Goal: Information Seeking & Learning: Learn about a topic

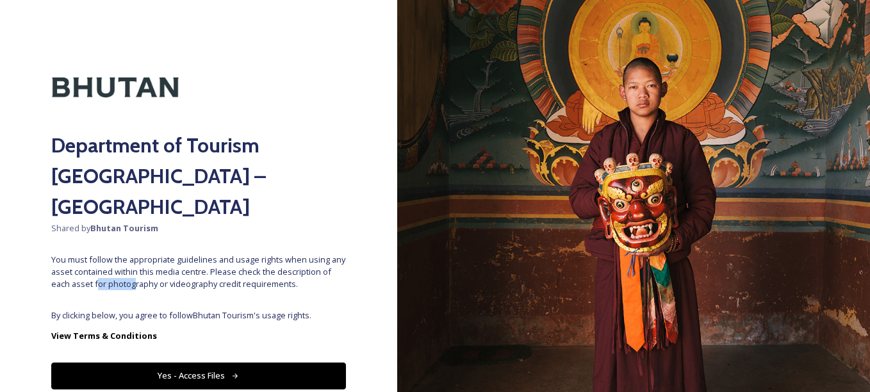
drag, startPoint x: 143, startPoint y: 247, endPoint x: 108, endPoint y: 263, distance: 38.4
click at [108, 263] on div "Department of Tourism [GEOGRAPHIC_DATA] – Brand Centre Shared by Bhutan Tourism…" at bounding box center [198, 195] width 397 height 289
drag, startPoint x: 108, startPoint y: 263, endPoint x: 168, endPoint y: 267, distance: 60.4
click at [168, 267] on div "Department of Tourism [GEOGRAPHIC_DATA] – Brand Centre Shared by Bhutan Tourism…" at bounding box center [198, 195] width 397 height 289
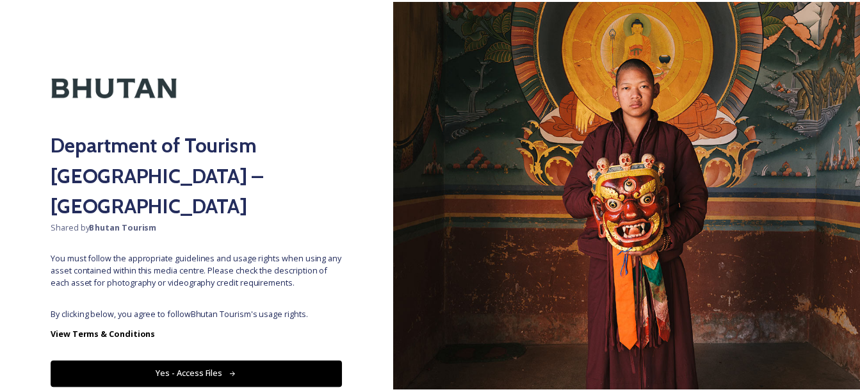
scroll to position [28, 0]
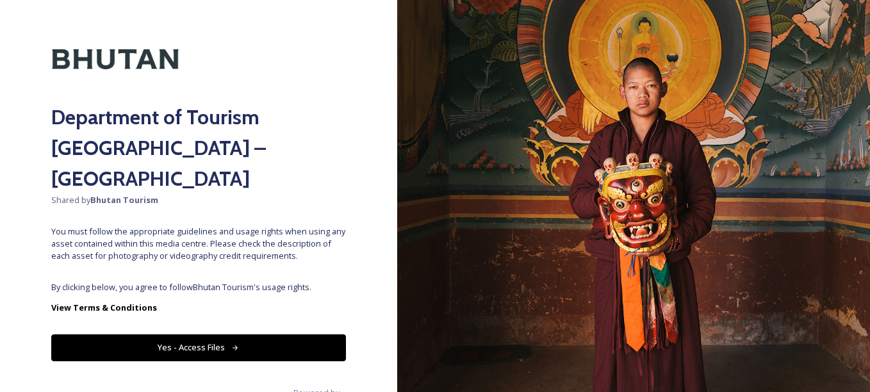
click at [232, 344] on icon at bounding box center [235, 348] width 8 height 8
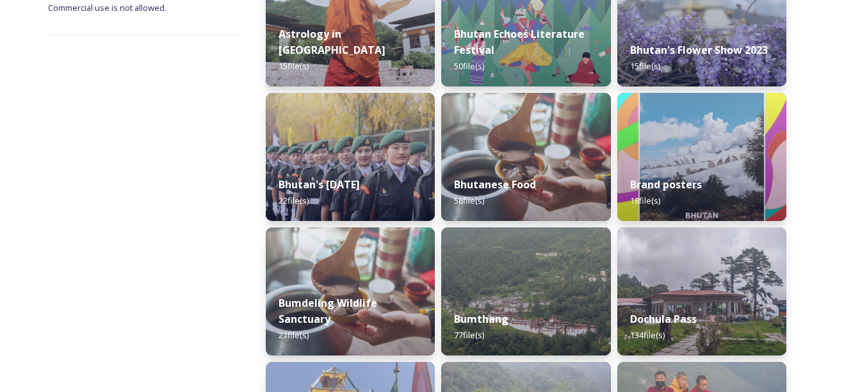
scroll to position [256, 0]
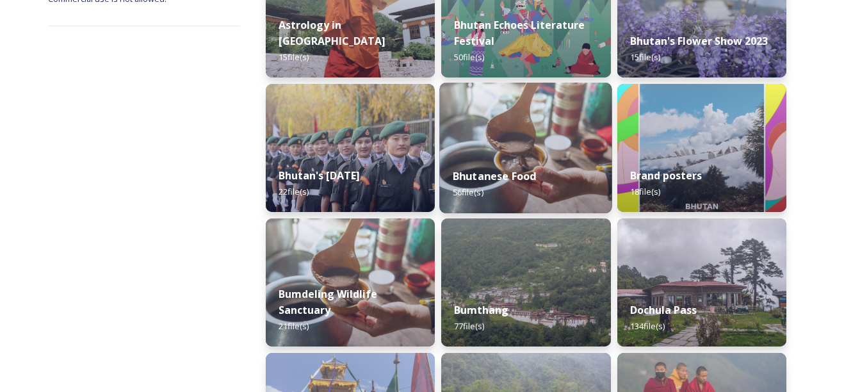
click at [547, 145] on img at bounding box center [526, 148] width 173 height 131
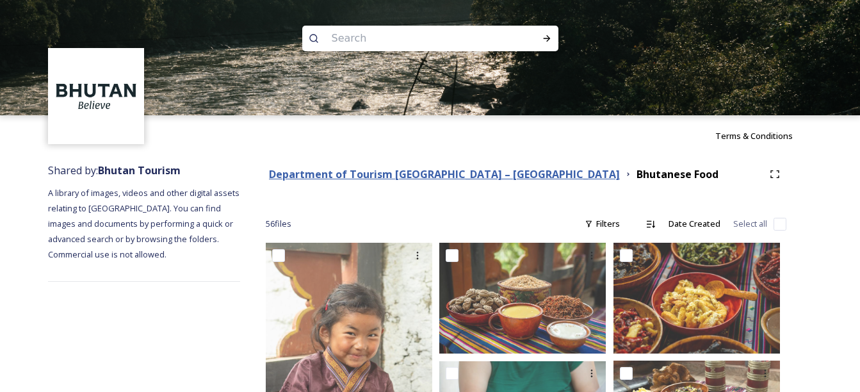
click at [457, 179] on strong "Department of Tourism [GEOGRAPHIC_DATA] – [GEOGRAPHIC_DATA]" at bounding box center [444, 174] width 351 height 14
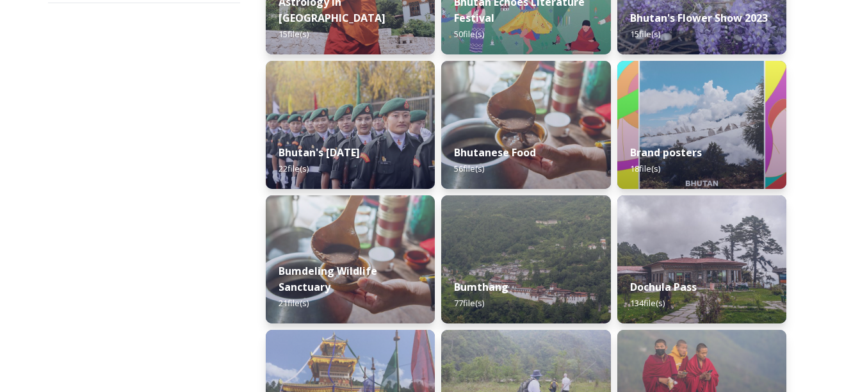
scroll to position [284, 0]
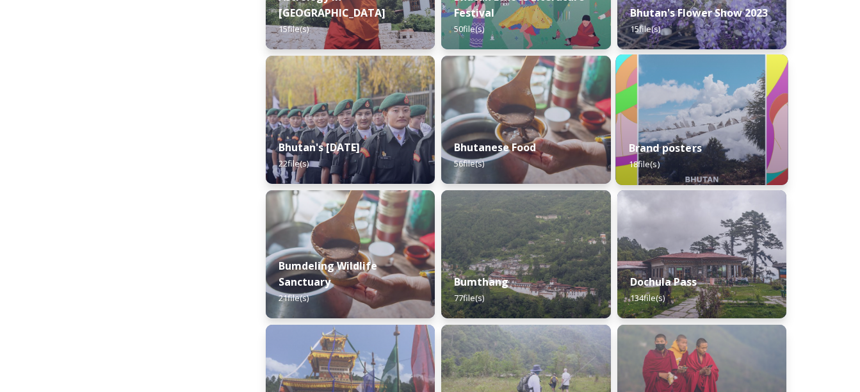
click at [690, 141] on strong "Brand posters" at bounding box center [664, 148] width 73 height 14
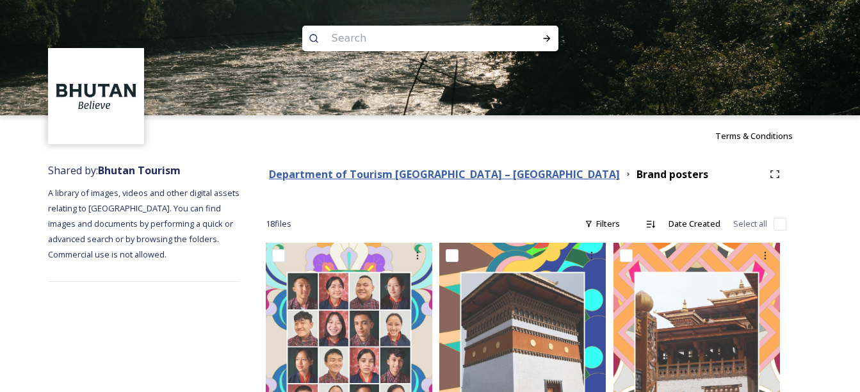
click at [382, 178] on strong "Department of Tourism [GEOGRAPHIC_DATA] – [GEOGRAPHIC_DATA]" at bounding box center [444, 174] width 351 height 14
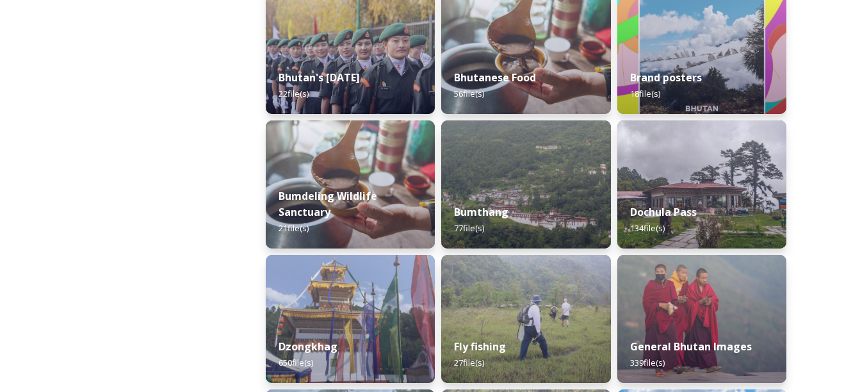
scroll to position [358, 0]
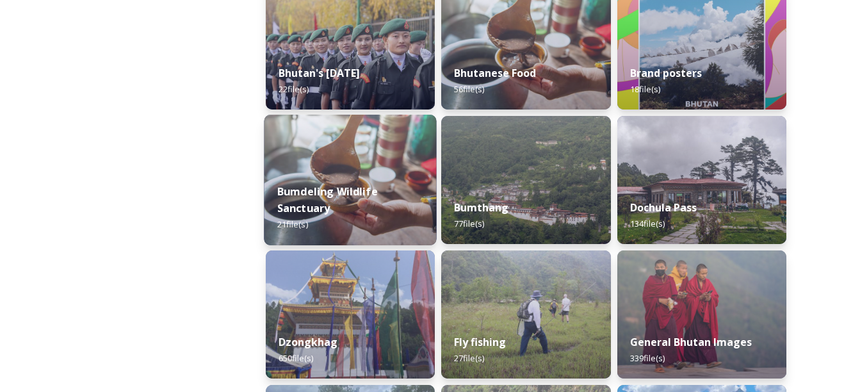
click at [357, 190] on strong "Bumdeling Wildlife Sanctuary" at bounding box center [327, 199] width 101 height 31
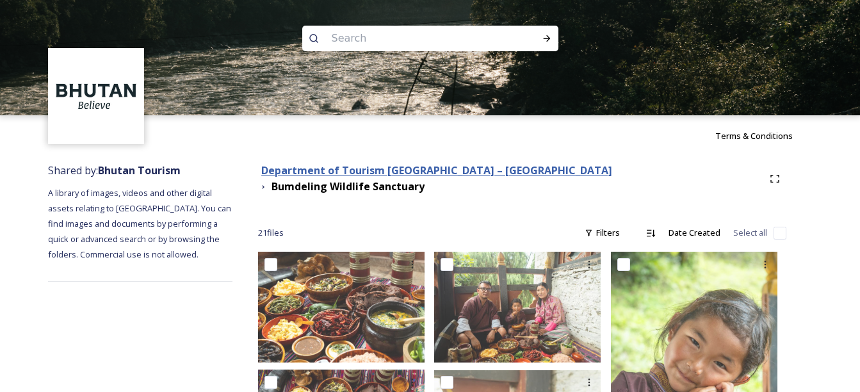
click at [409, 174] on strong "Department of Tourism [GEOGRAPHIC_DATA] – [GEOGRAPHIC_DATA]" at bounding box center [436, 170] width 351 height 14
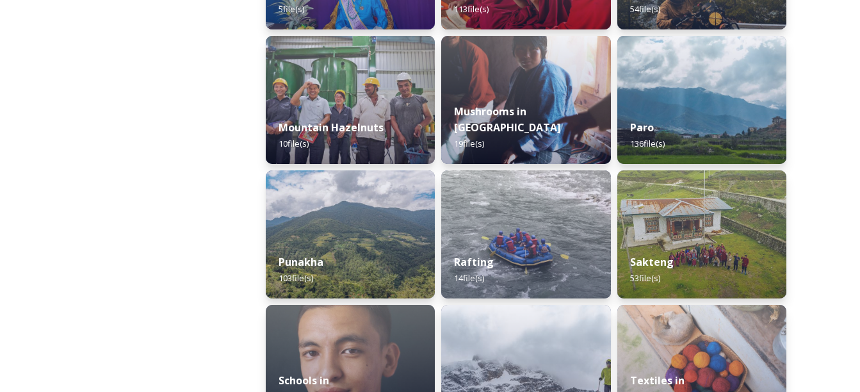
scroll to position [1125, 0]
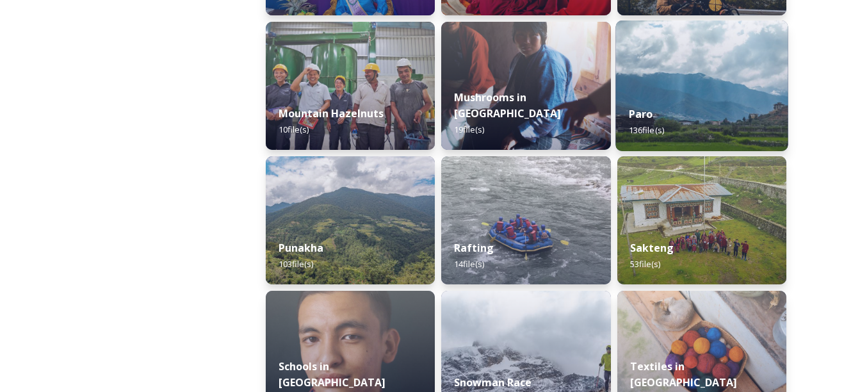
click at [745, 102] on div "Paro 136 file(s)" at bounding box center [701, 122] width 173 height 58
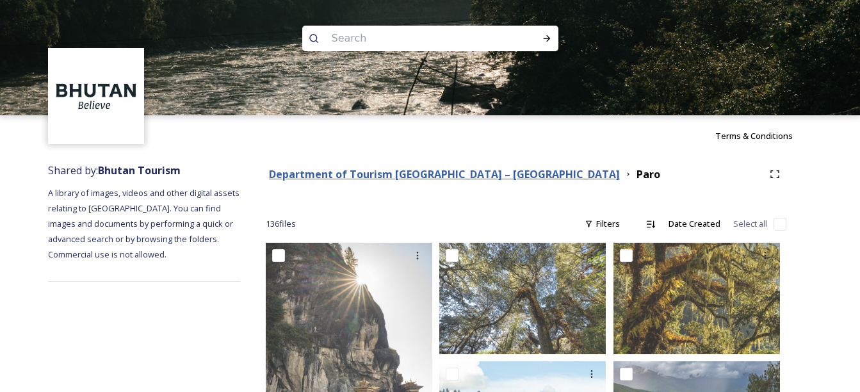
click at [425, 172] on strong "Department of Tourism [GEOGRAPHIC_DATA] – [GEOGRAPHIC_DATA]" at bounding box center [444, 174] width 351 height 14
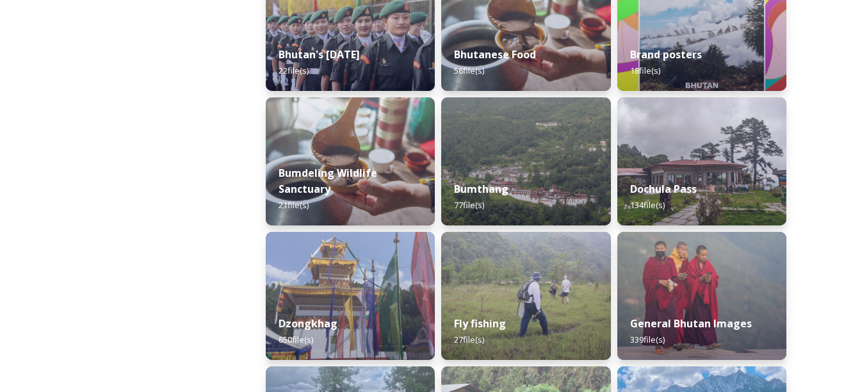
scroll to position [381, 0]
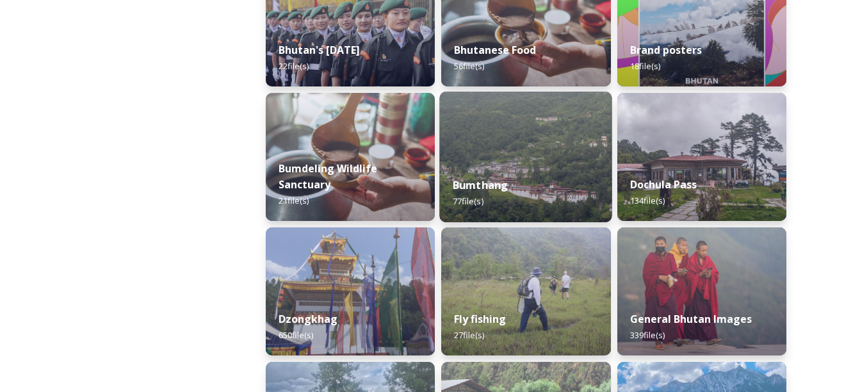
click at [551, 168] on div "Bumthang 77 file(s)" at bounding box center [526, 193] width 173 height 58
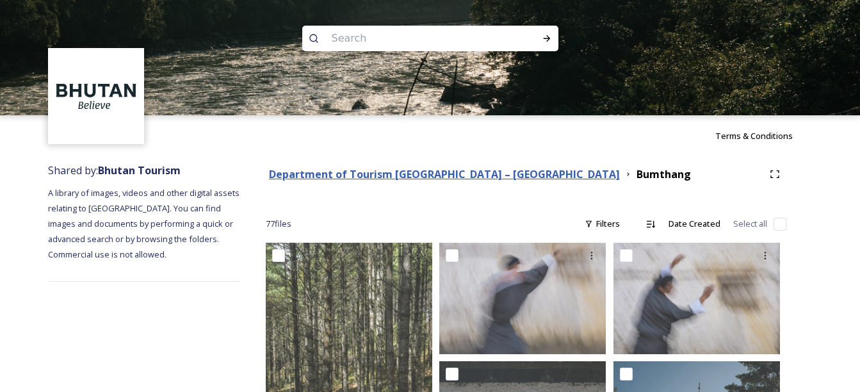
click at [345, 176] on strong "Department of Tourism [GEOGRAPHIC_DATA] – [GEOGRAPHIC_DATA]" at bounding box center [444, 174] width 351 height 14
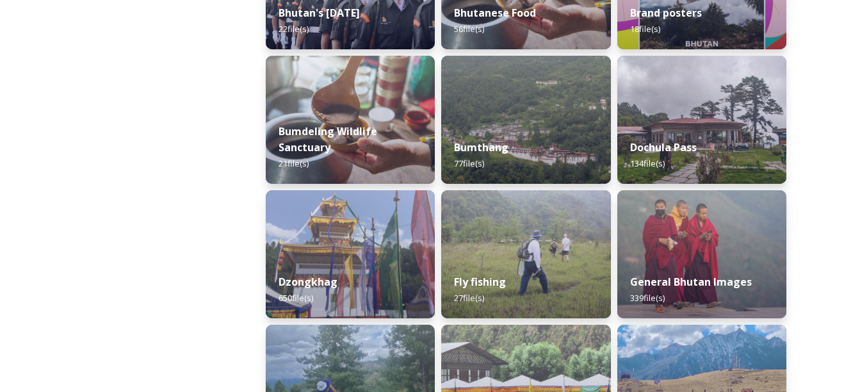
scroll to position [423, 0]
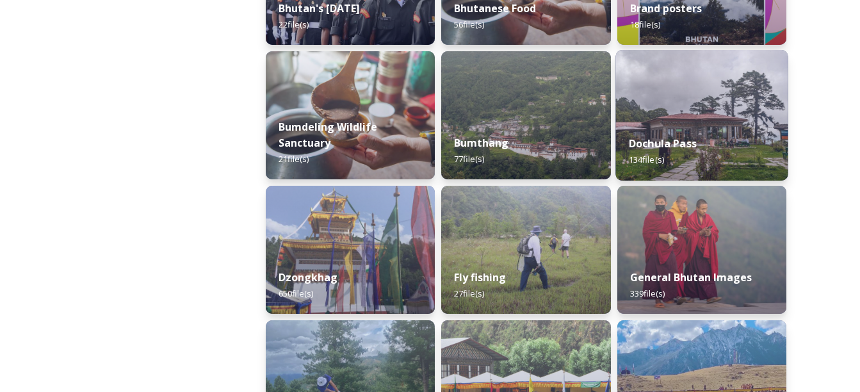
click at [692, 99] on img at bounding box center [701, 115] width 173 height 131
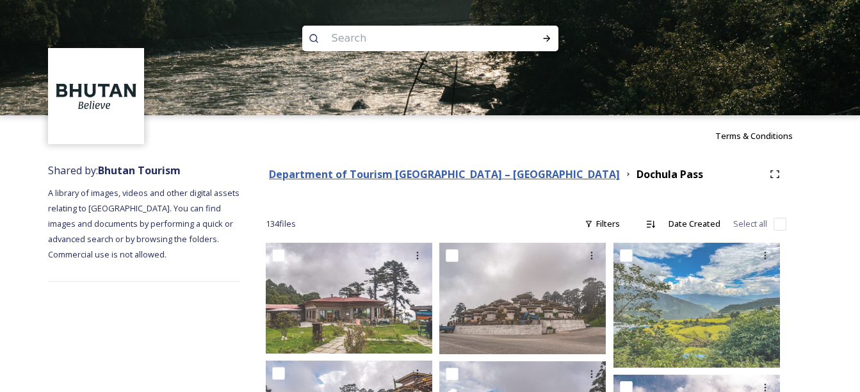
click at [396, 175] on strong "Department of Tourism [GEOGRAPHIC_DATA] – [GEOGRAPHIC_DATA]" at bounding box center [444, 174] width 351 height 14
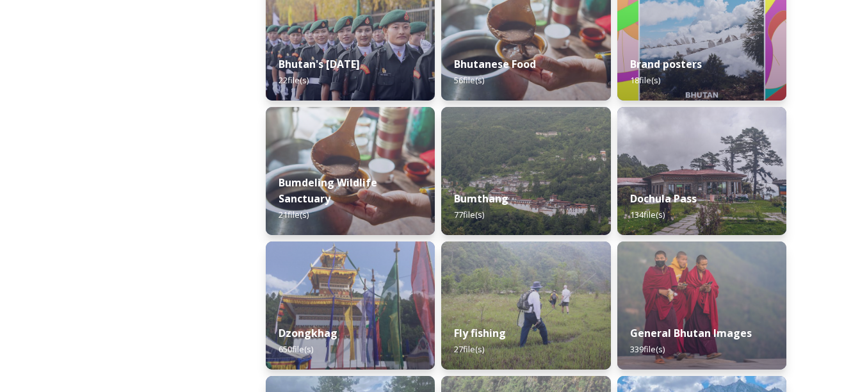
scroll to position [362, 0]
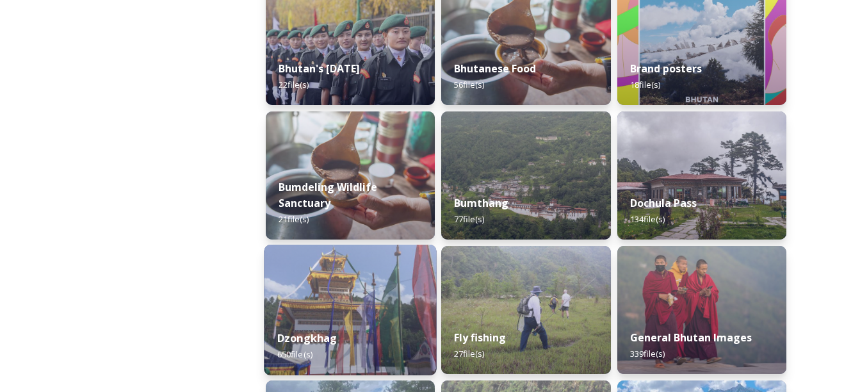
click at [345, 307] on img at bounding box center [350, 310] width 173 height 131
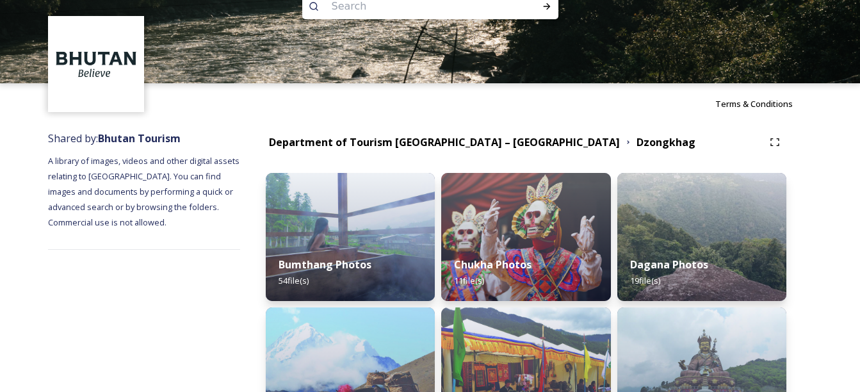
scroll to position [17, 0]
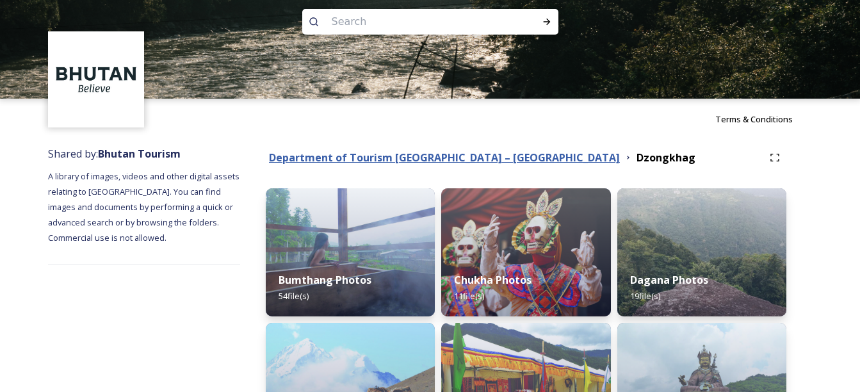
click at [396, 159] on strong "Department of Tourism [GEOGRAPHIC_DATA] – [GEOGRAPHIC_DATA]" at bounding box center [444, 158] width 351 height 14
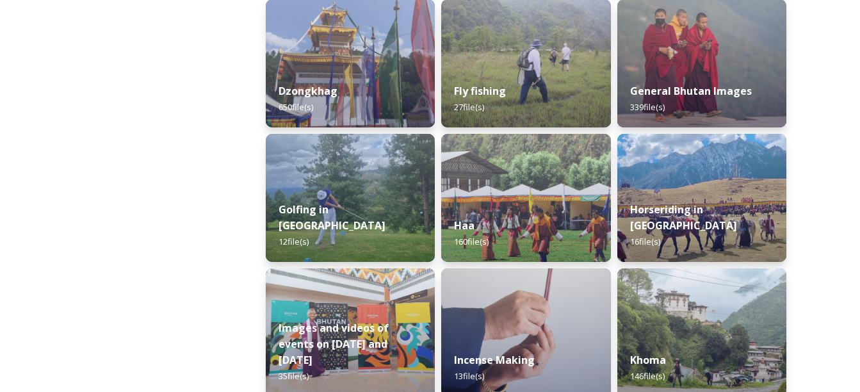
scroll to position [614, 0]
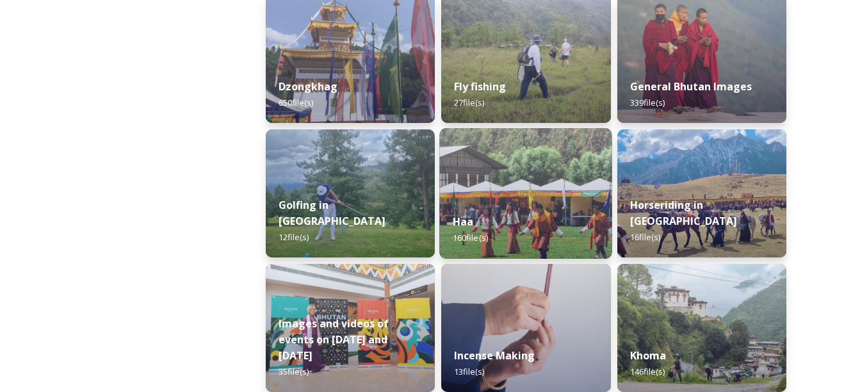
click at [463, 218] on strong "Haa" at bounding box center [463, 222] width 21 height 14
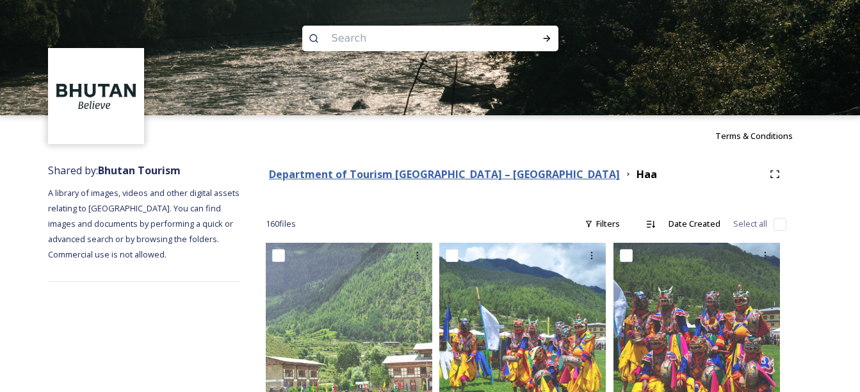
click at [386, 174] on strong "Department of Tourism [GEOGRAPHIC_DATA] – [GEOGRAPHIC_DATA]" at bounding box center [444, 174] width 351 height 14
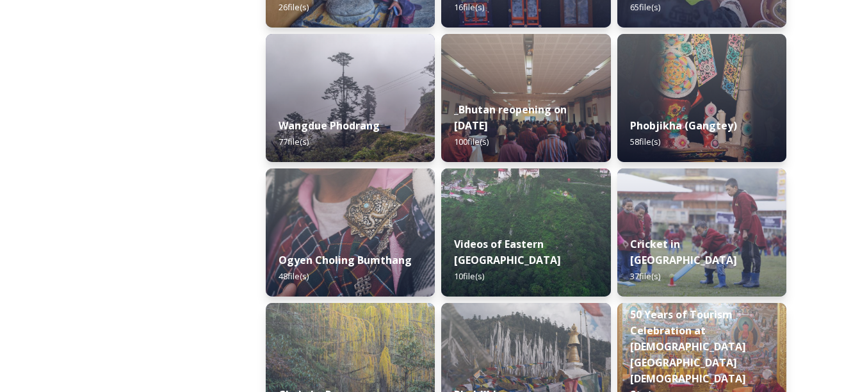
scroll to position [1915, 0]
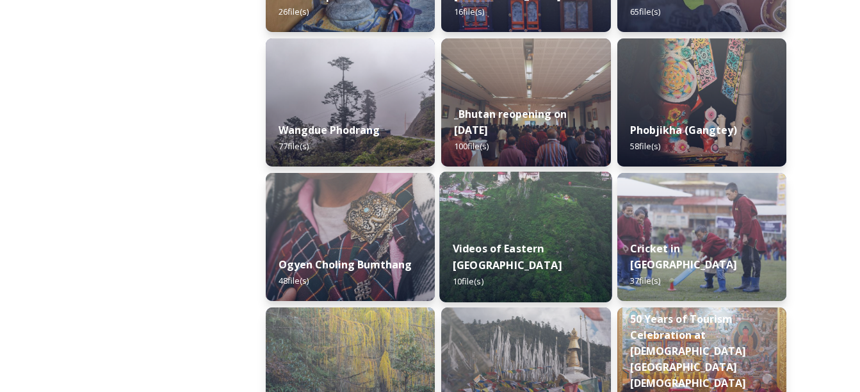
click at [494, 229] on img at bounding box center [526, 237] width 173 height 131
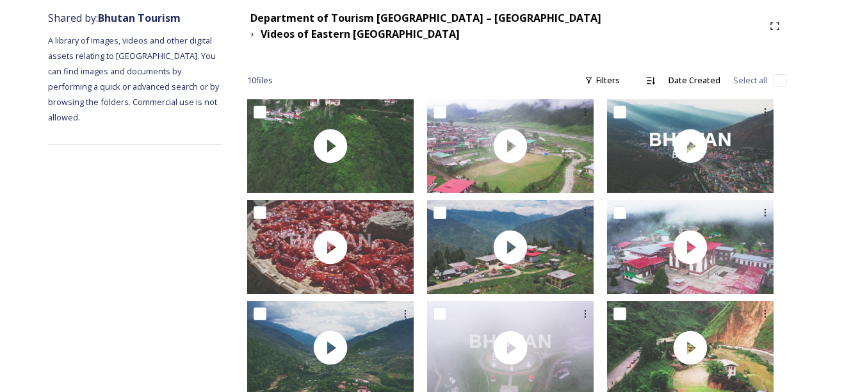
scroll to position [160, 0]
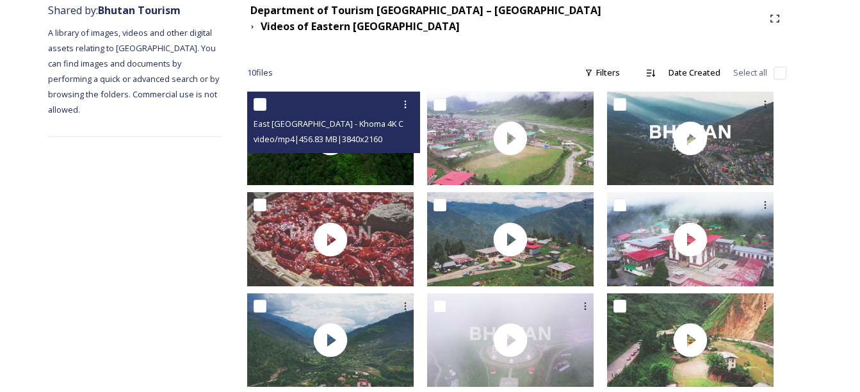
click at [354, 143] on div "East [GEOGRAPHIC_DATA] - Khoma 4K Color Graded.mp4 video/mp4 | 456.83 MB | 3840…" at bounding box center [333, 122] width 173 height 61
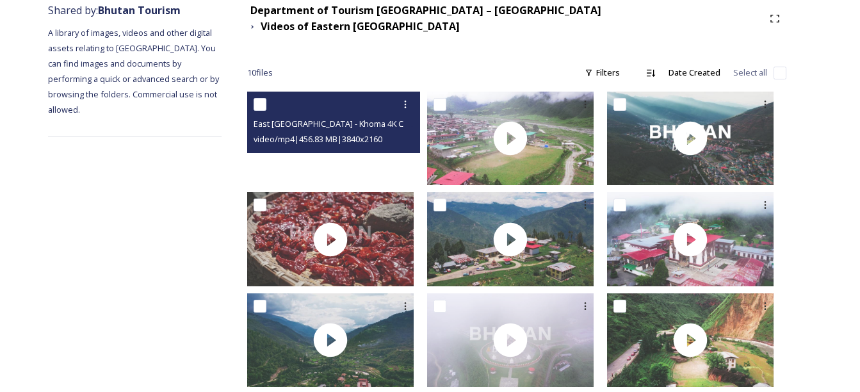
click at [344, 149] on video "East Bhutan - Khoma 4K Color Graded.mp4" at bounding box center [330, 139] width 167 height 94
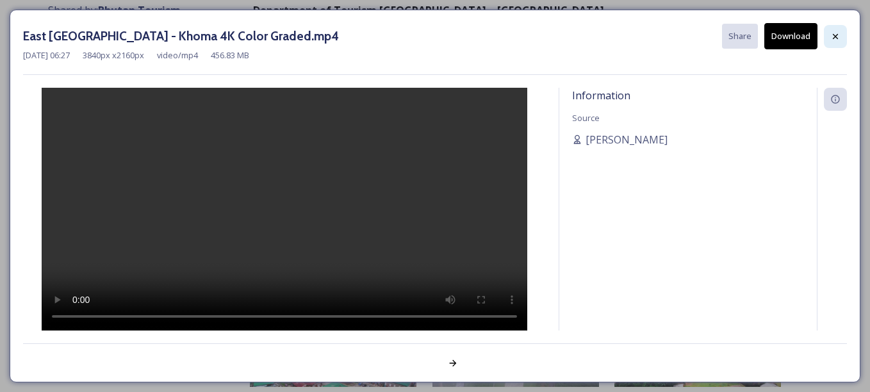
click at [836, 38] on icon at bounding box center [835, 35] width 5 height 5
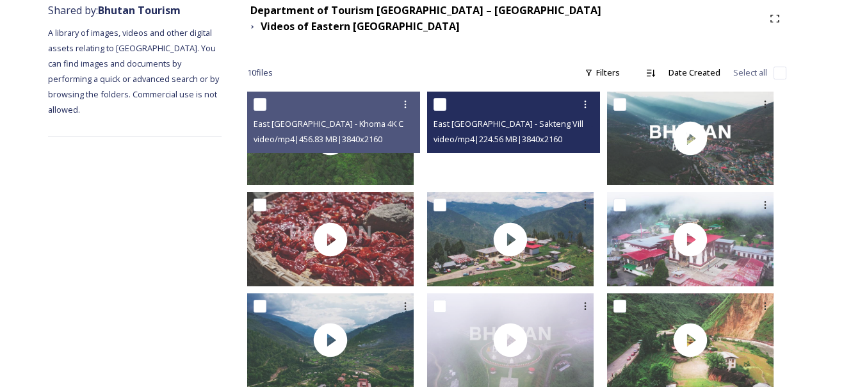
click at [519, 145] on video "East Bhutan - Sakteng Village 4K Color Graded.mp4" at bounding box center [510, 139] width 167 height 94
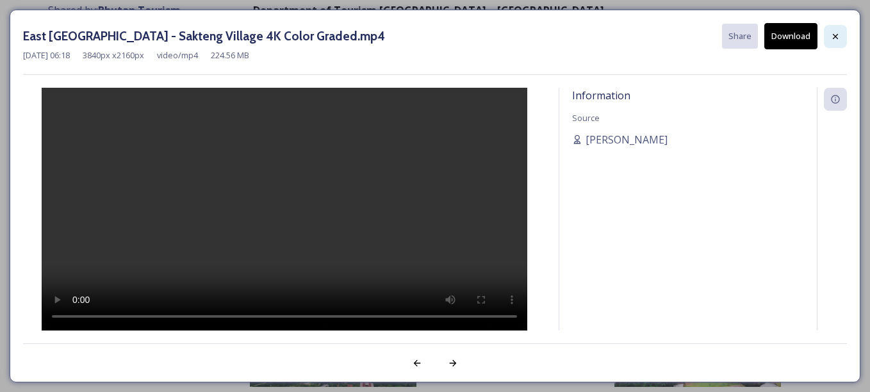
click at [840, 37] on icon at bounding box center [835, 36] width 10 height 10
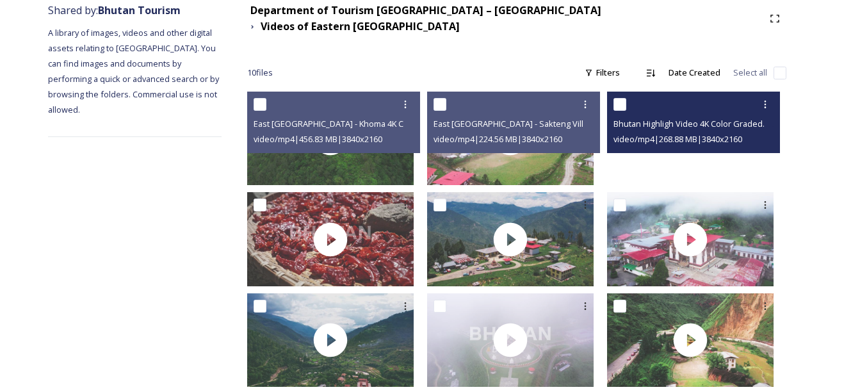
click at [675, 159] on video "Bhutan Highligh Video 4K Color Graded.mp4" at bounding box center [690, 139] width 167 height 94
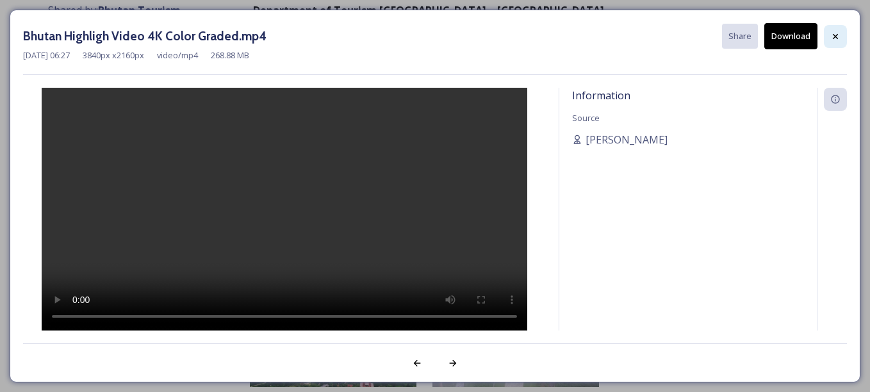
click at [837, 35] on icon at bounding box center [835, 35] width 5 height 5
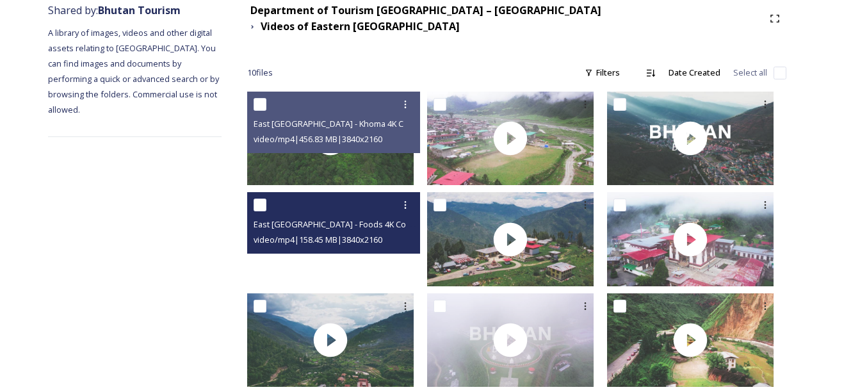
click at [344, 263] on div at bounding box center [330, 239] width 167 height 94
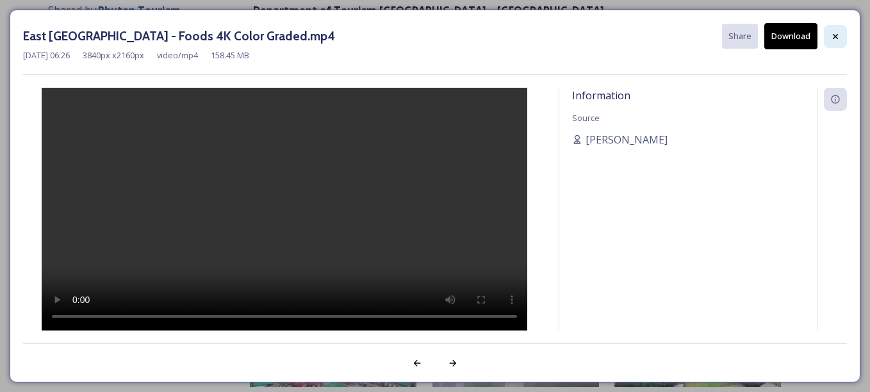
click at [834, 37] on icon at bounding box center [835, 35] width 5 height 5
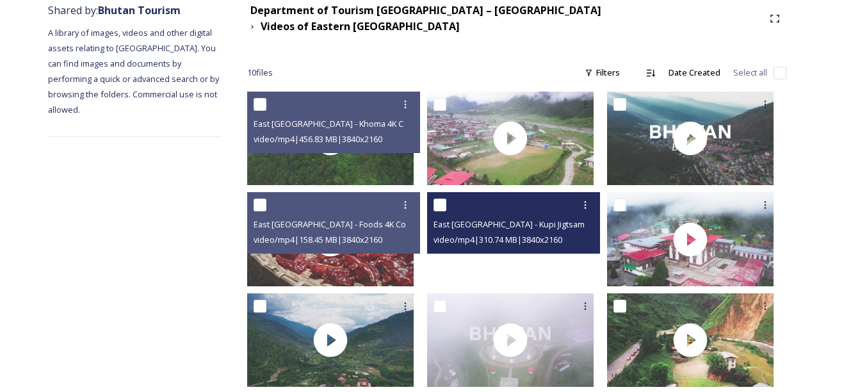
click at [475, 253] on div at bounding box center [510, 239] width 167 height 94
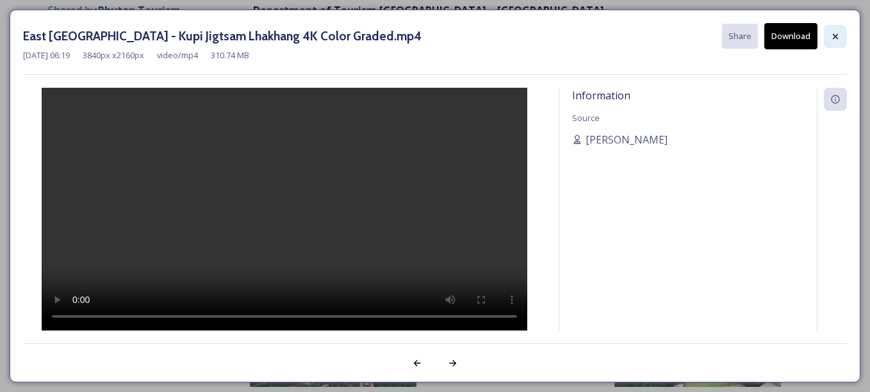
click at [840, 35] on div at bounding box center [835, 36] width 23 height 23
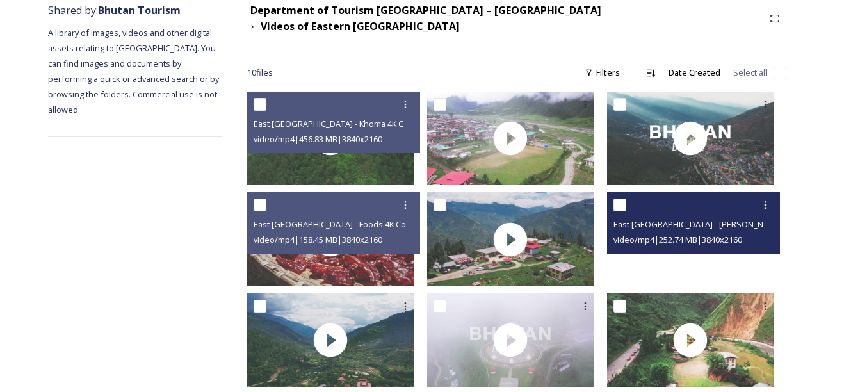
click at [675, 252] on div at bounding box center [690, 239] width 167 height 94
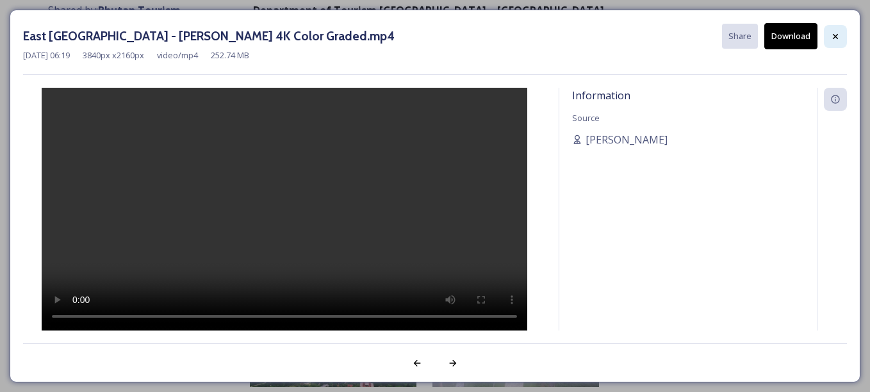
click at [833, 39] on icon at bounding box center [835, 36] width 10 height 10
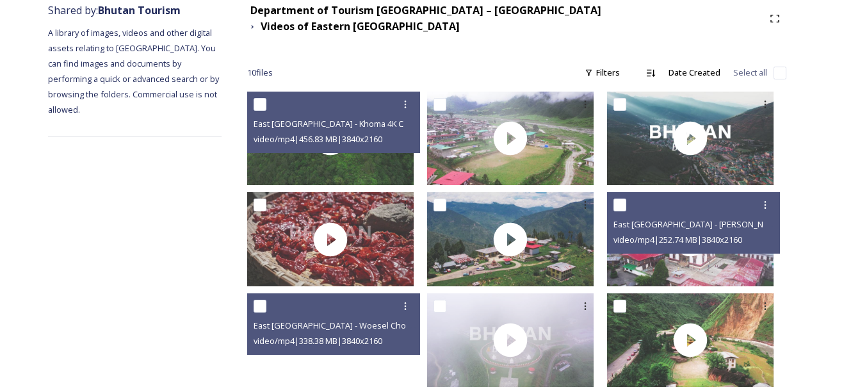
click at [323, 354] on video "East Bhutan - Woesel Choeling Monastery 4K Color Graded.mp4" at bounding box center [330, 340] width 167 height 94
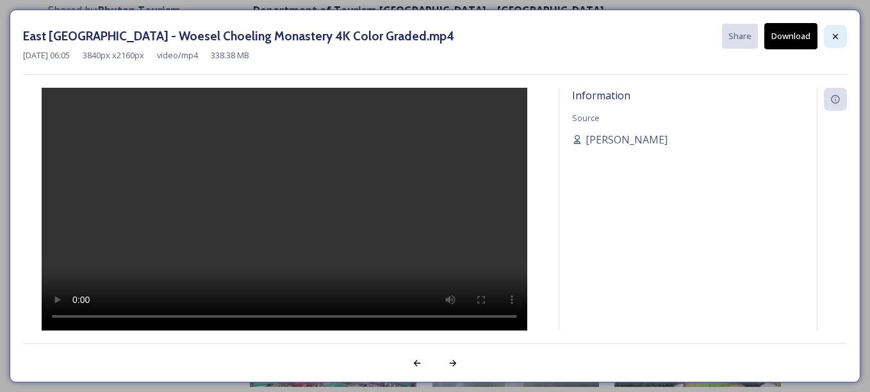
click at [839, 40] on icon at bounding box center [835, 36] width 10 height 10
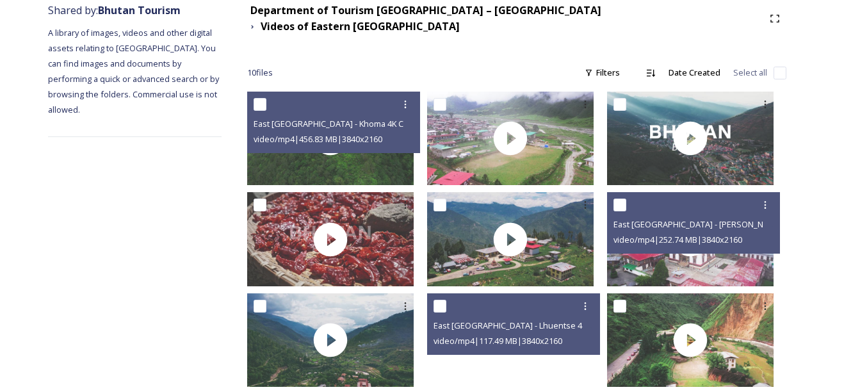
click at [498, 353] on video "East Bhutan - Lhuentse 4K Color Graded.mp4" at bounding box center [510, 340] width 167 height 94
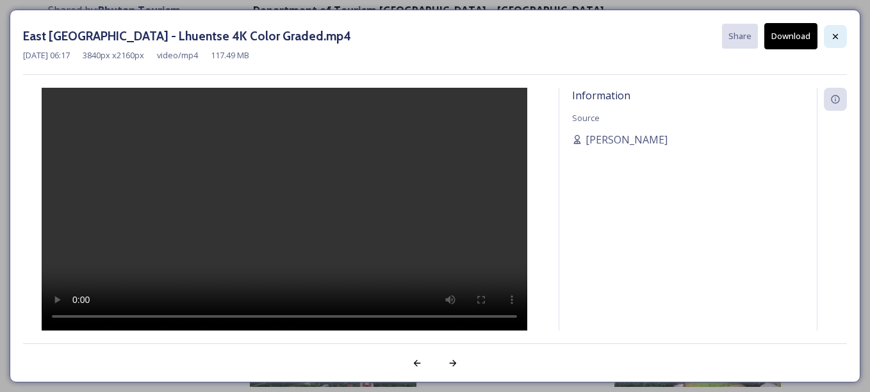
click at [835, 33] on icon at bounding box center [835, 36] width 10 height 10
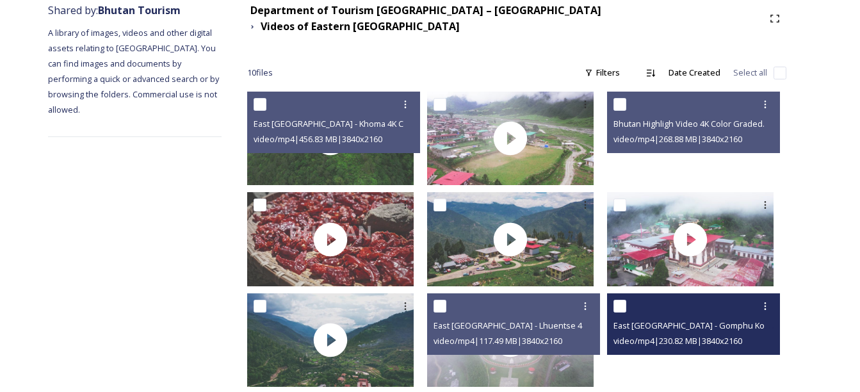
click at [669, 347] on div at bounding box center [690, 340] width 167 height 94
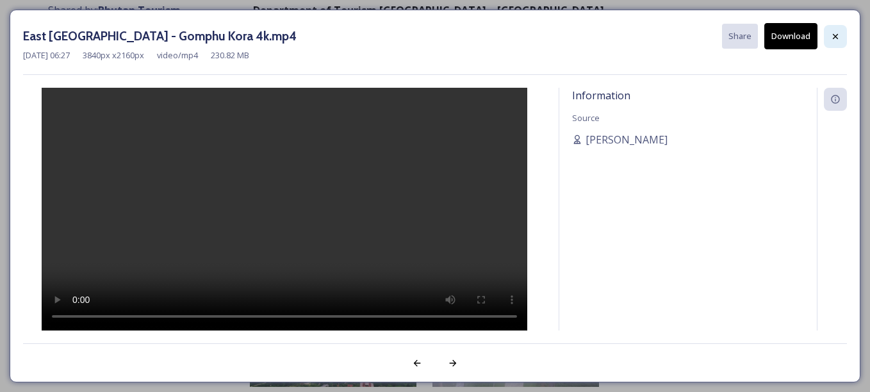
click at [840, 37] on div at bounding box center [835, 36] width 23 height 23
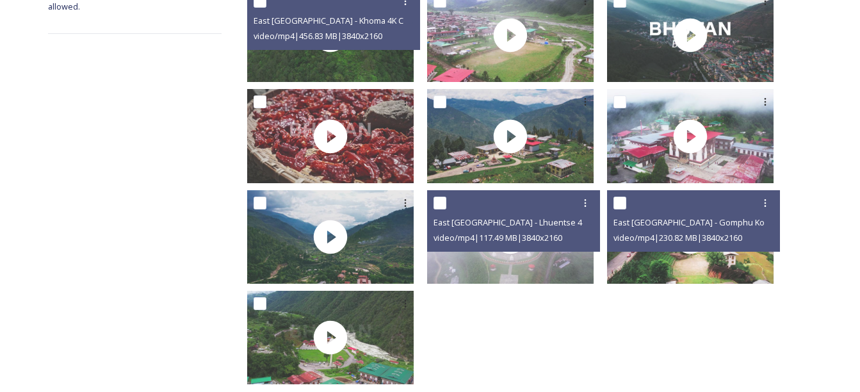
scroll to position [275, 0]
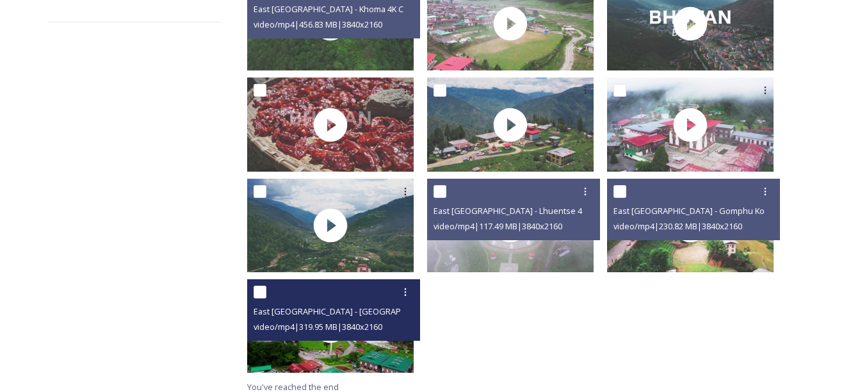
click at [282, 325] on div "video/mp4 | 319.95 MB | 3840 x 2160" at bounding box center [335, 326] width 163 height 15
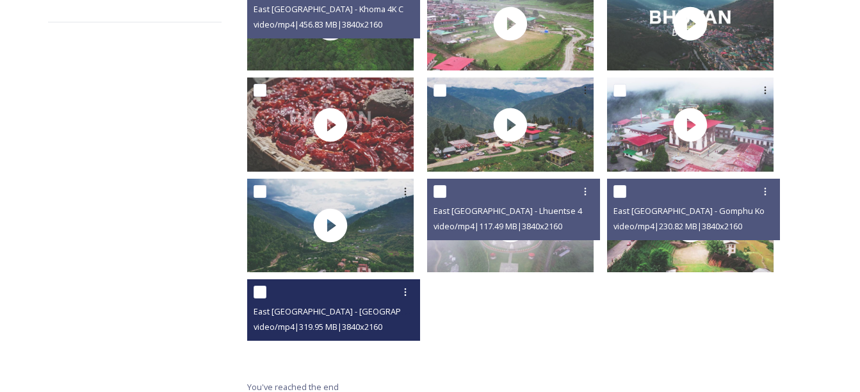
click at [281, 340] on video "East Bhutan - Trashiyangtse 4K Color Graded.mp4" at bounding box center [330, 326] width 167 height 94
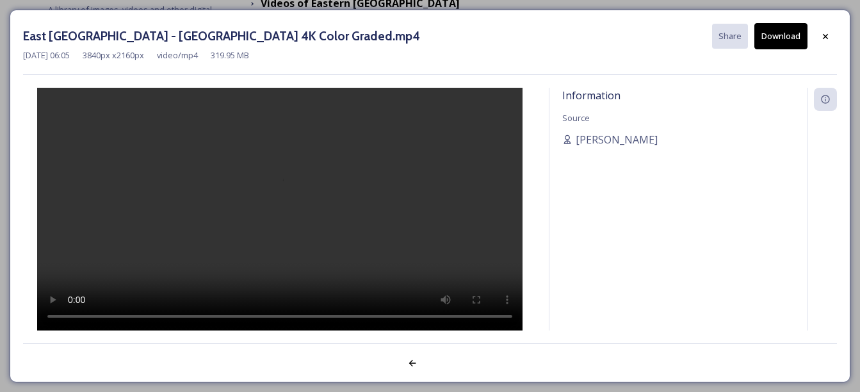
scroll to position [174, 0]
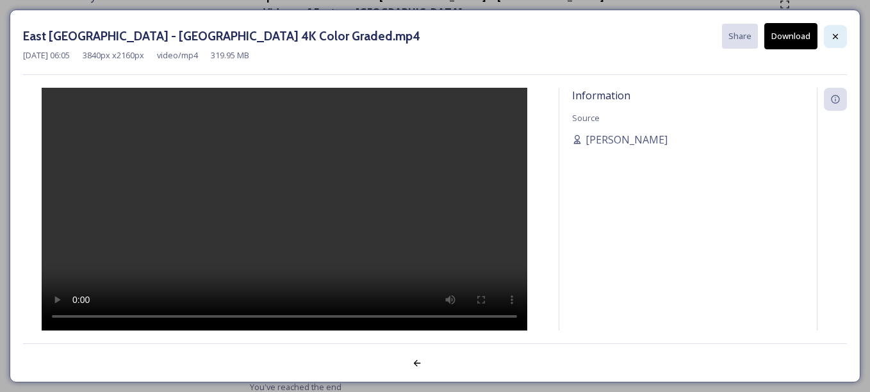
click at [845, 33] on div at bounding box center [835, 36] width 23 height 23
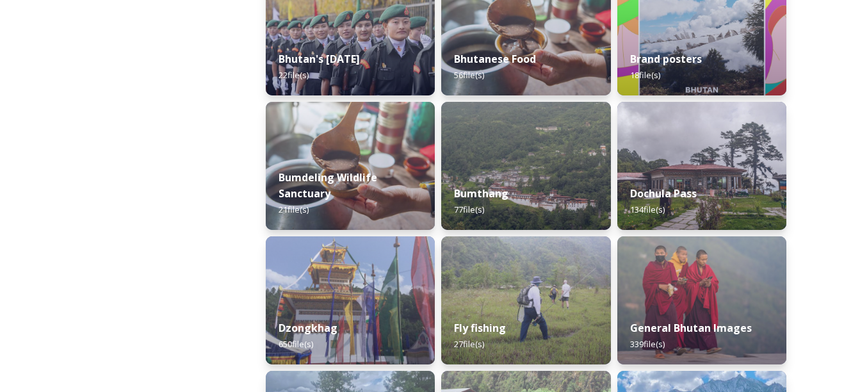
scroll to position [400, 0]
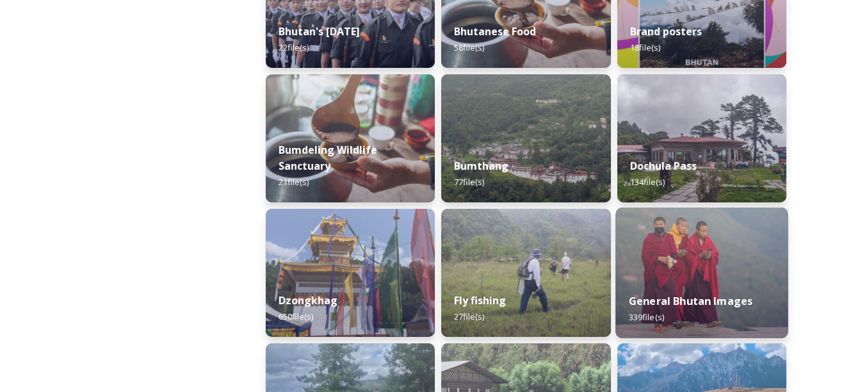
click at [668, 321] on div "General Bhutan Images 339 file(s)" at bounding box center [701, 309] width 173 height 58
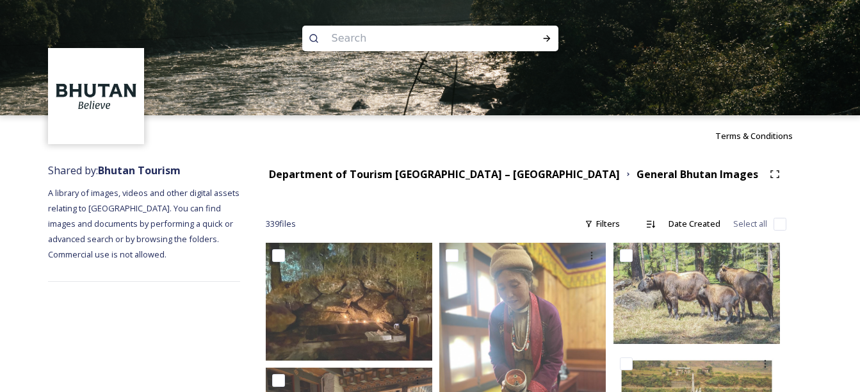
click at [355, 182] on div "Department of Tourism [GEOGRAPHIC_DATA] – Brand Centre General Bhutan Images" at bounding box center [526, 174] width 521 height 23
click at [341, 177] on strong "Department of Tourism [GEOGRAPHIC_DATA] – [GEOGRAPHIC_DATA]" at bounding box center [444, 174] width 351 height 14
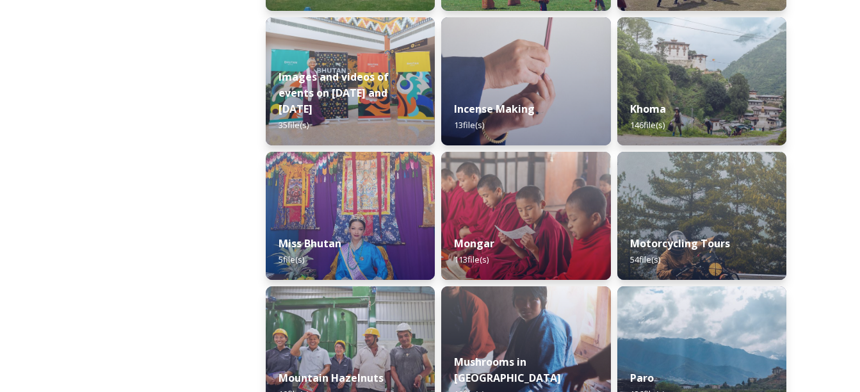
scroll to position [874, 0]
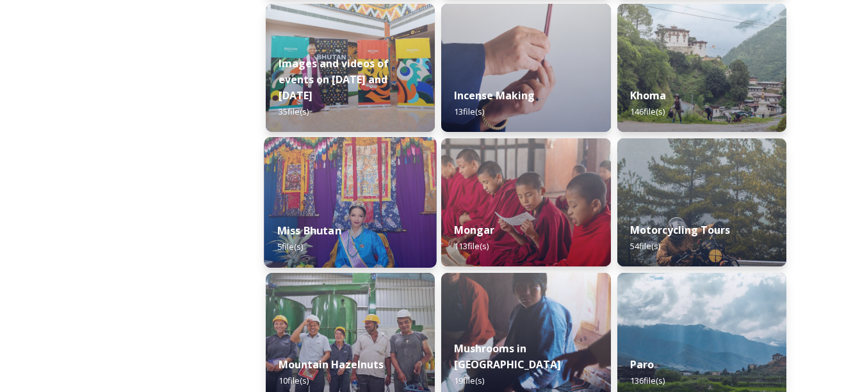
click at [403, 204] on img at bounding box center [350, 202] width 173 height 131
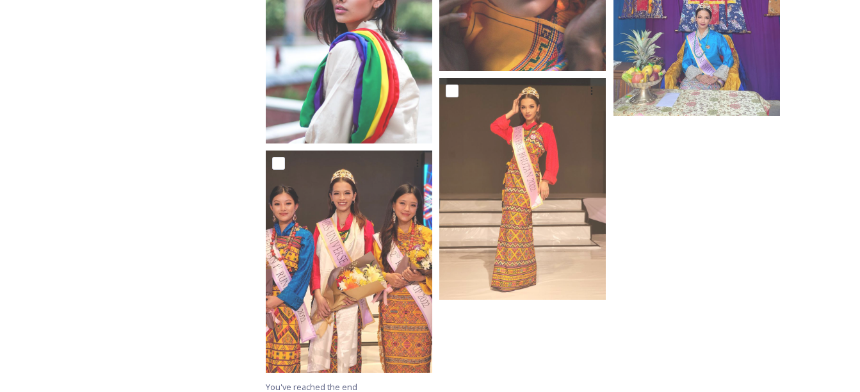
scroll to position [334, 0]
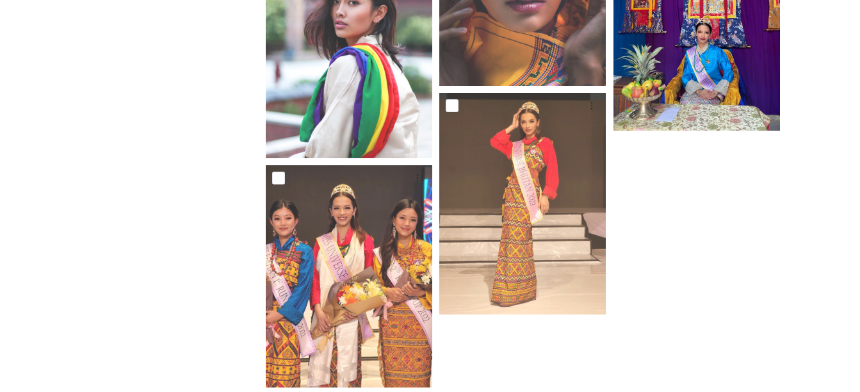
click at [697, 63] on img at bounding box center [697, 19] width 167 height 222
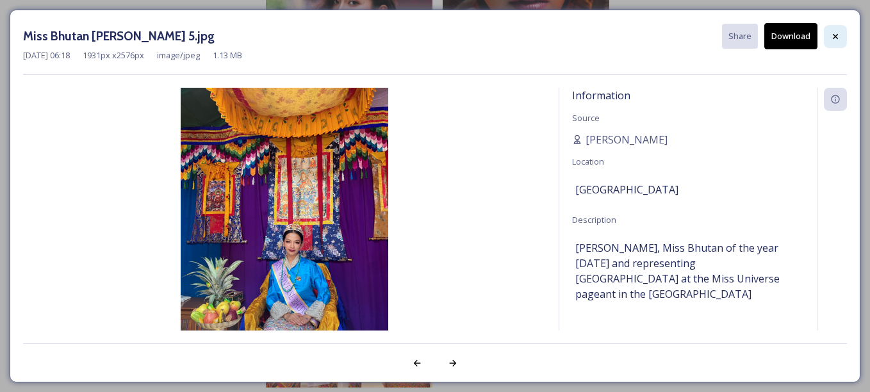
click at [840, 43] on div at bounding box center [835, 36] width 23 height 23
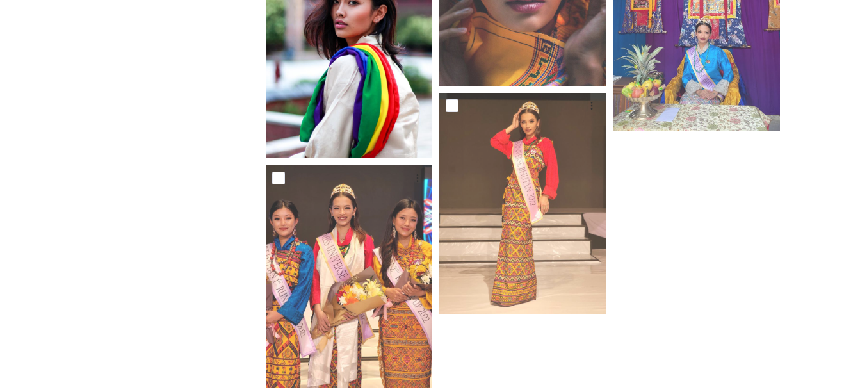
click at [393, 112] on img at bounding box center [349, 33] width 167 height 250
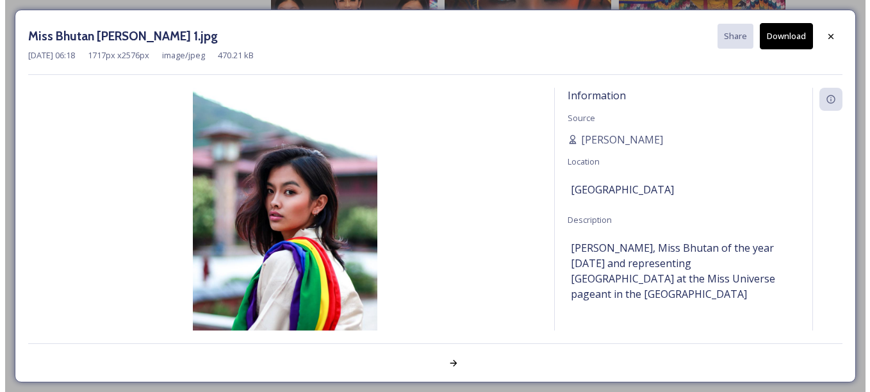
scroll to position [285, 0]
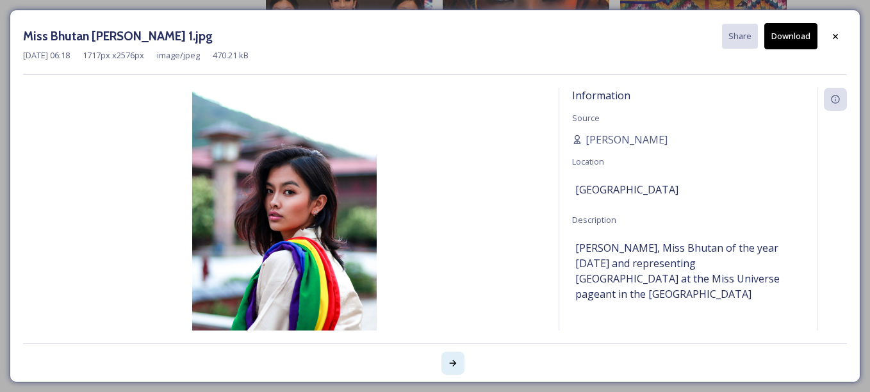
click at [450, 365] on icon at bounding box center [453, 363] width 10 height 10
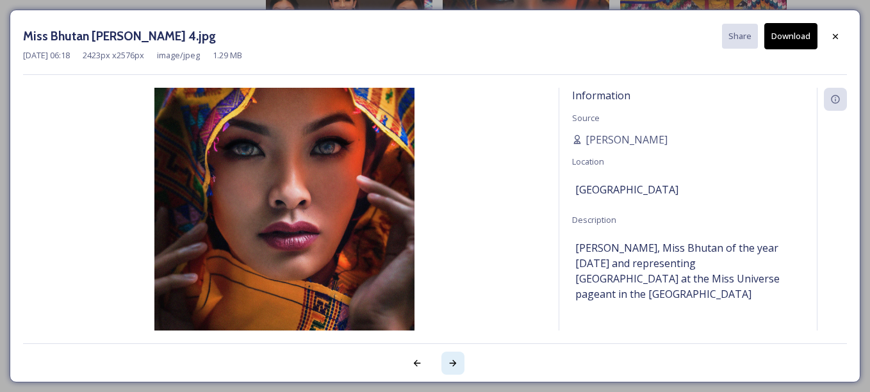
click at [450, 365] on icon at bounding box center [453, 363] width 10 height 10
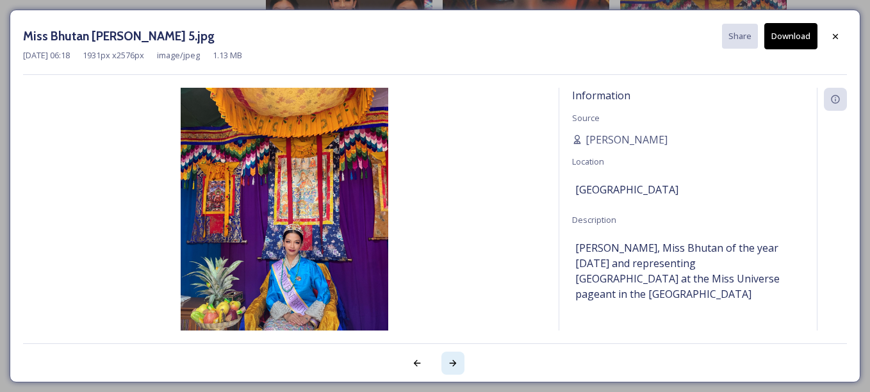
click at [450, 365] on icon at bounding box center [453, 363] width 10 height 10
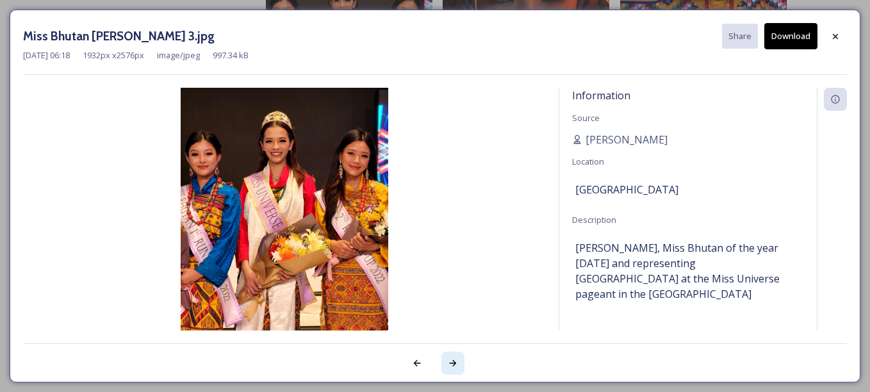
click at [450, 365] on icon at bounding box center [453, 363] width 10 height 10
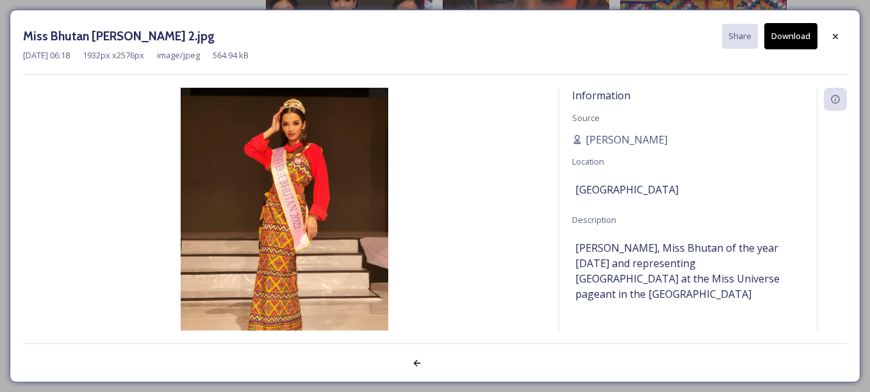
click at [450, 365] on div at bounding box center [435, 356] width 824 height 26
click at [839, 36] on icon at bounding box center [835, 36] width 10 height 10
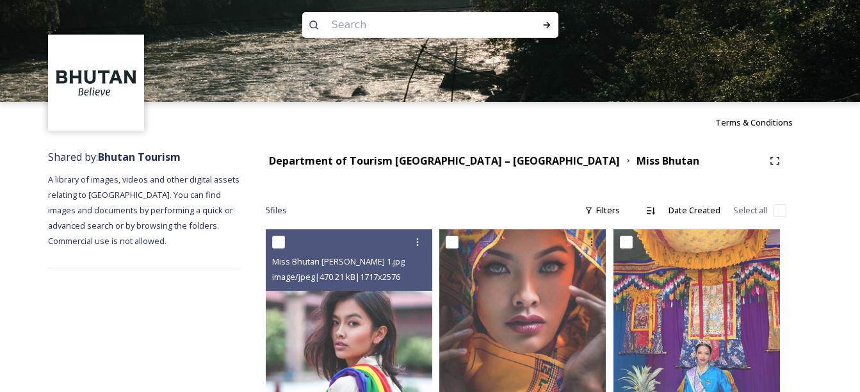
scroll to position [0, 0]
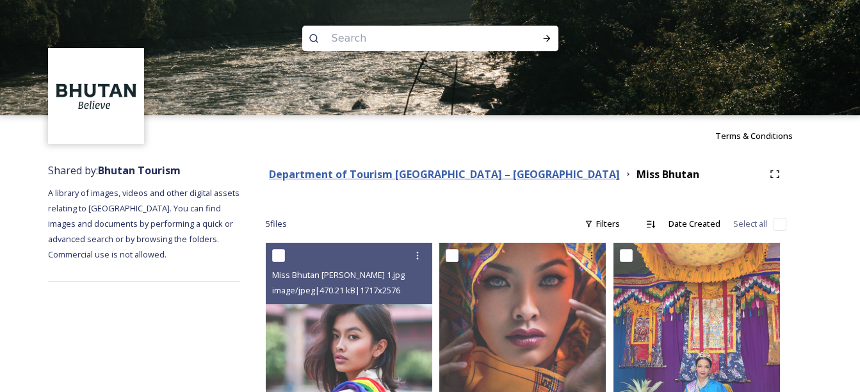
click at [393, 167] on strong "Department of Tourism [GEOGRAPHIC_DATA] – [GEOGRAPHIC_DATA]" at bounding box center [444, 174] width 351 height 14
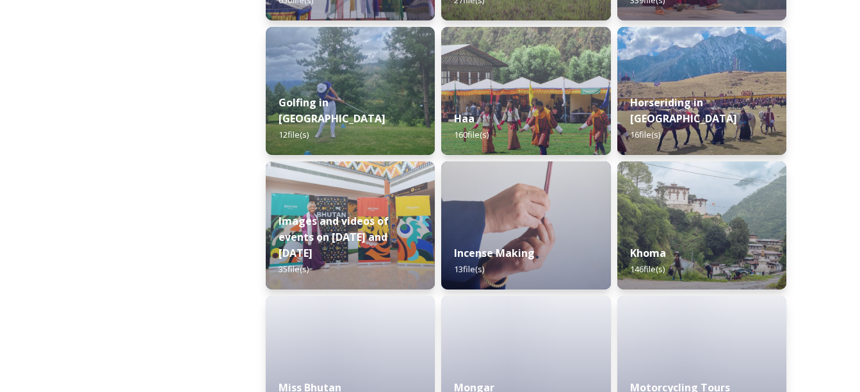
scroll to position [729, 0]
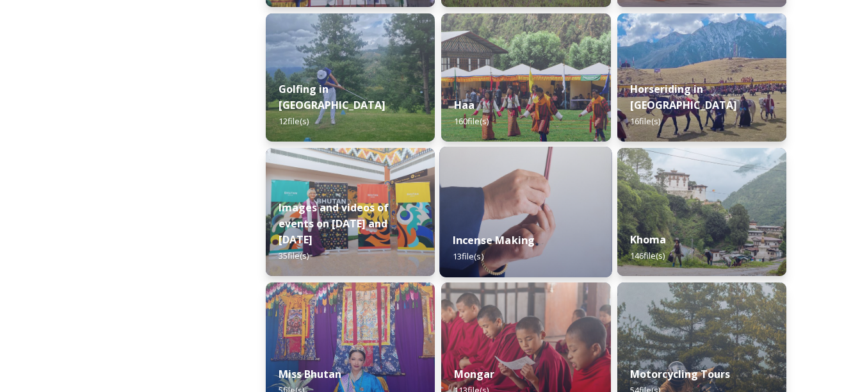
click at [585, 215] on img at bounding box center [526, 212] width 173 height 131
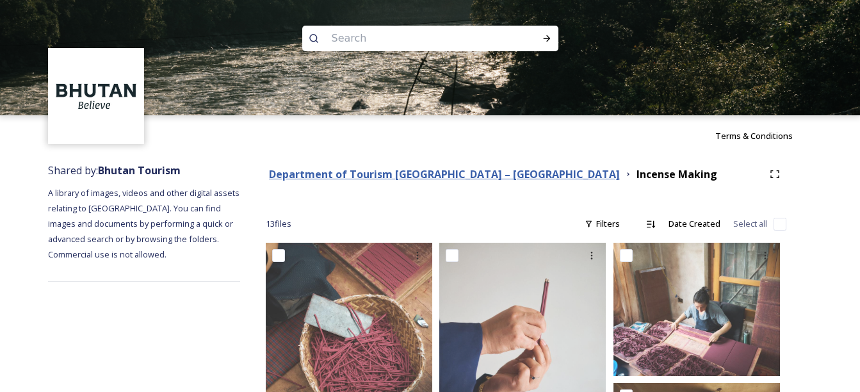
click at [339, 168] on strong "Department of Tourism [GEOGRAPHIC_DATA] – [GEOGRAPHIC_DATA]" at bounding box center [444, 174] width 351 height 14
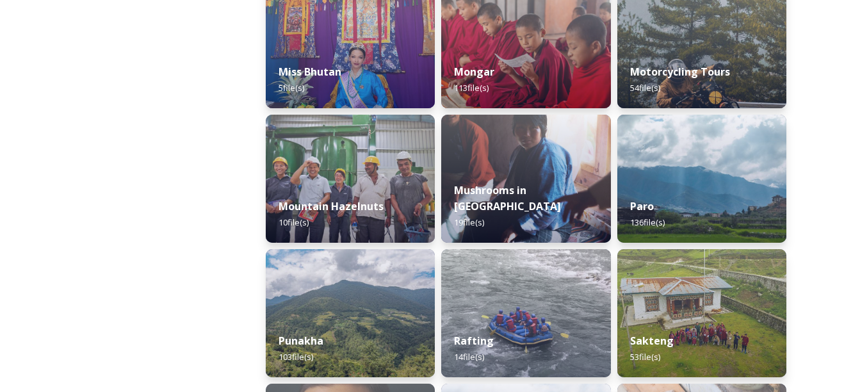
scroll to position [1036, 0]
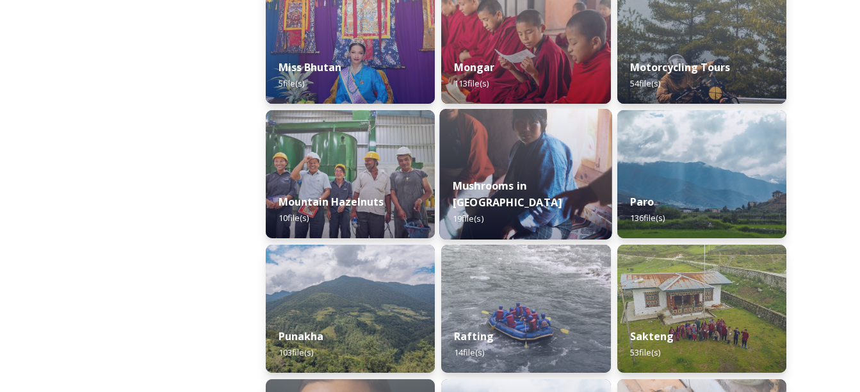
click at [544, 180] on img at bounding box center [526, 174] width 173 height 131
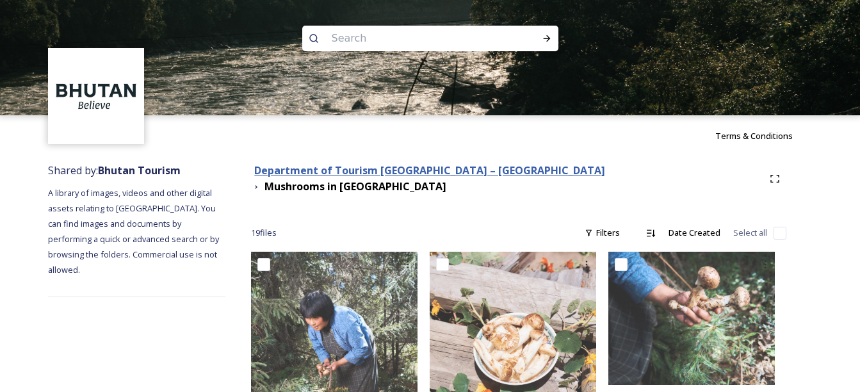
click at [375, 172] on strong "Department of Tourism [GEOGRAPHIC_DATA] – [GEOGRAPHIC_DATA]" at bounding box center [429, 170] width 351 height 14
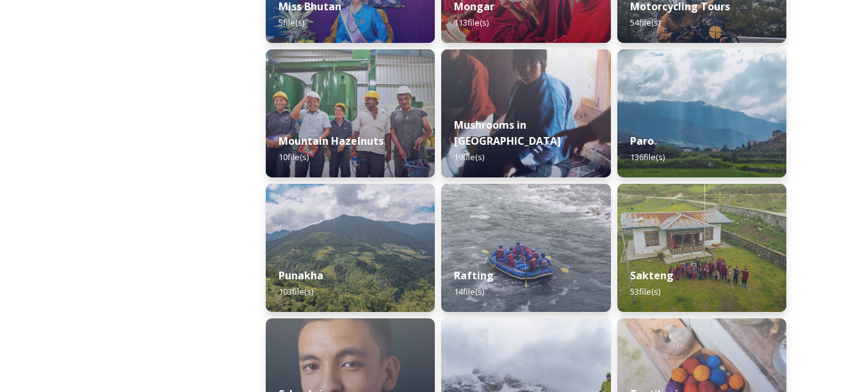
scroll to position [1120, 0]
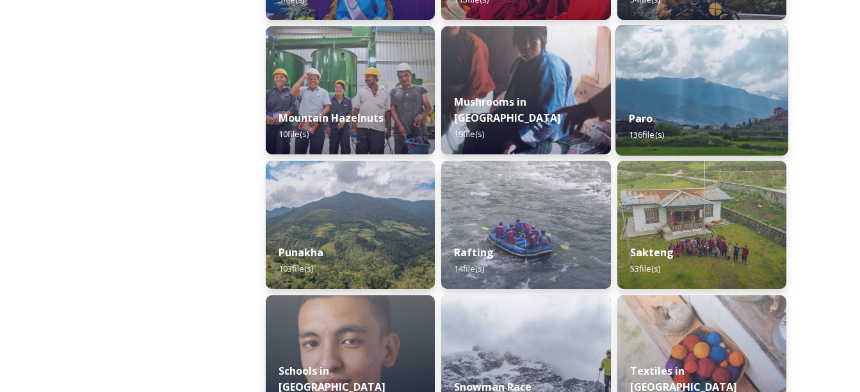
click at [701, 88] on img at bounding box center [701, 90] width 173 height 131
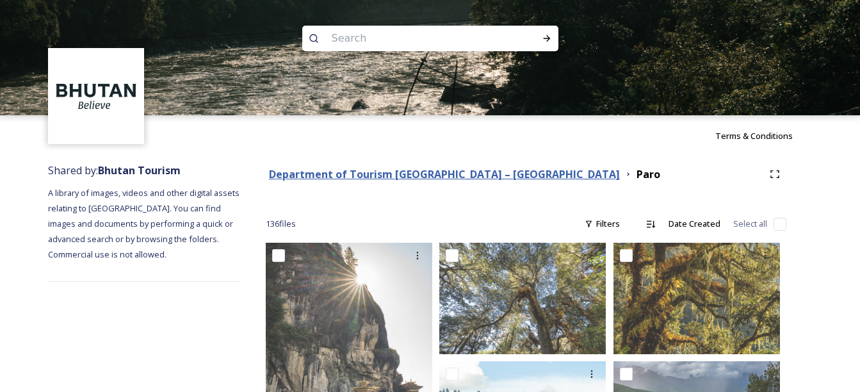
click at [387, 173] on strong "Department of Tourism [GEOGRAPHIC_DATA] – [GEOGRAPHIC_DATA]" at bounding box center [444, 174] width 351 height 14
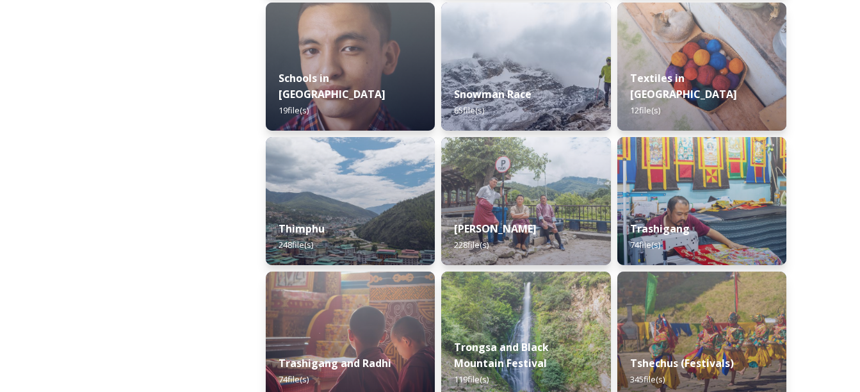
scroll to position [1427, 0]
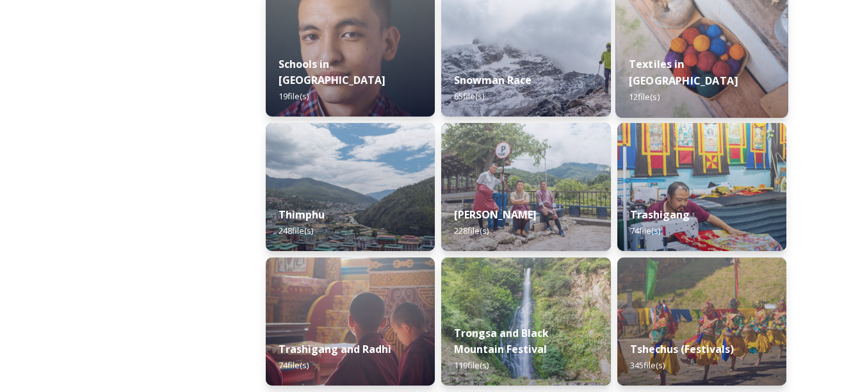
click at [712, 32] on img at bounding box center [701, 52] width 173 height 131
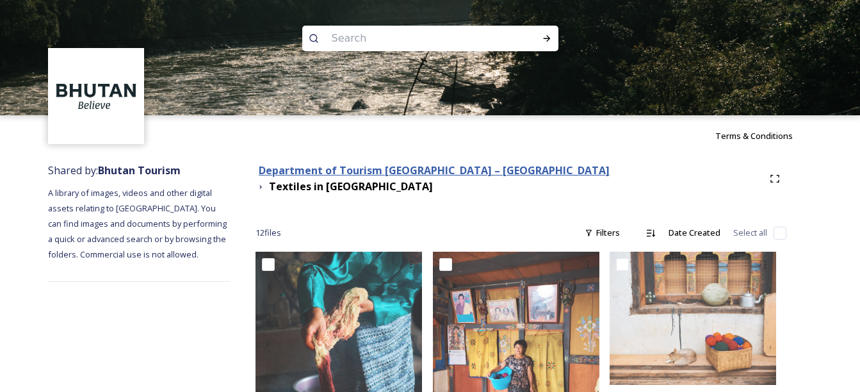
click at [374, 170] on strong "Department of Tourism [GEOGRAPHIC_DATA] – [GEOGRAPHIC_DATA]" at bounding box center [434, 170] width 351 height 14
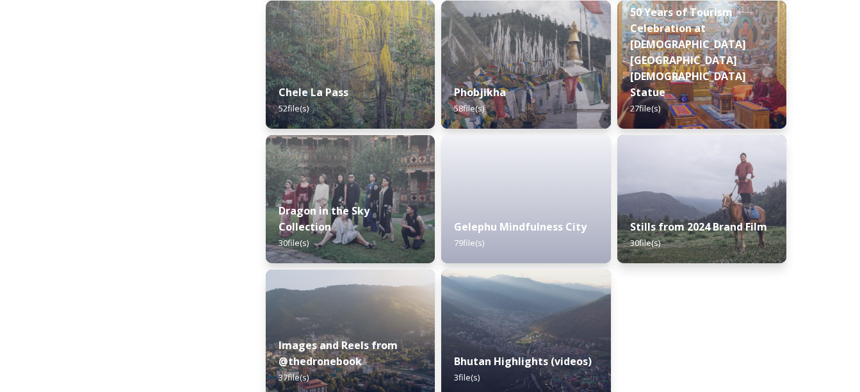
scroll to position [2240, 0]
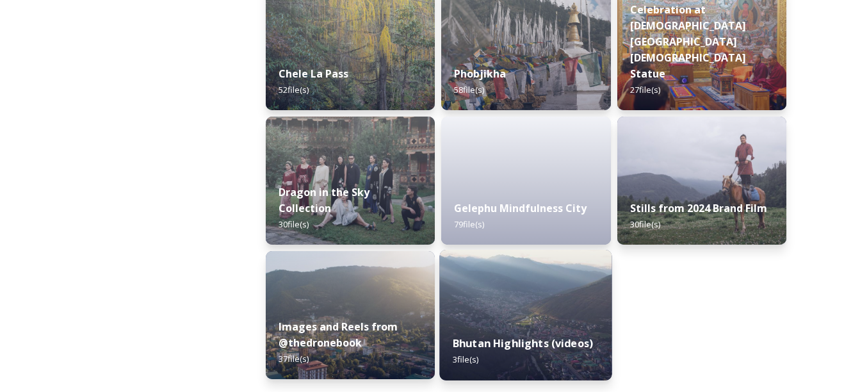
click at [536, 345] on strong "Bhutan Highlights (videos)" at bounding box center [523, 343] width 140 height 14
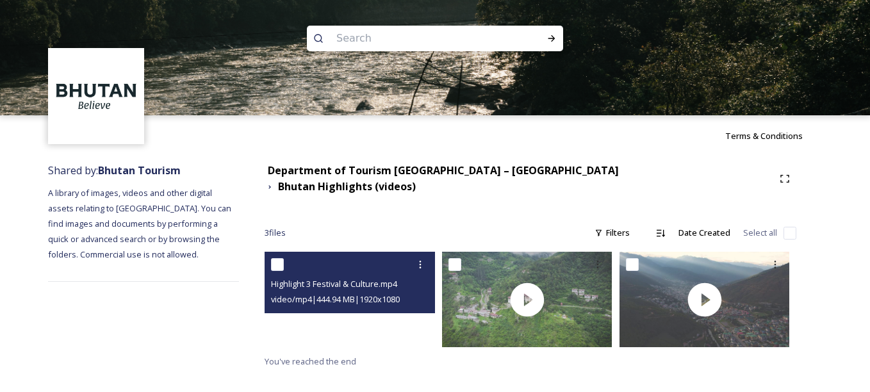
click at [355, 310] on video "Highlight 3 Festival & Culture.mp4" at bounding box center [349, 299] width 170 height 95
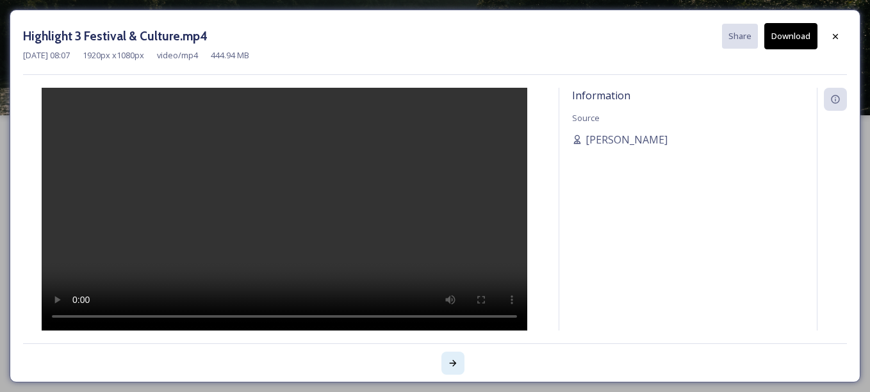
click at [455, 364] on icon at bounding box center [453, 363] width 10 height 10
click at [637, 139] on span "[PERSON_NAME]" at bounding box center [626, 139] width 82 height 15
click at [596, 140] on span "[PERSON_NAME]" at bounding box center [626, 139] width 82 height 15
click at [452, 362] on icon at bounding box center [453, 363] width 10 height 10
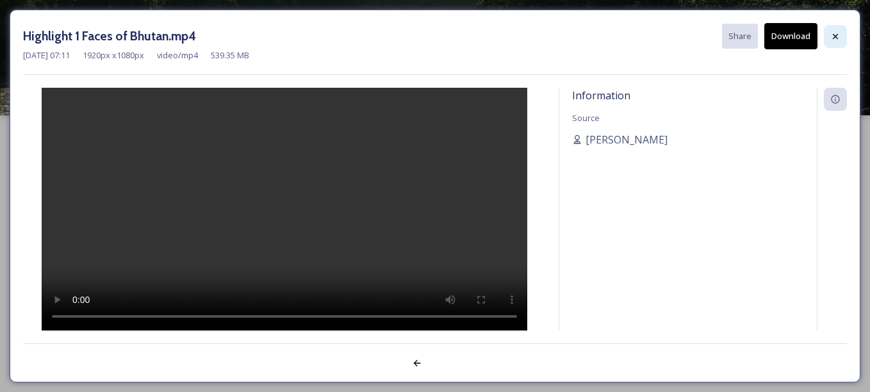
click at [839, 35] on icon at bounding box center [835, 36] width 10 height 10
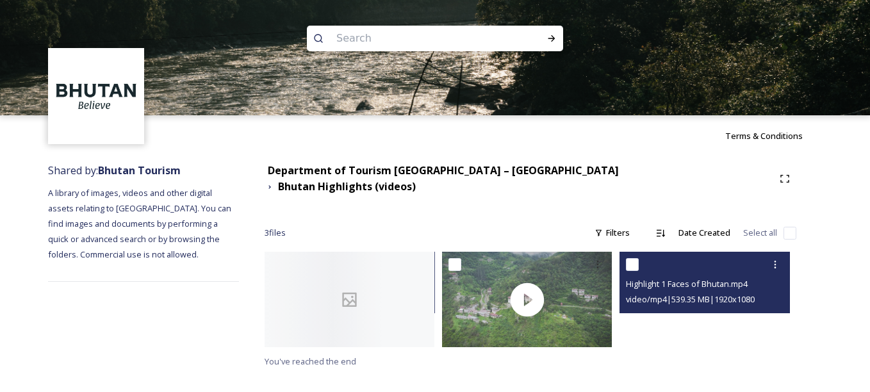
click at [701, 321] on video "Highlight 1 Faces of Bhutan.mp4" at bounding box center [704, 299] width 170 height 95
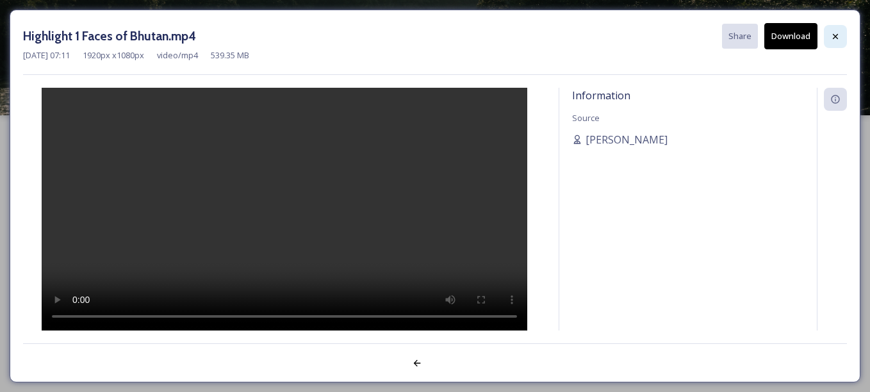
click at [833, 38] on icon at bounding box center [835, 35] width 5 height 5
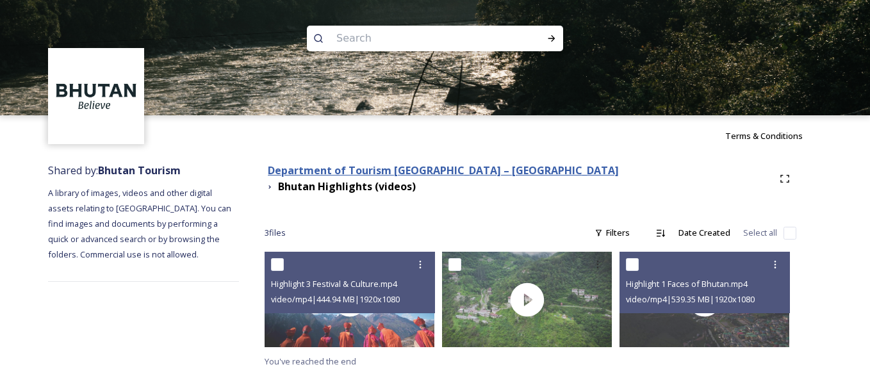
click at [402, 177] on strong "Department of Tourism [GEOGRAPHIC_DATA] – [GEOGRAPHIC_DATA]" at bounding box center [443, 170] width 351 height 14
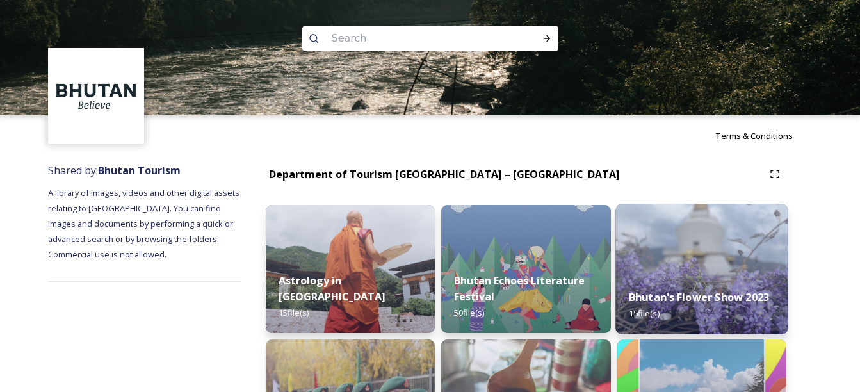
click at [706, 268] on img at bounding box center [701, 269] width 173 height 131
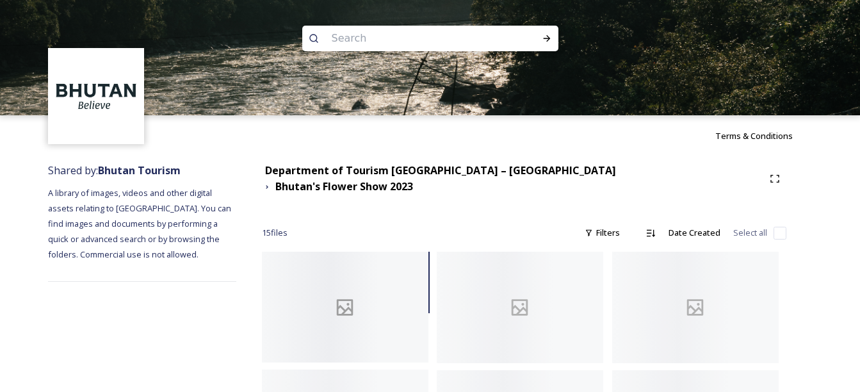
click at [351, 317] on div at bounding box center [345, 307] width 167 height 111
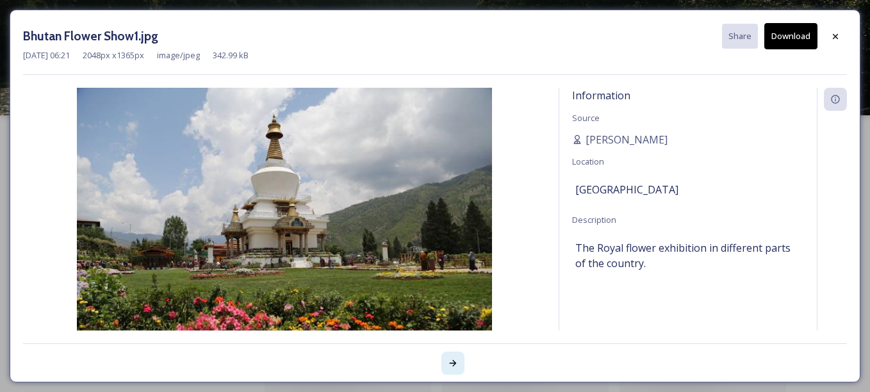
click at [457, 365] on icon at bounding box center [453, 363] width 10 height 10
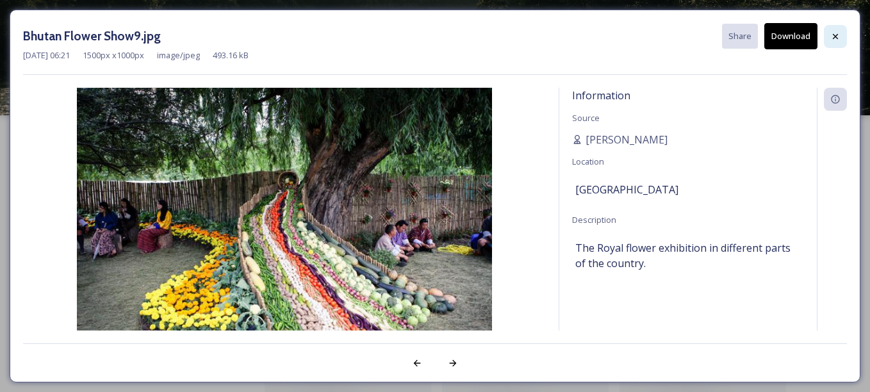
click at [833, 40] on icon at bounding box center [835, 36] width 10 height 10
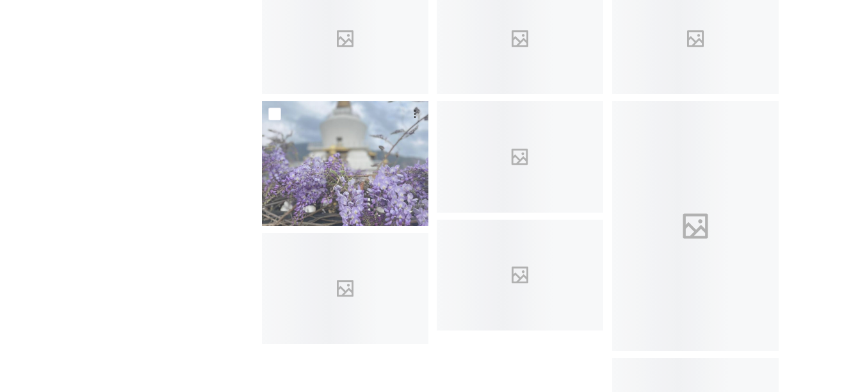
scroll to position [528, 0]
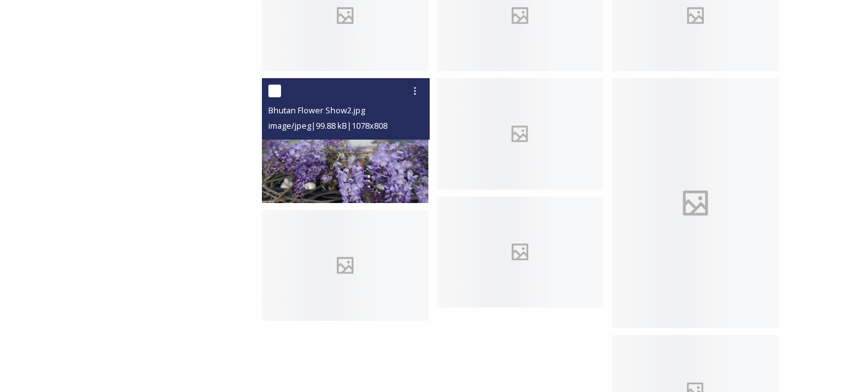
click at [346, 145] on img at bounding box center [345, 140] width 167 height 125
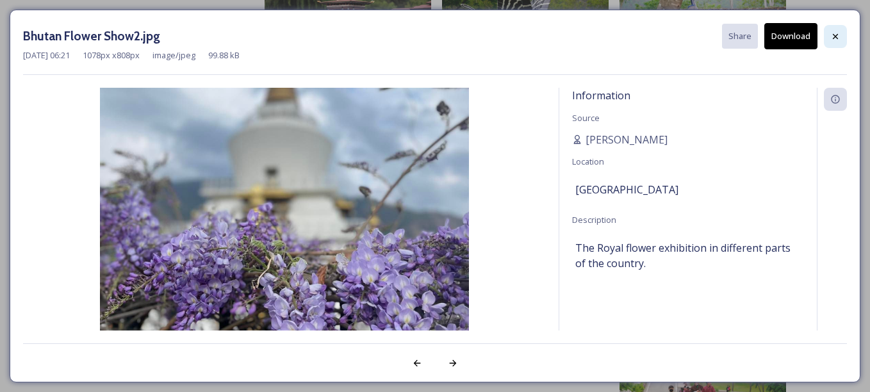
click at [831, 35] on icon at bounding box center [835, 36] width 10 height 10
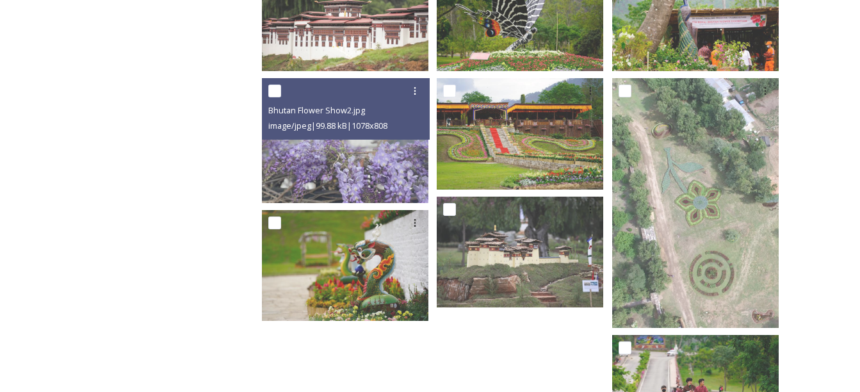
scroll to position [601, 0]
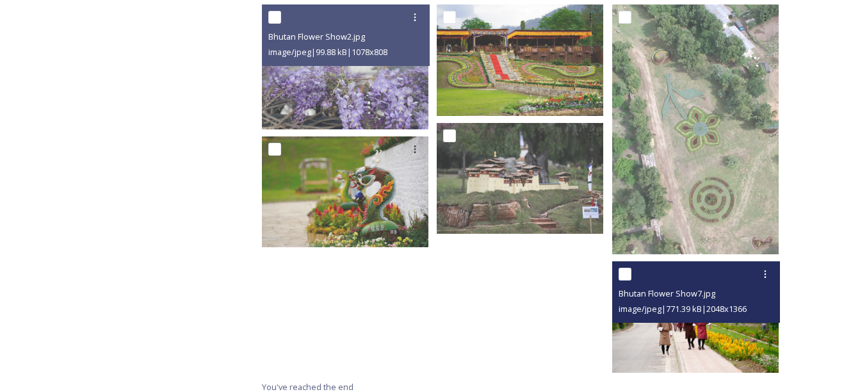
click at [740, 338] on img at bounding box center [695, 316] width 167 height 111
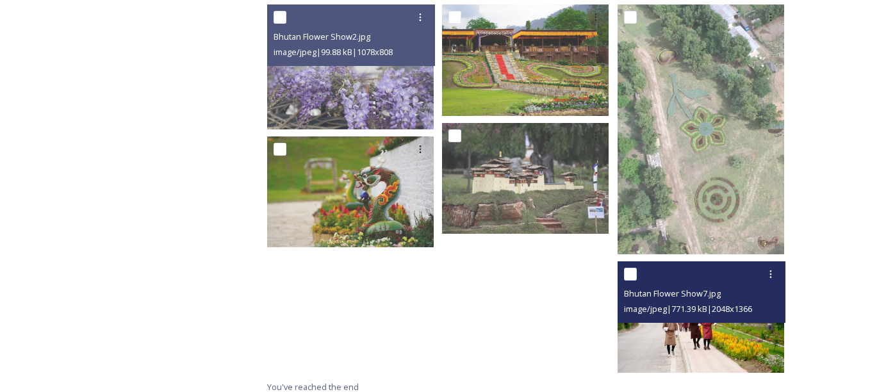
scroll to position [483, 0]
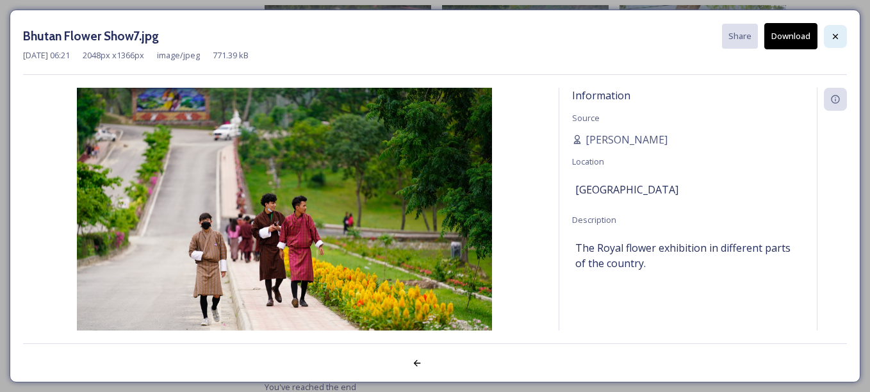
click at [833, 39] on icon at bounding box center [835, 36] width 10 height 10
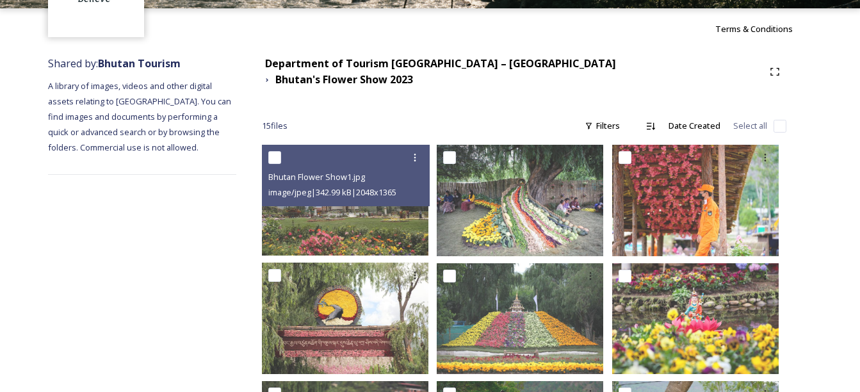
scroll to position [102, 0]
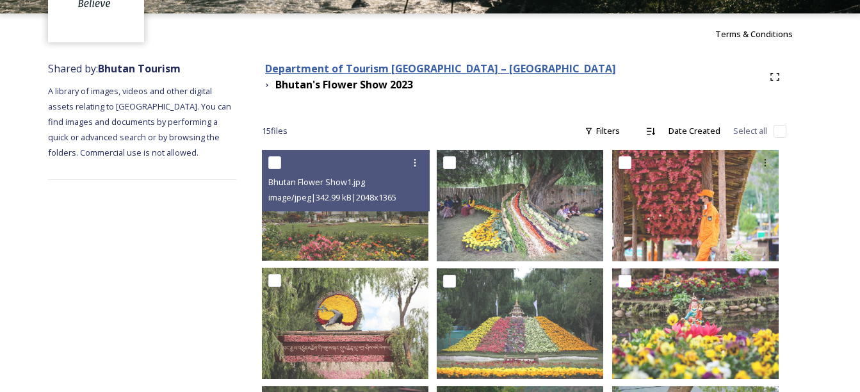
click at [410, 74] on strong "Department of Tourism [GEOGRAPHIC_DATA] – [GEOGRAPHIC_DATA]" at bounding box center [440, 68] width 351 height 14
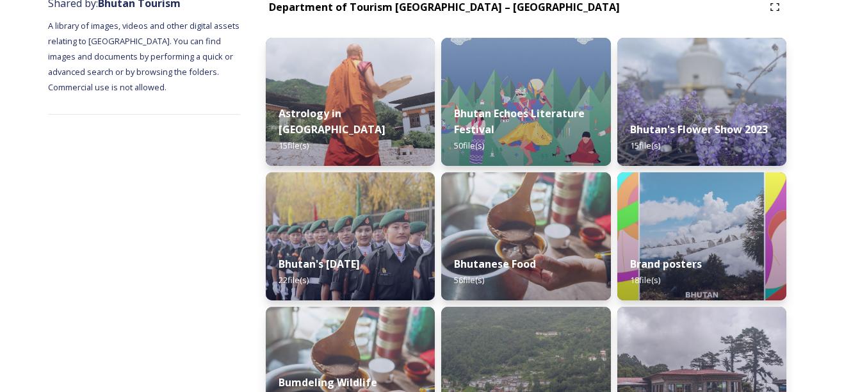
scroll to position [181, 0]
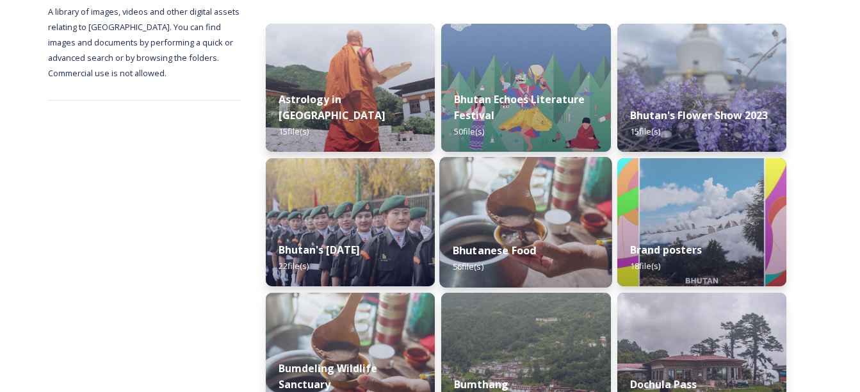
click at [491, 236] on div "Bhutanese Food 56 file(s)" at bounding box center [526, 258] width 173 height 58
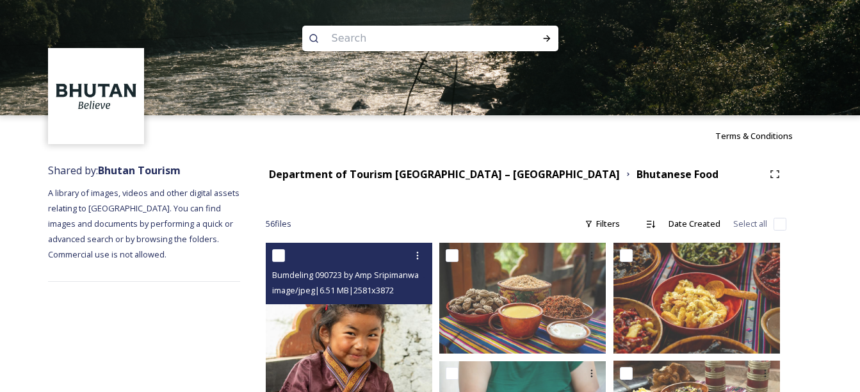
click at [345, 358] on img at bounding box center [349, 368] width 167 height 250
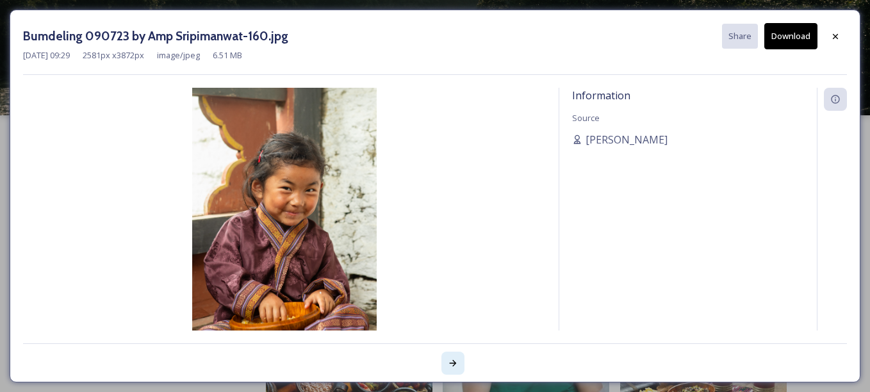
click at [448, 368] on icon at bounding box center [453, 363] width 10 height 10
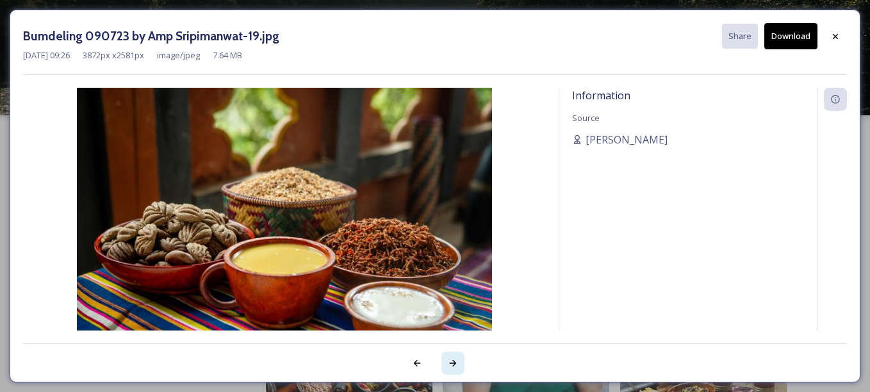
click at [448, 368] on icon at bounding box center [453, 363] width 10 height 10
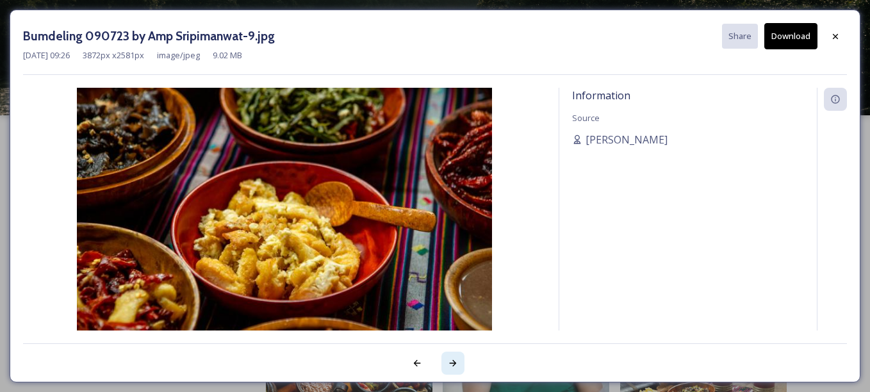
click at [448, 368] on icon at bounding box center [453, 363] width 10 height 10
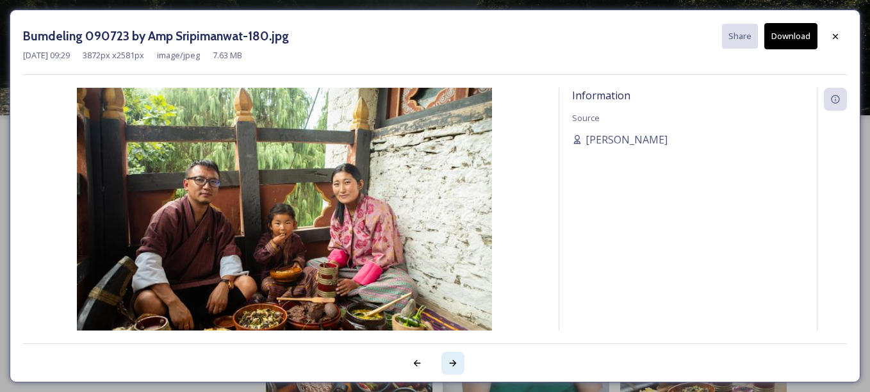
click at [448, 368] on icon at bounding box center [453, 363] width 10 height 10
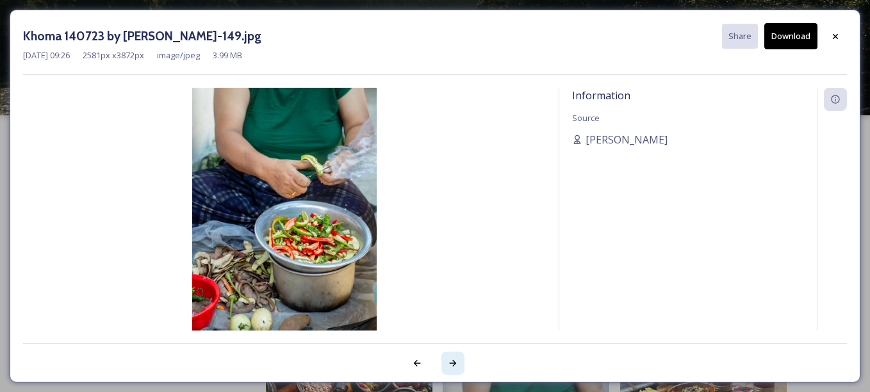
click at [448, 368] on icon at bounding box center [453, 363] width 10 height 10
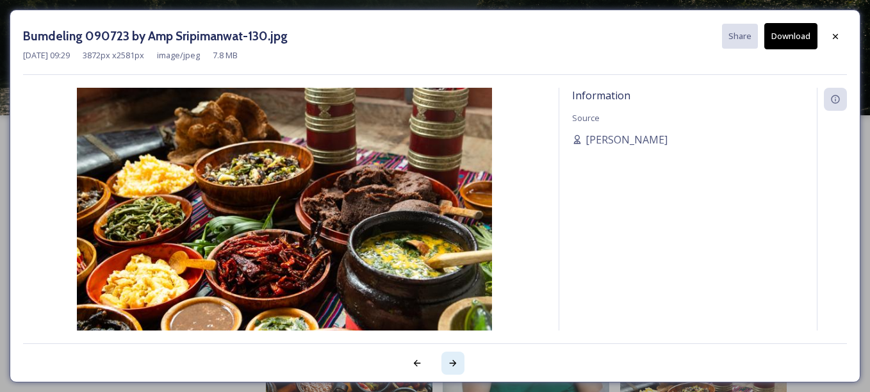
click at [448, 368] on icon at bounding box center [453, 363] width 10 height 10
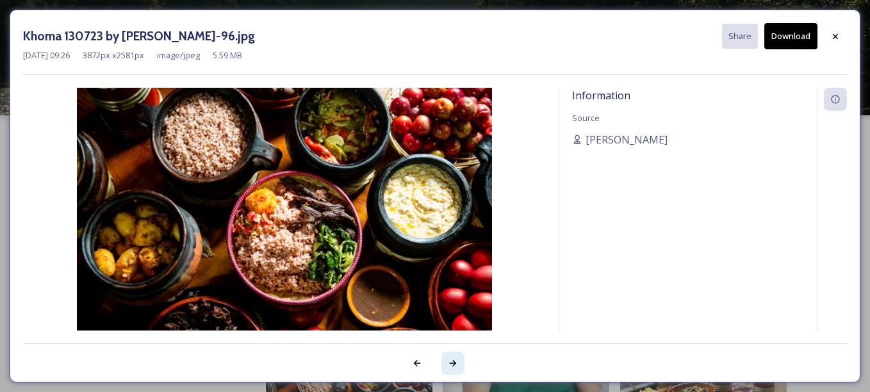
click at [448, 368] on icon at bounding box center [453, 363] width 10 height 10
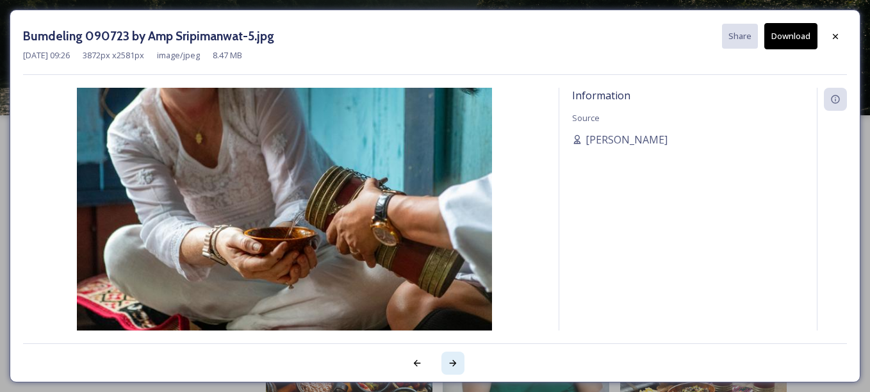
click at [448, 368] on icon at bounding box center [453, 363] width 10 height 10
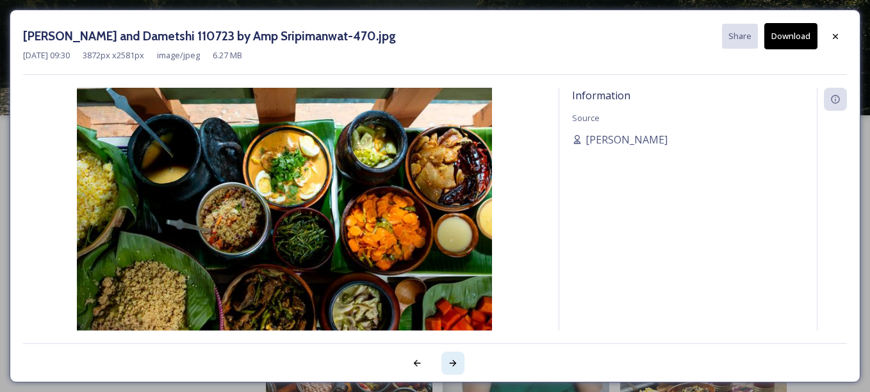
click at [448, 368] on icon at bounding box center [453, 363] width 10 height 10
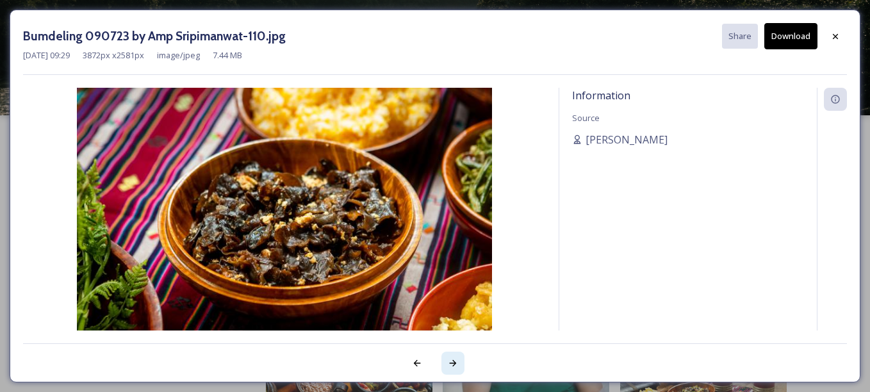
click at [448, 368] on icon at bounding box center [453, 363] width 10 height 10
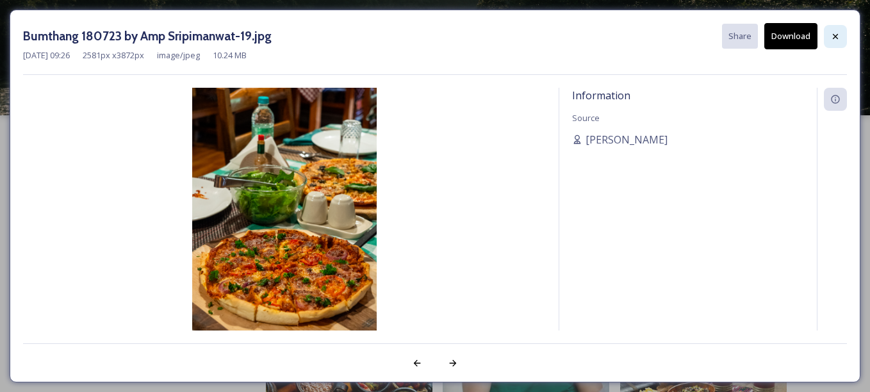
click at [834, 38] on icon at bounding box center [835, 36] width 10 height 10
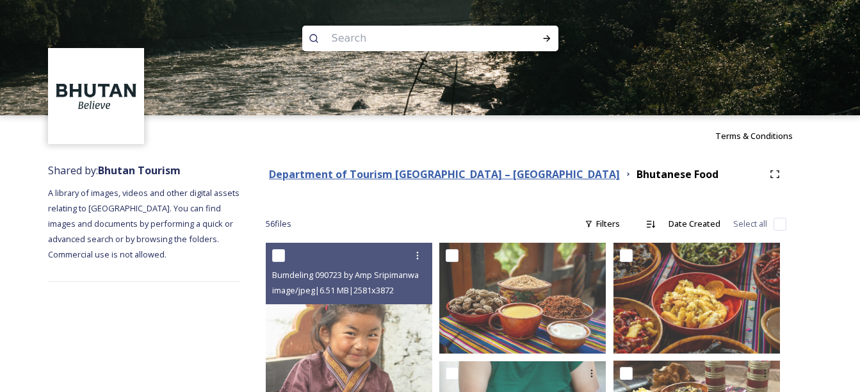
click at [419, 177] on strong "Department of Tourism [GEOGRAPHIC_DATA] – [GEOGRAPHIC_DATA]" at bounding box center [444, 174] width 351 height 14
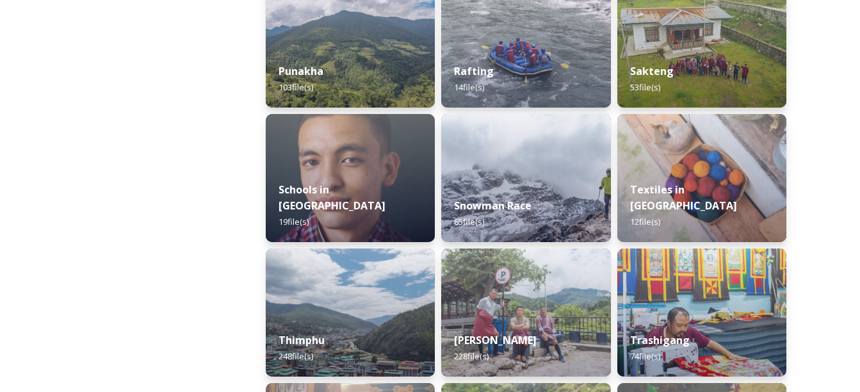
scroll to position [1311, 0]
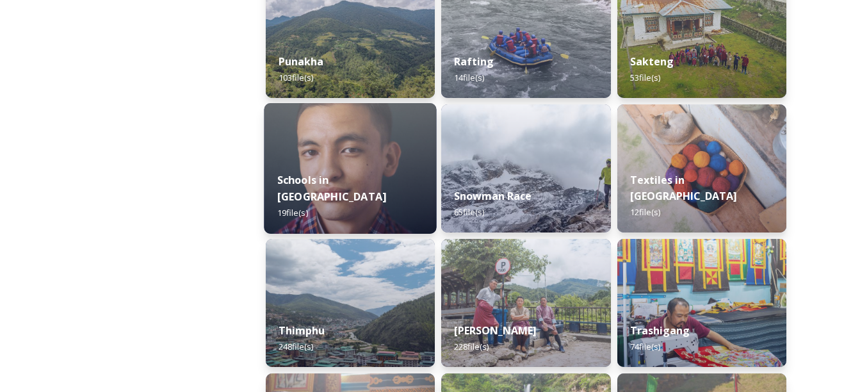
click at [358, 199] on strong "Schools in [GEOGRAPHIC_DATA]" at bounding box center [331, 188] width 109 height 31
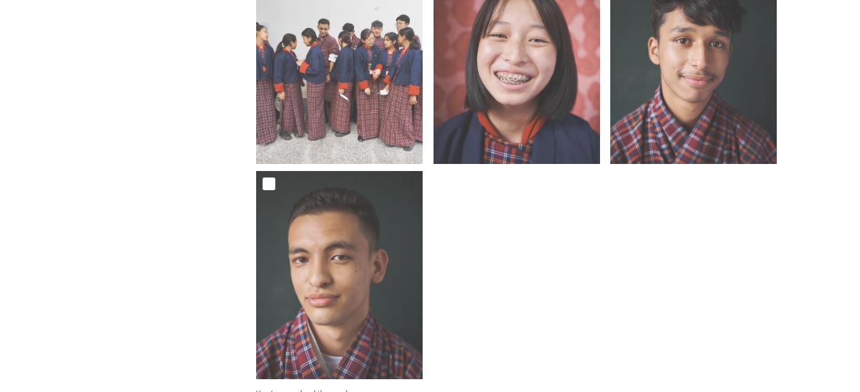
scroll to position [1378, 0]
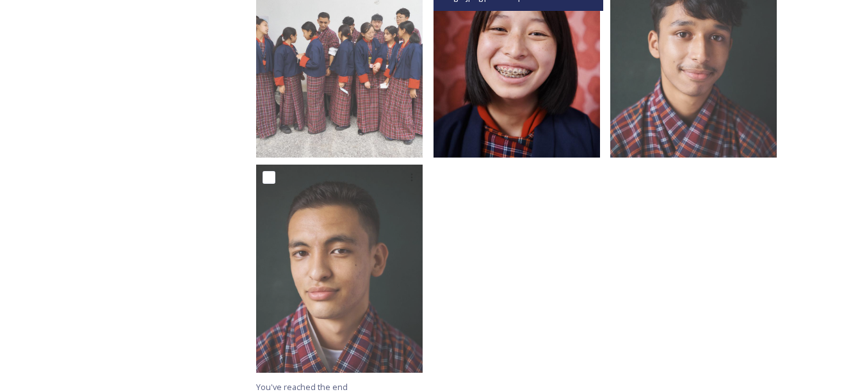
click at [549, 48] on img at bounding box center [517, 53] width 167 height 208
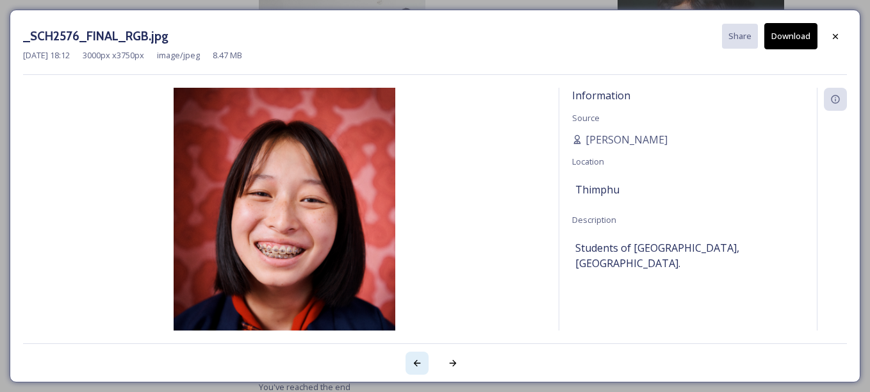
click at [411, 361] on div at bounding box center [416, 363] width 23 height 23
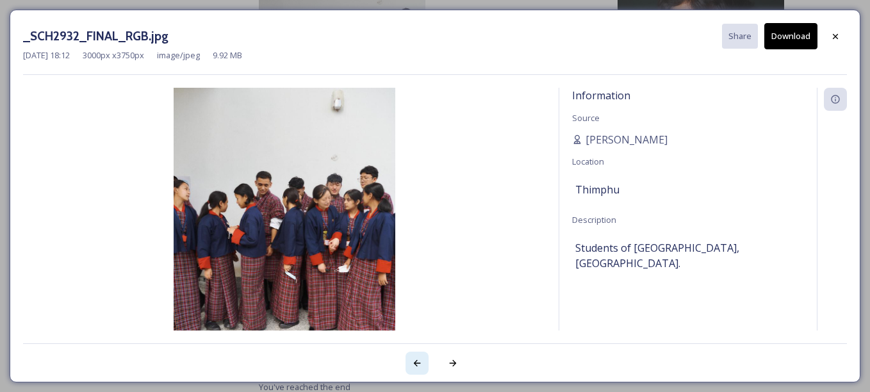
click at [411, 361] on div at bounding box center [416, 363] width 23 height 23
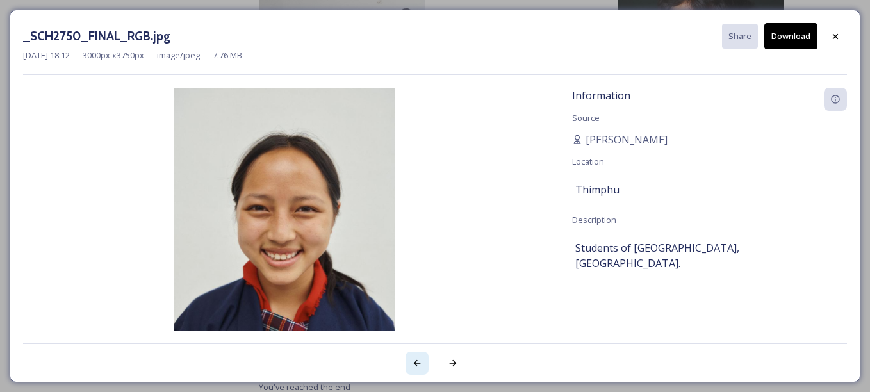
click at [411, 361] on div at bounding box center [416, 363] width 23 height 23
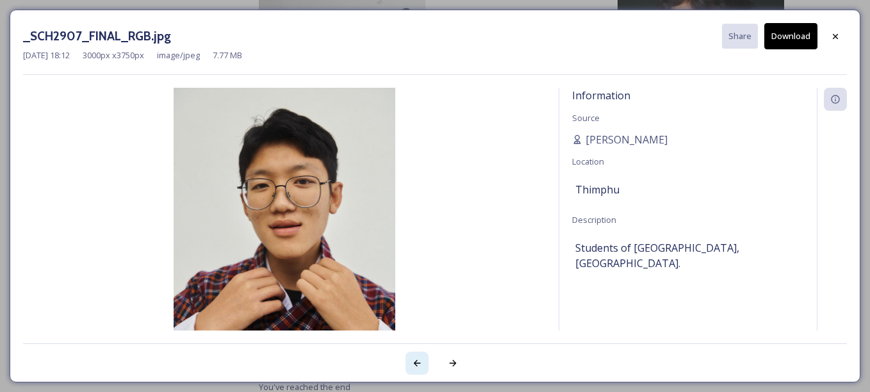
click at [411, 361] on div at bounding box center [416, 363] width 23 height 23
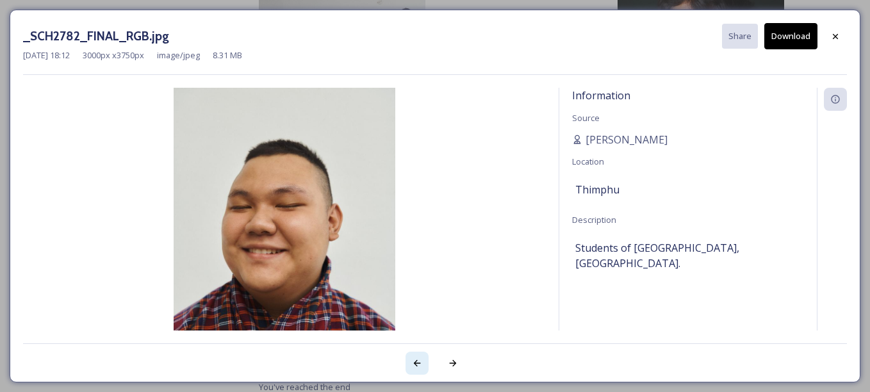
click at [411, 361] on div at bounding box center [416, 363] width 23 height 23
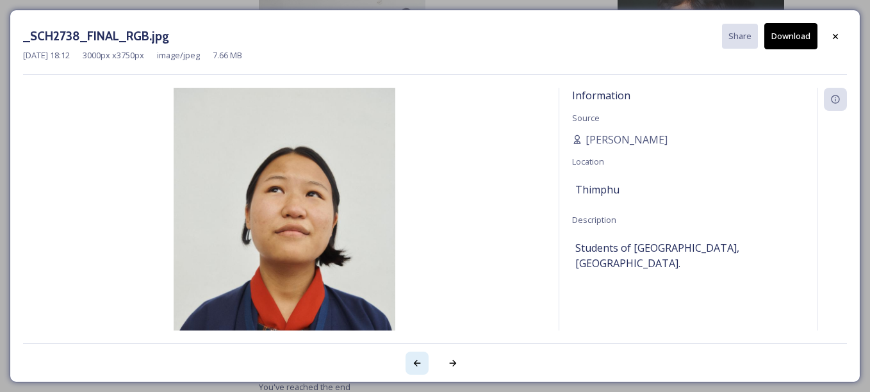
click at [411, 361] on div at bounding box center [416, 363] width 23 height 23
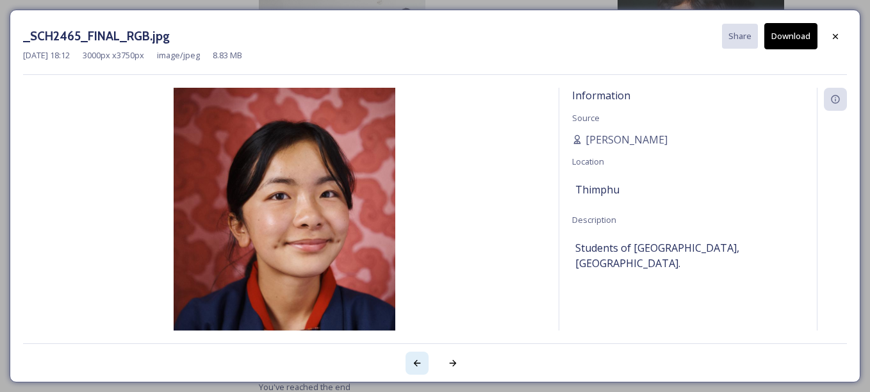
click at [411, 361] on div at bounding box center [416, 363] width 23 height 23
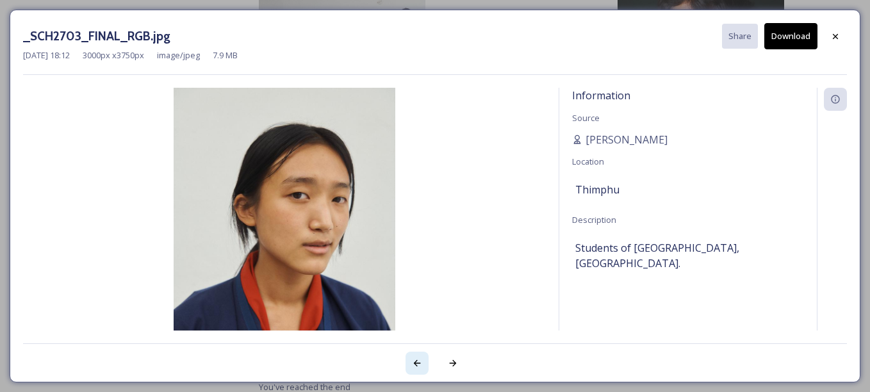
click at [411, 361] on div at bounding box center [416, 363] width 23 height 23
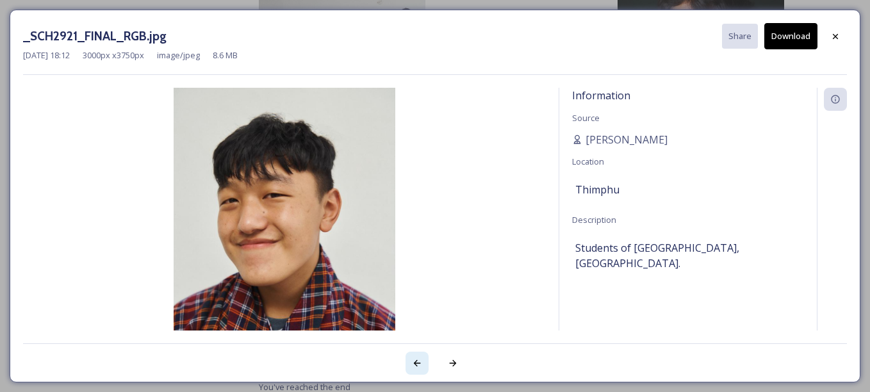
click at [411, 361] on div at bounding box center [416, 363] width 23 height 23
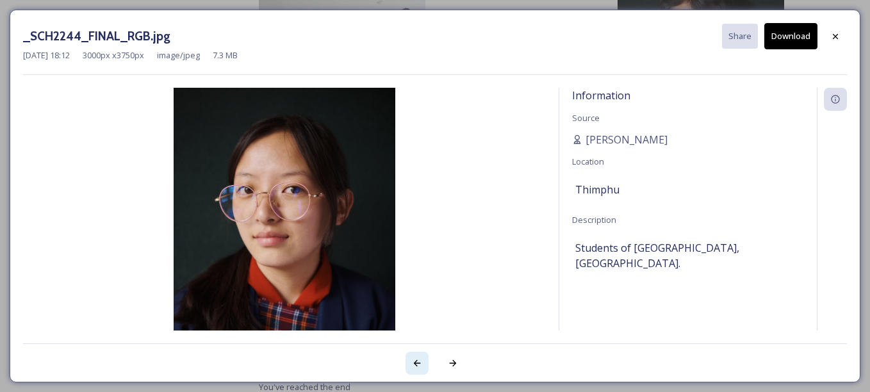
click at [411, 361] on div at bounding box center [416, 363] width 23 height 23
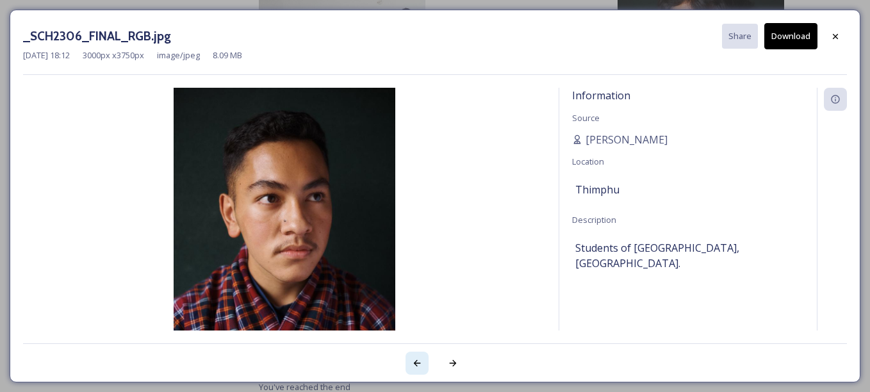
click at [411, 361] on div at bounding box center [416, 363] width 23 height 23
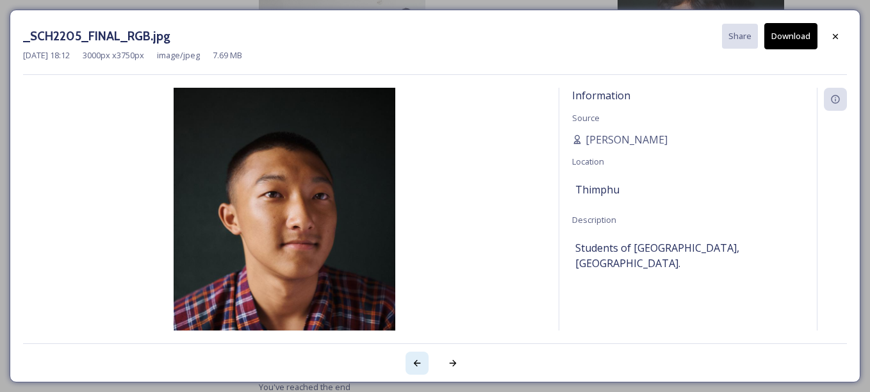
click at [411, 361] on div at bounding box center [416, 363] width 23 height 23
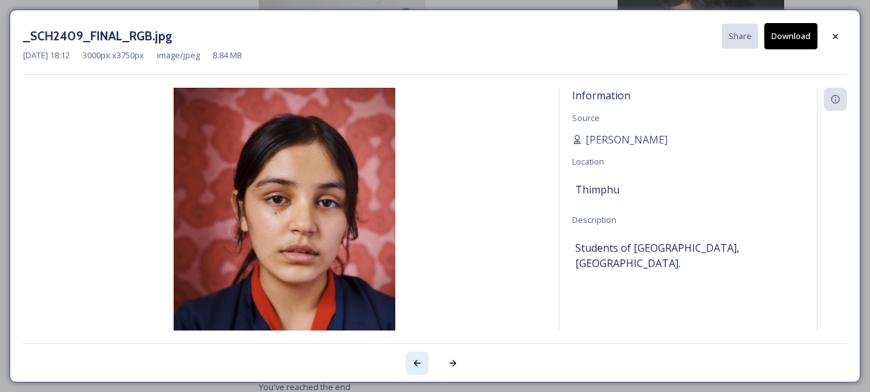
click at [411, 361] on div at bounding box center [416, 363] width 23 height 23
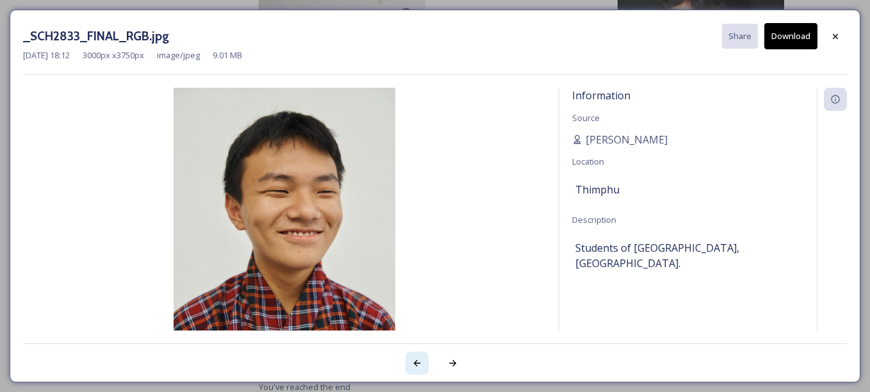
click at [411, 361] on div at bounding box center [416, 363] width 23 height 23
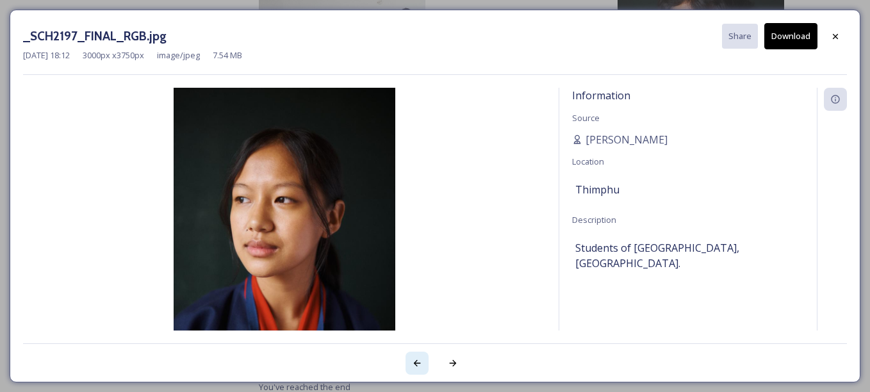
click at [411, 361] on div at bounding box center [416, 363] width 23 height 23
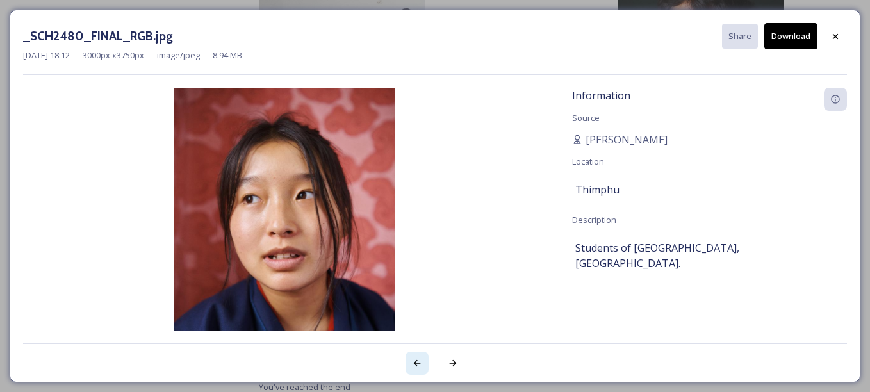
click at [411, 361] on div at bounding box center [416, 363] width 23 height 23
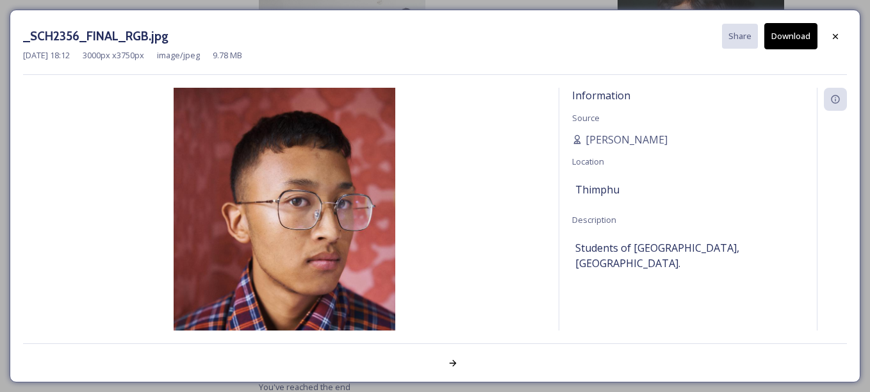
click at [411, 361] on div at bounding box center [435, 356] width 824 height 26
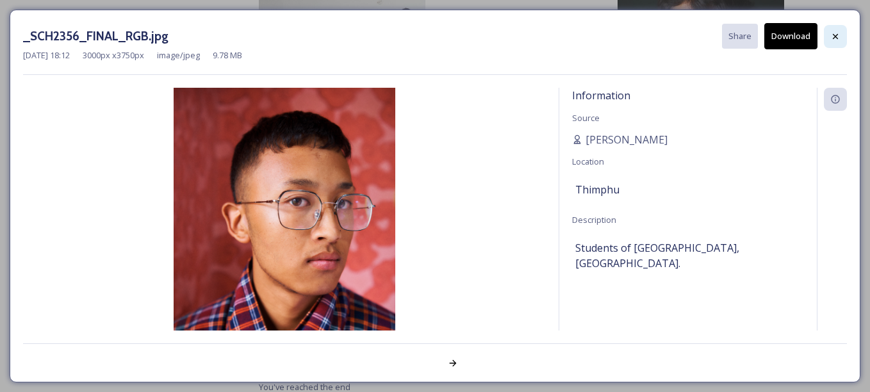
click at [833, 35] on icon at bounding box center [835, 35] width 5 height 5
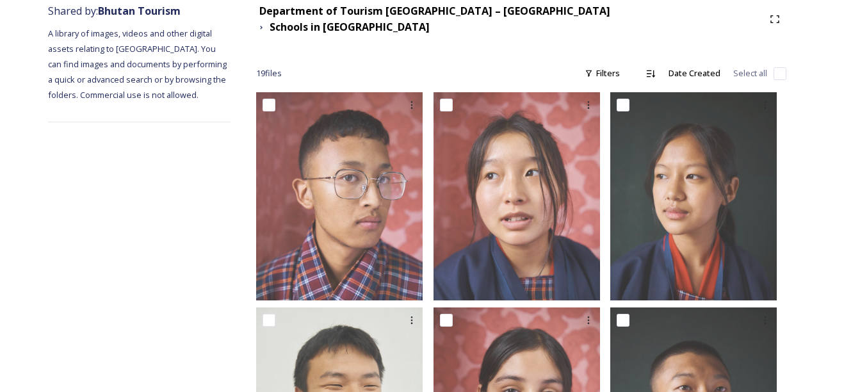
scroll to position [125, 0]
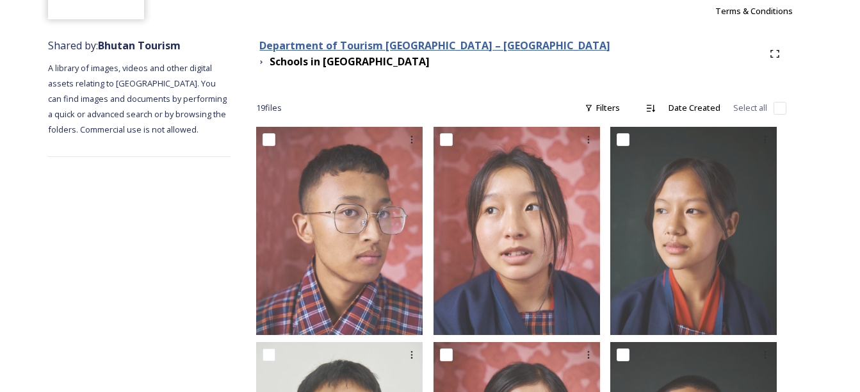
click at [355, 53] on strong "Department of Tourism [GEOGRAPHIC_DATA] – [GEOGRAPHIC_DATA]" at bounding box center [434, 45] width 351 height 14
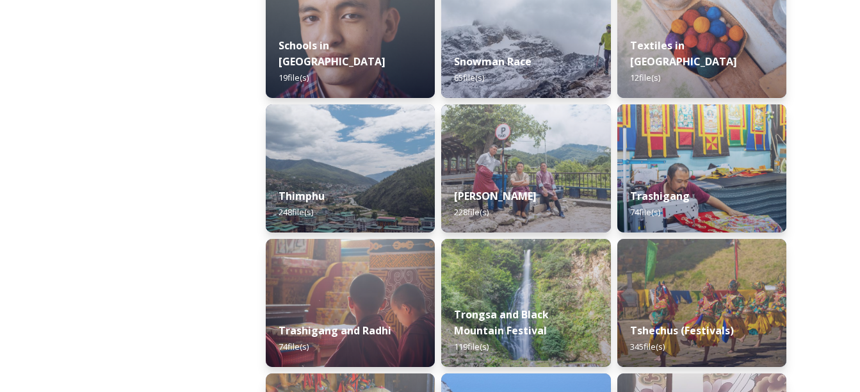
scroll to position [1455, 0]
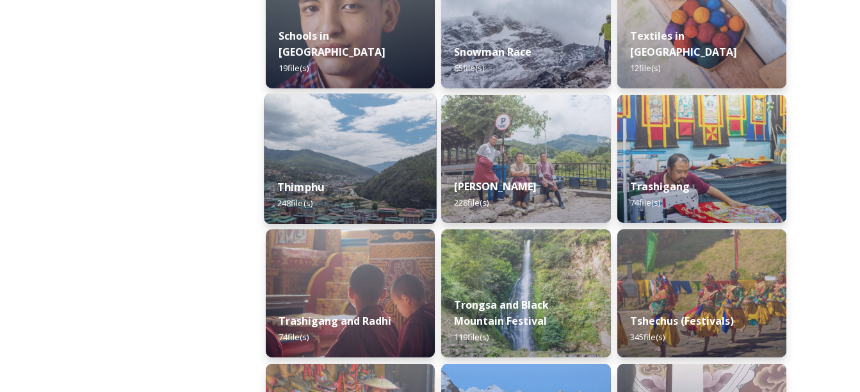
click at [346, 162] on img at bounding box center [350, 159] width 173 height 131
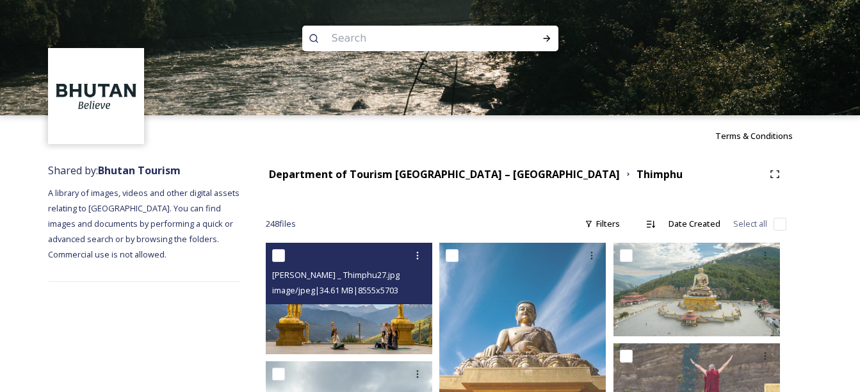
click at [352, 336] on img at bounding box center [349, 298] width 167 height 111
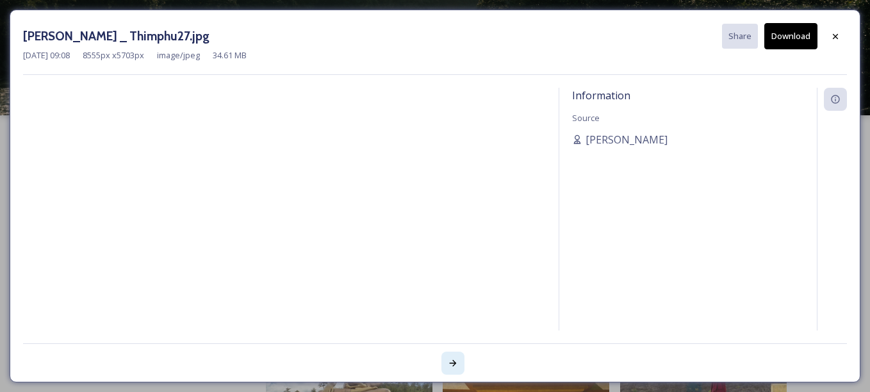
click at [462, 363] on div at bounding box center [452, 363] width 23 height 23
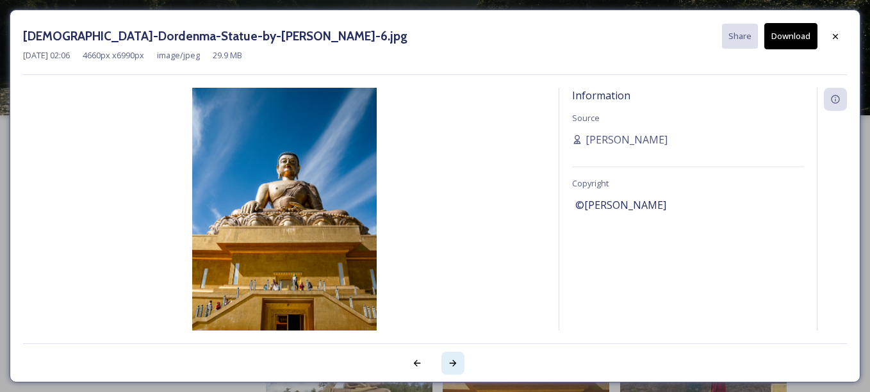
click at [462, 363] on div at bounding box center [452, 363] width 23 height 23
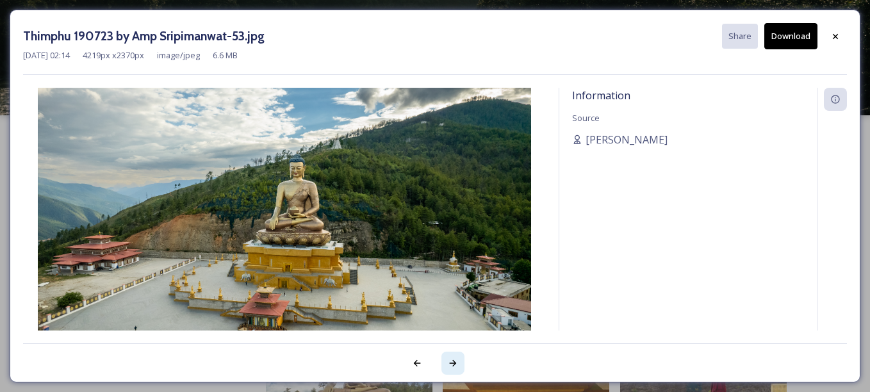
click at [462, 363] on div at bounding box center [452, 363] width 23 height 23
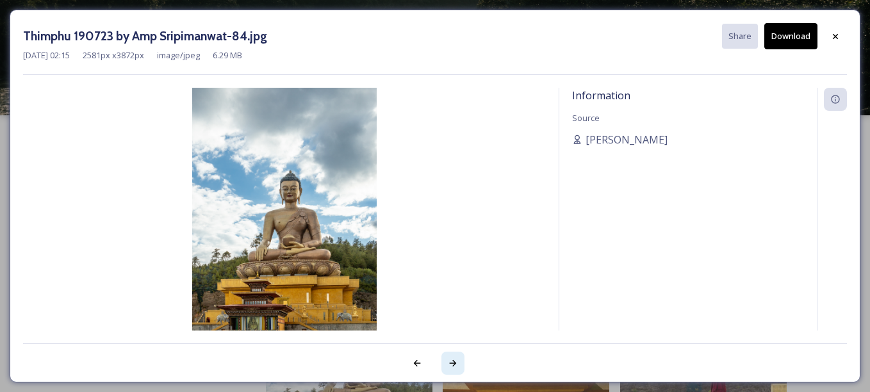
click at [462, 363] on div at bounding box center [452, 363] width 23 height 23
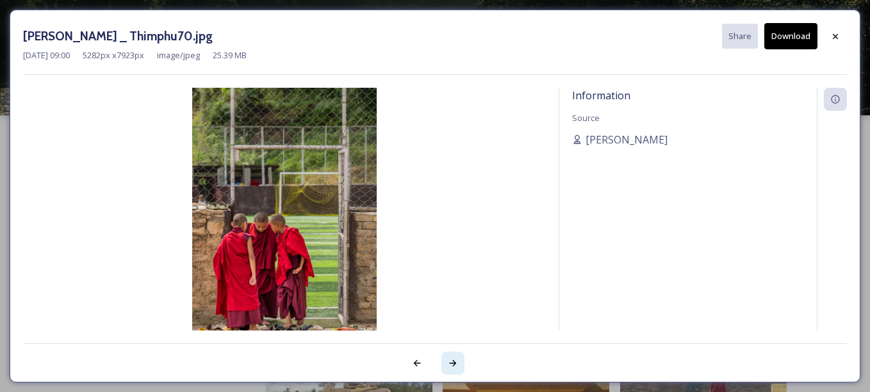
click at [462, 363] on div at bounding box center [452, 363] width 23 height 23
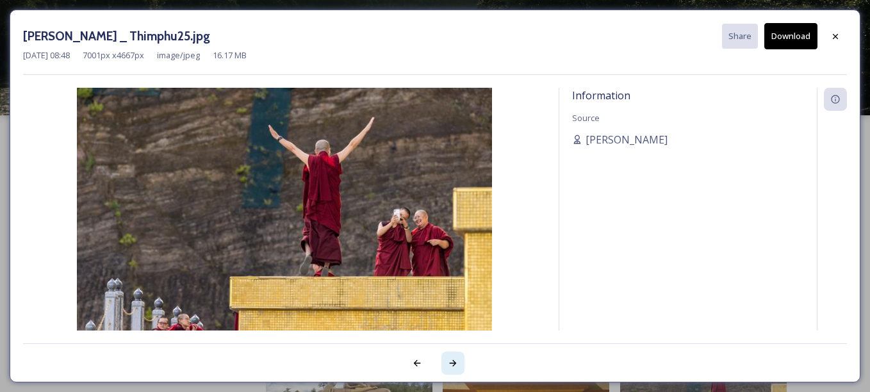
click at [462, 363] on div at bounding box center [452, 363] width 23 height 23
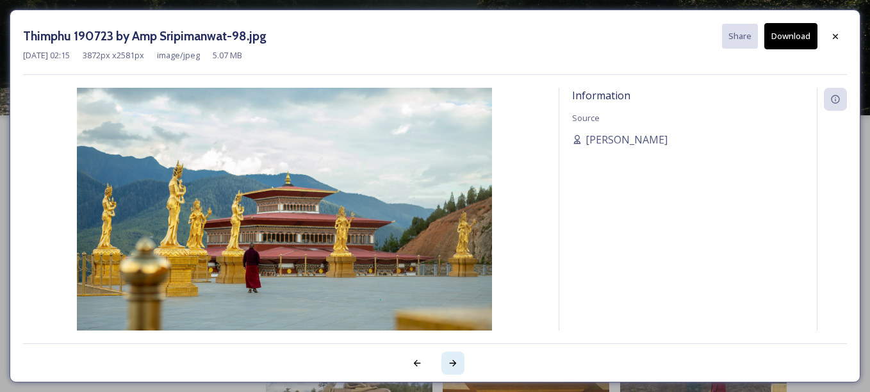
click at [462, 363] on div at bounding box center [452, 363] width 23 height 23
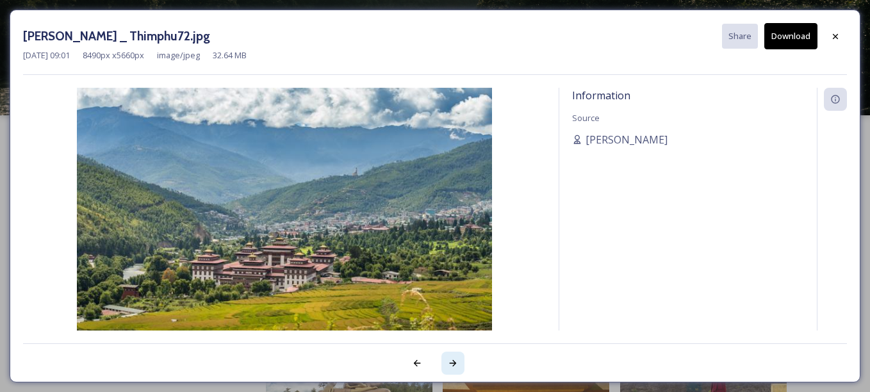
click at [462, 363] on div at bounding box center [452, 363] width 23 height 23
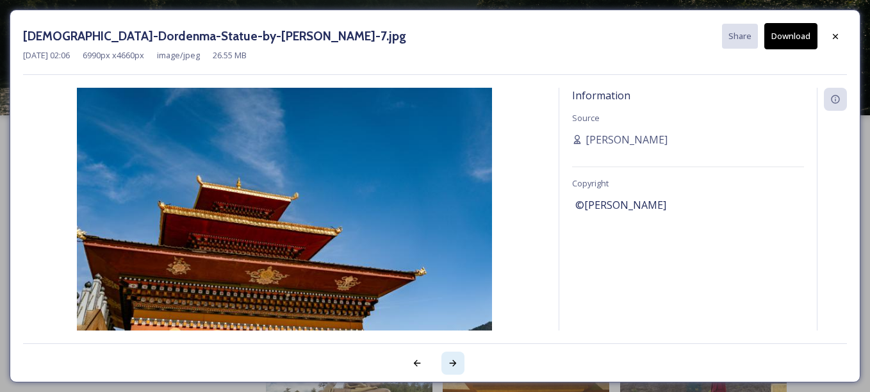
click at [462, 363] on div at bounding box center [452, 363] width 23 height 23
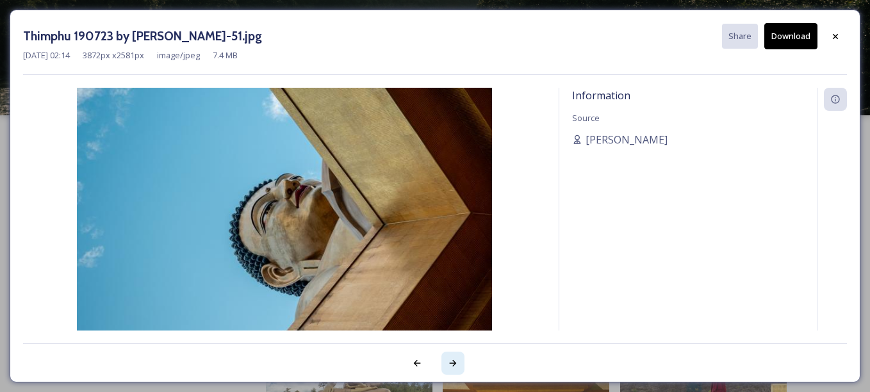
click at [462, 363] on div at bounding box center [452, 363] width 23 height 23
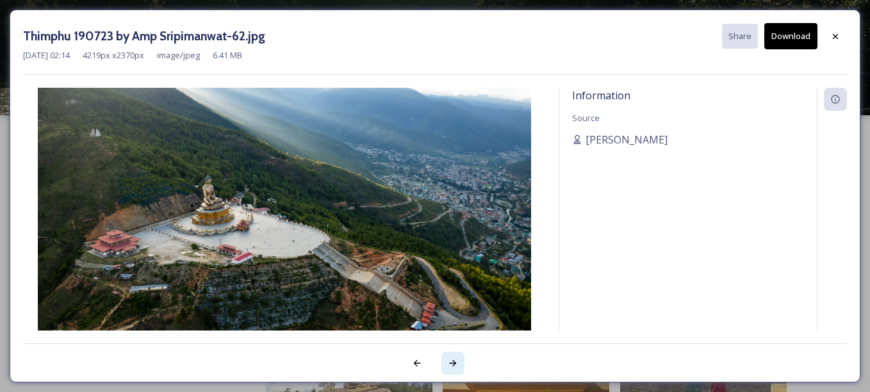
click at [462, 363] on div at bounding box center [452, 363] width 23 height 23
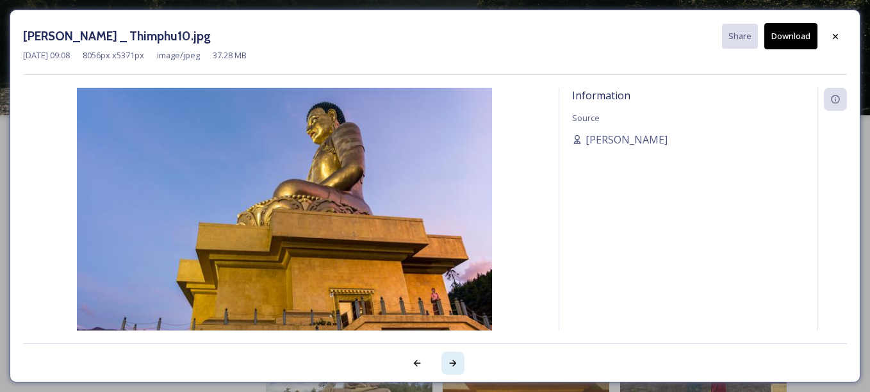
click at [462, 363] on div at bounding box center [452, 363] width 23 height 23
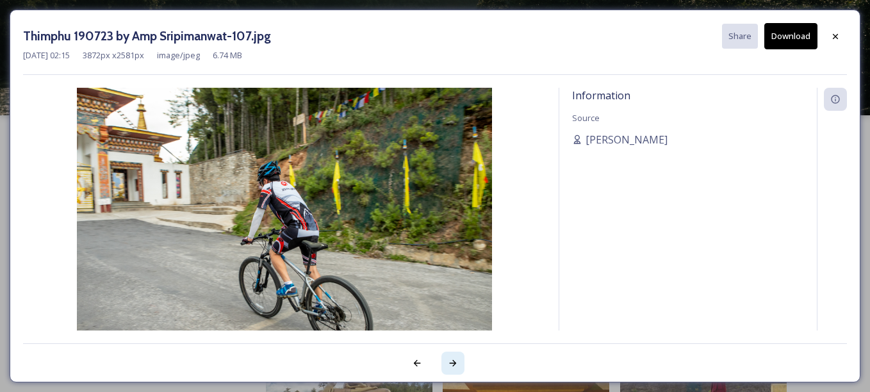
click at [462, 363] on div at bounding box center [452, 363] width 23 height 23
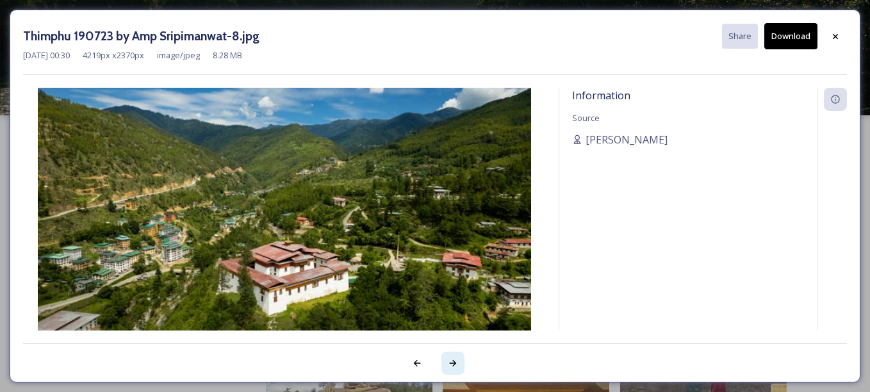
click at [462, 363] on div at bounding box center [452, 363] width 23 height 23
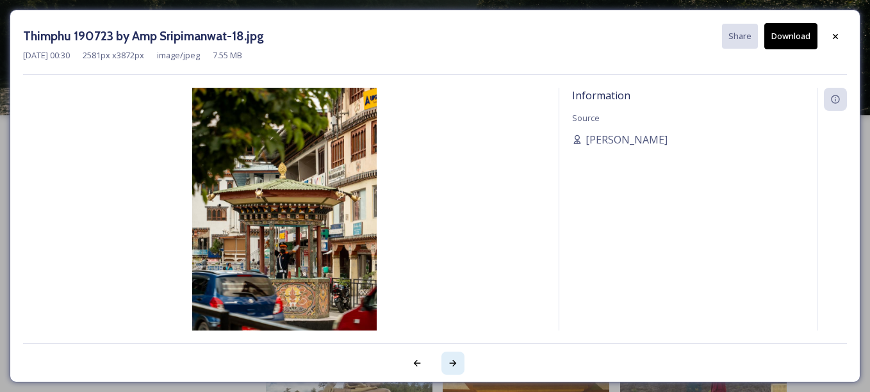
click at [462, 363] on div at bounding box center [452, 363] width 23 height 23
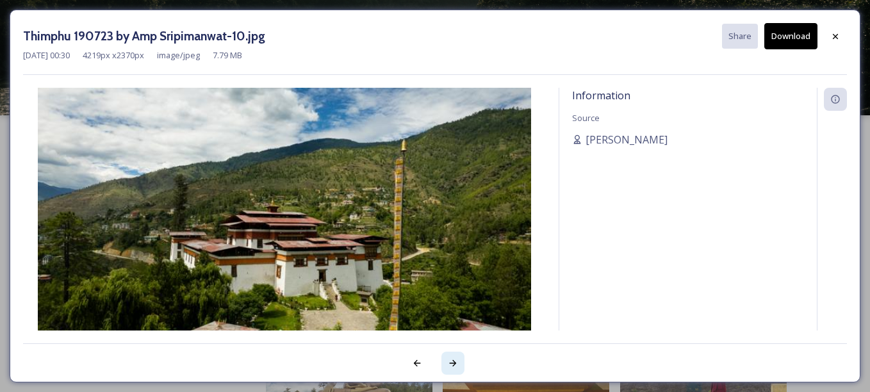
click at [462, 363] on div at bounding box center [452, 363] width 23 height 23
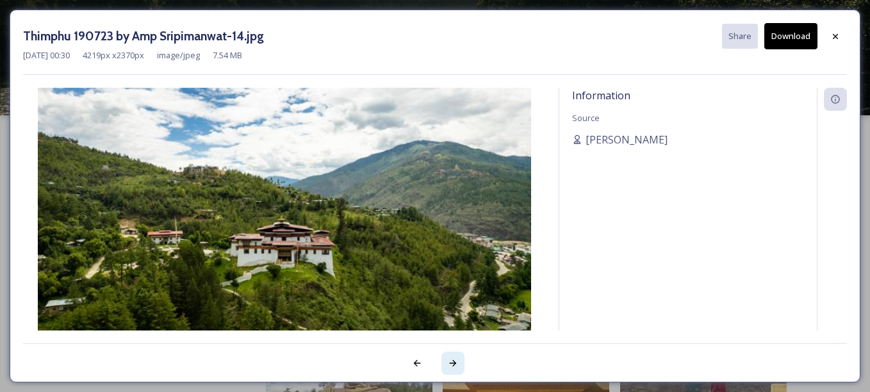
click at [462, 363] on div at bounding box center [452, 363] width 23 height 23
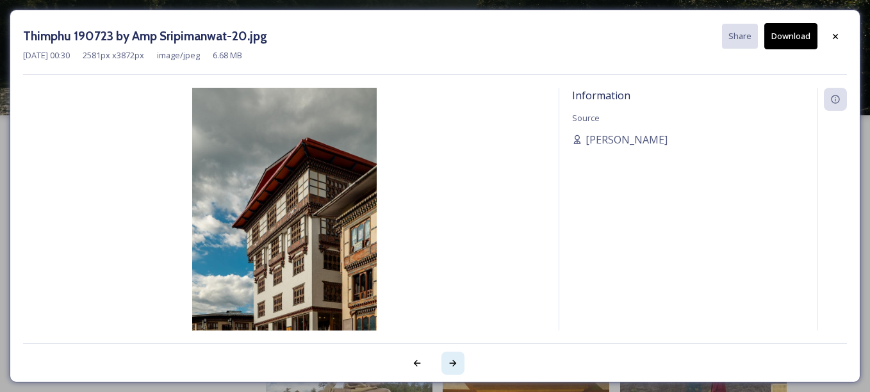
click at [462, 363] on div at bounding box center [452, 363] width 23 height 23
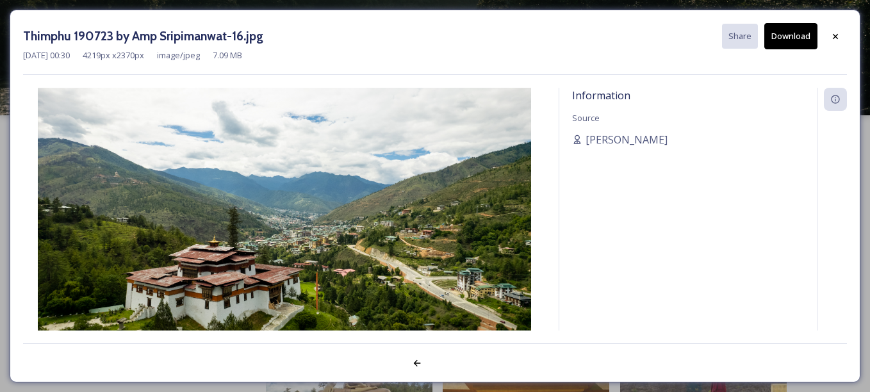
click at [462, 363] on div at bounding box center [435, 356] width 824 height 26
click at [838, 31] on icon at bounding box center [835, 36] width 10 height 10
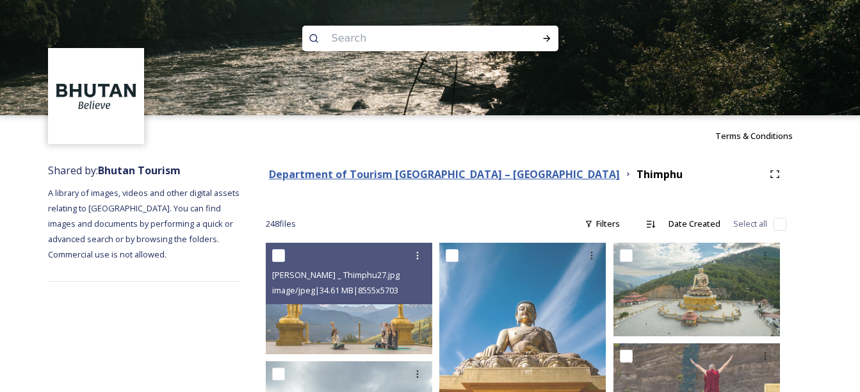
click at [351, 168] on strong "Department of Tourism [GEOGRAPHIC_DATA] – [GEOGRAPHIC_DATA]" at bounding box center [444, 174] width 351 height 14
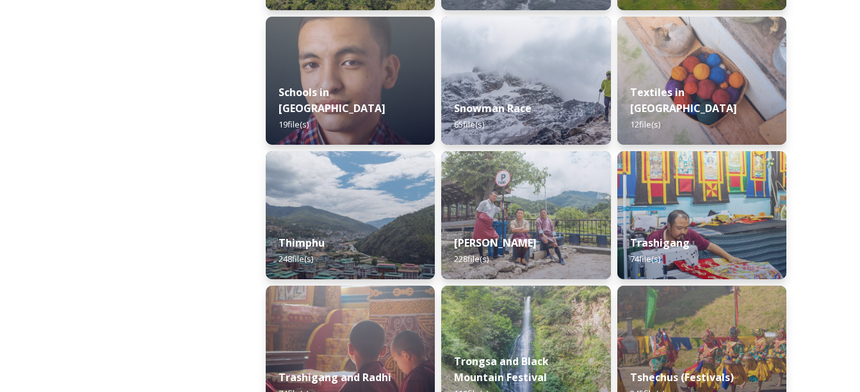
scroll to position [1404, 0]
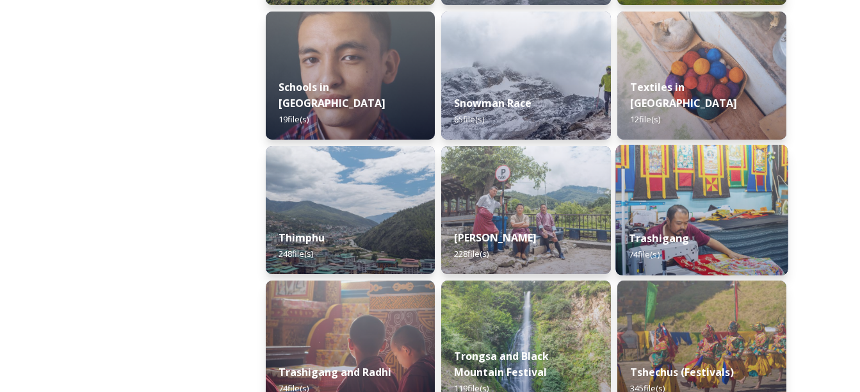
click at [693, 248] on div "Trashigang 74 file(s)" at bounding box center [701, 246] width 173 height 58
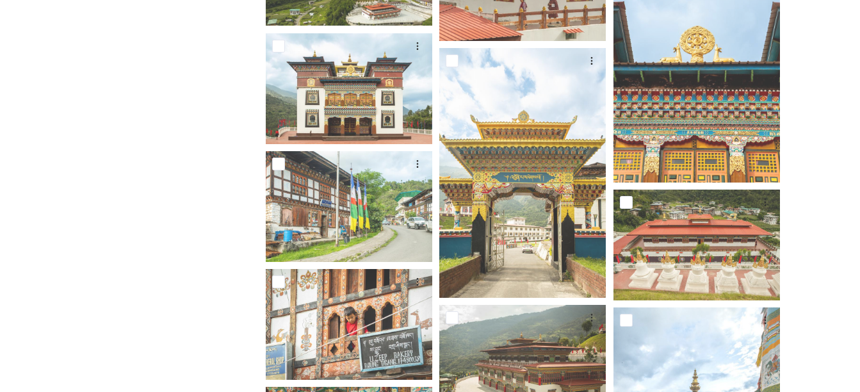
scroll to position [459, 0]
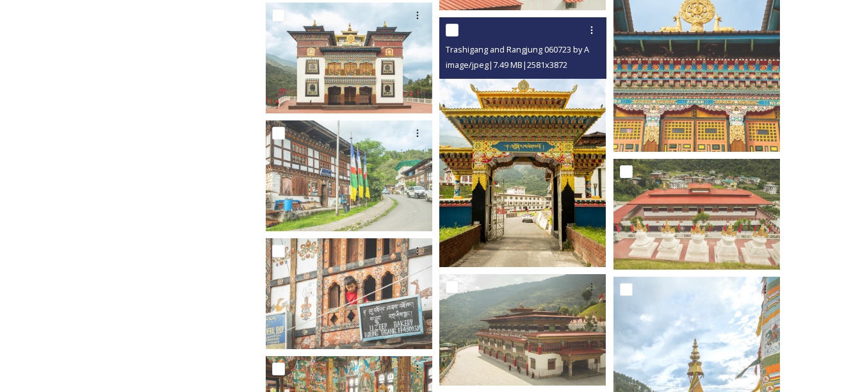
click at [592, 214] on img at bounding box center [522, 142] width 167 height 250
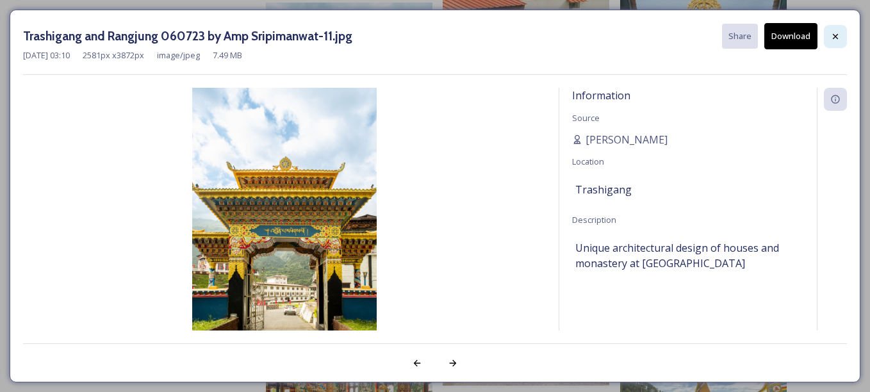
click at [838, 38] on icon at bounding box center [835, 36] width 10 height 10
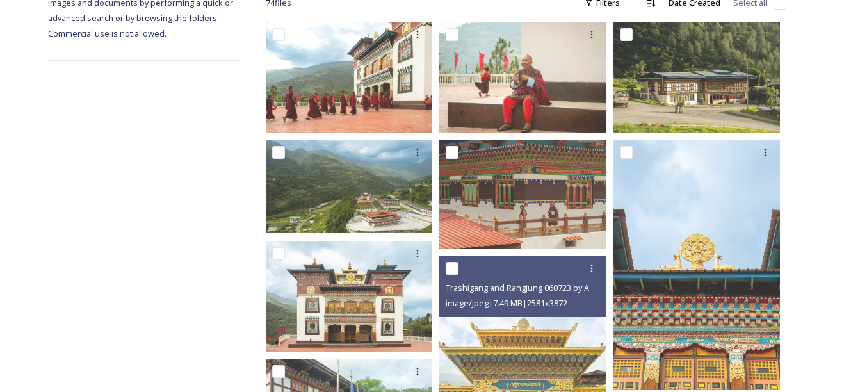
scroll to position [0, 0]
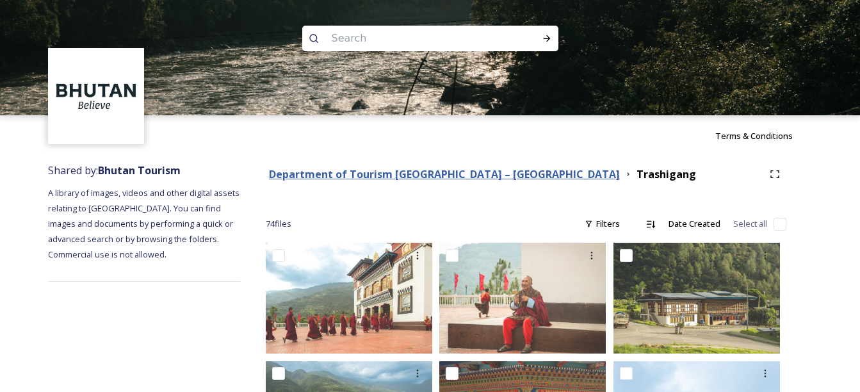
click at [399, 175] on strong "Department of Tourism [GEOGRAPHIC_DATA] – [GEOGRAPHIC_DATA]" at bounding box center [444, 174] width 351 height 14
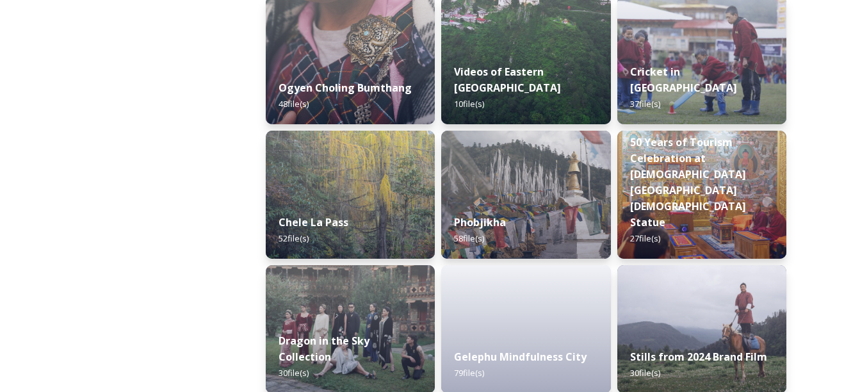
scroll to position [2240, 0]
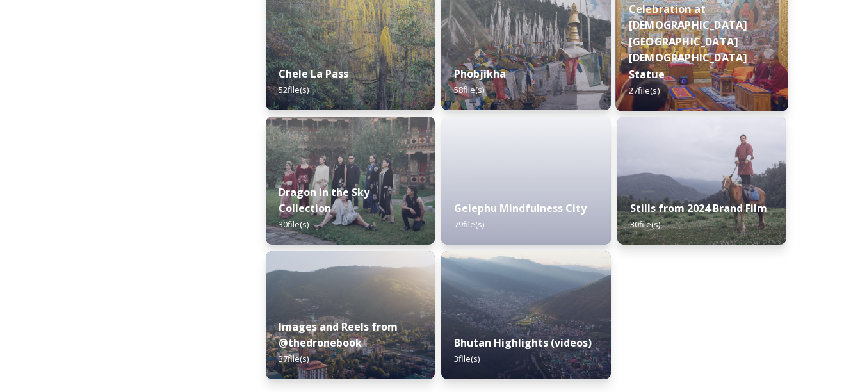
click at [701, 56] on strong "50 Years of Tourism Celebration at [DEMOGRAPHIC_DATA][GEOGRAPHIC_DATA][DEMOGRAP…" at bounding box center [687, 33] width 118 height 96
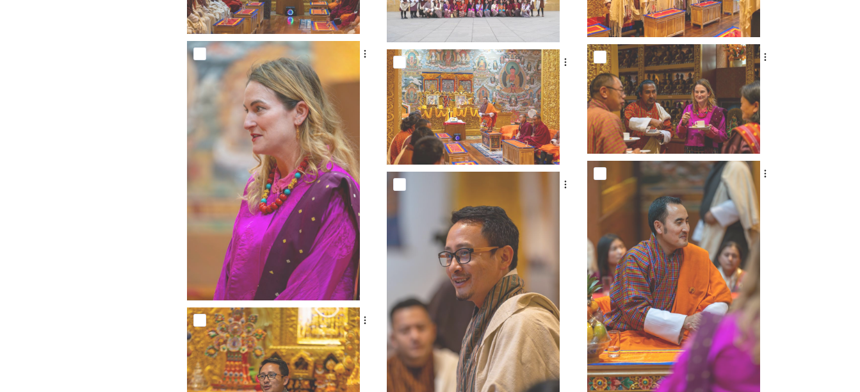
scroll to position [459, 0]
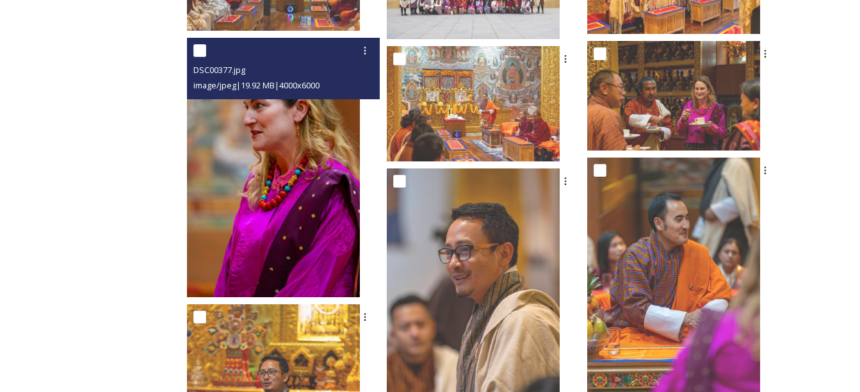
click at [304, 198] on img at bounding box center [273, 167] width 173 height 259
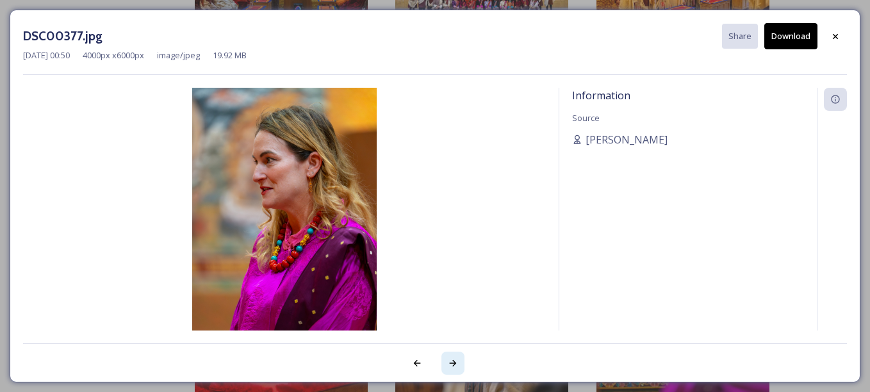
click at [464, 364] on div at bounding box center [452, 363] width 23 height 23
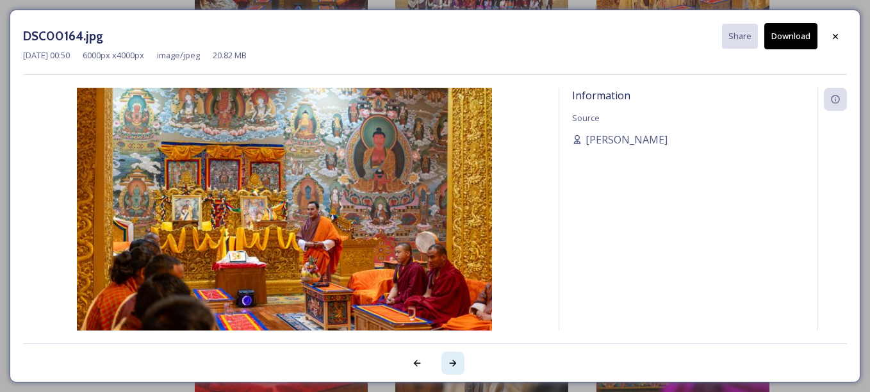
click at [459, 364] on div at bounding box center [452, 363] width 23 height 23
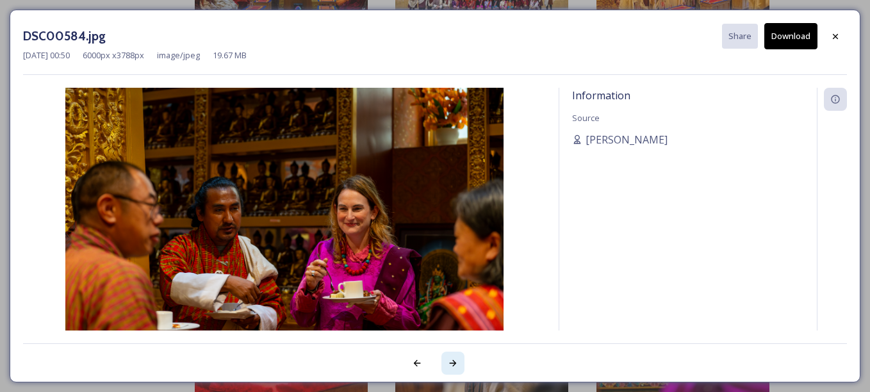
click at [459, 364] on div at bounding box center [452, 363] width 23 height 23
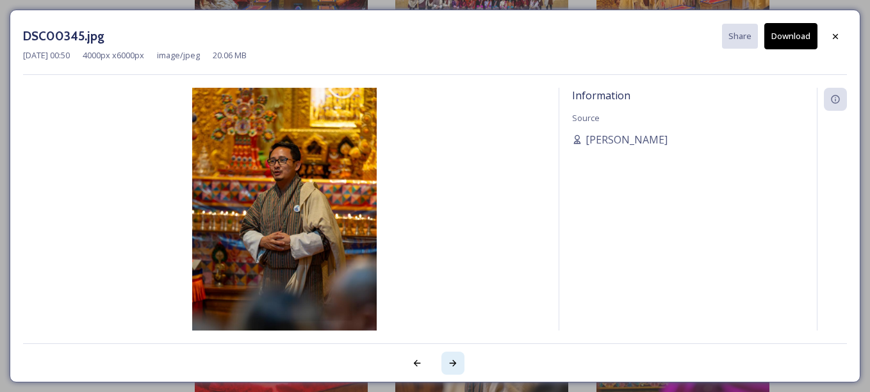
click at [459, 364] on div at bounding box center [452, 363] width 23 height 23
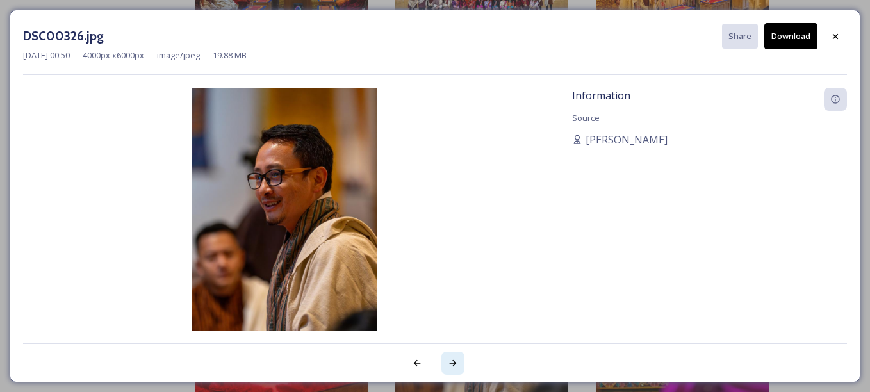
click at [459, 364] on div at bounding box center [452, 363] width 23 height 23
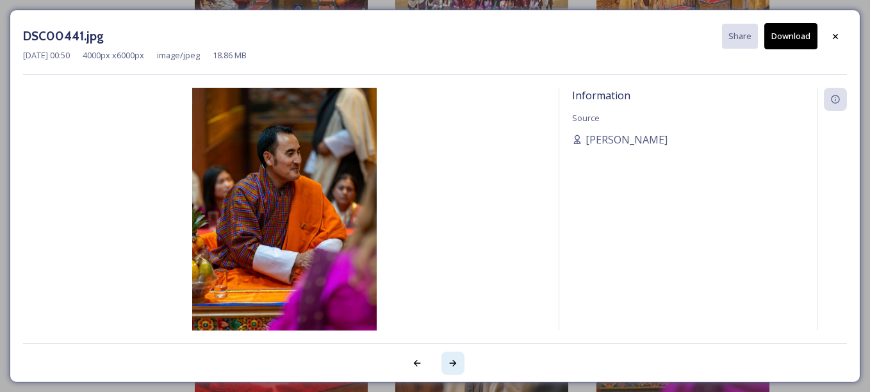
click at [459, 364] on div at bounding box center [452, 363] width 23 height 23
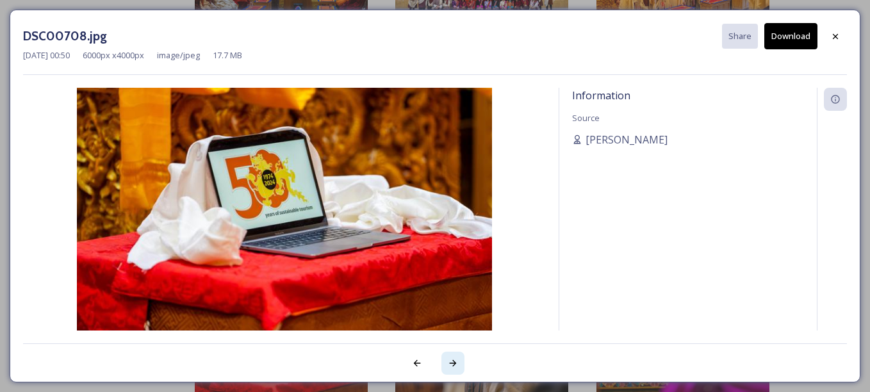
click at [459, 364] on div at bounding box center [452, 363] width 23 height 23
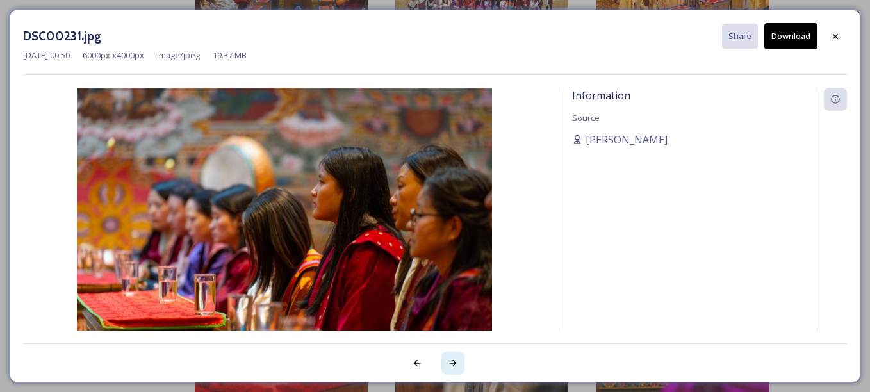
click at [459, 364] on div at bounding box center [452, 363] width 23 height 23
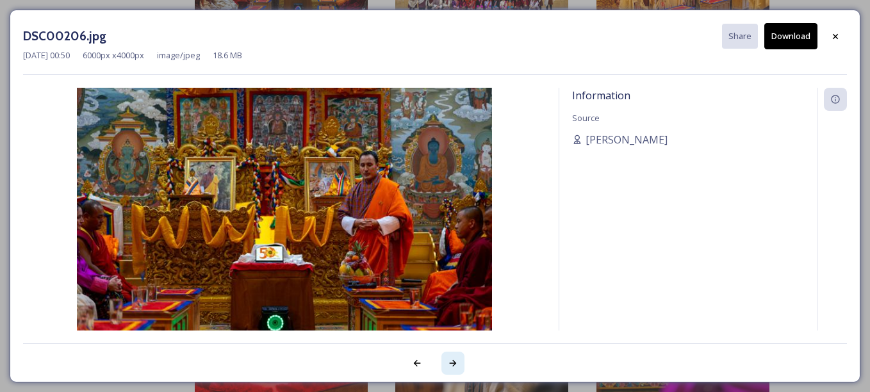
click at [459, 364] on div at bounding box center [452, 363] width 23 height 23
click at [835, 42] on div at bounding box center [835, 36] width 23 height 23
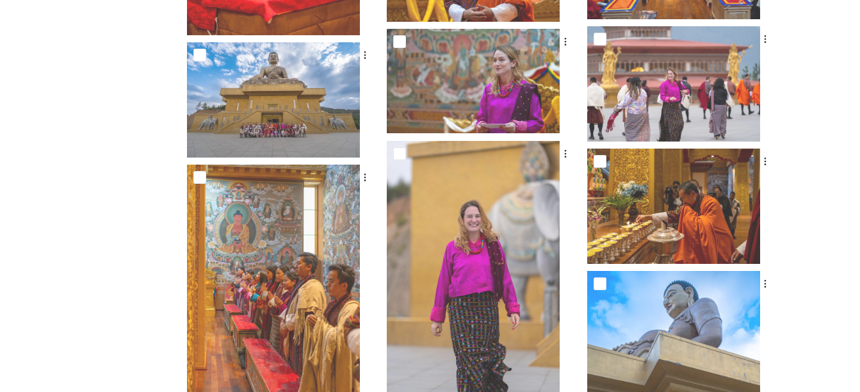
scroll to position [1100, 0]
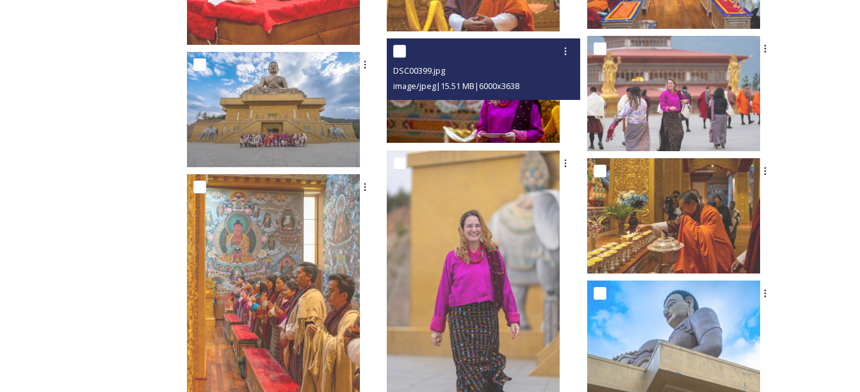
click at [532, 110] on img at bounding box center [473, 90] width 173 height 105
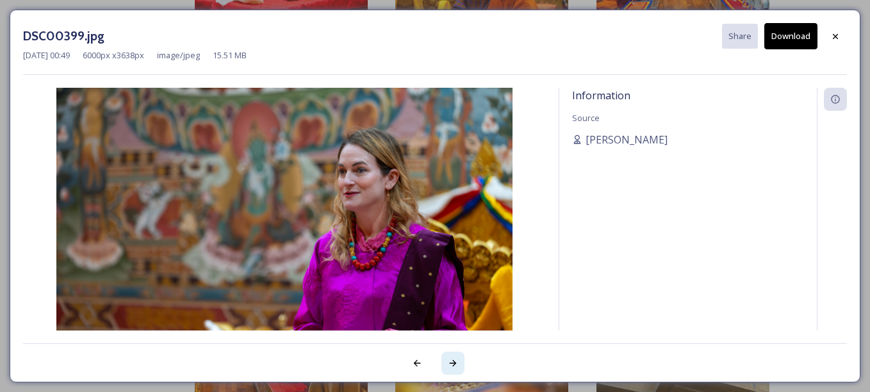
click at [455, 362] on icon at bounding box center [453, 363] width 7 height 6
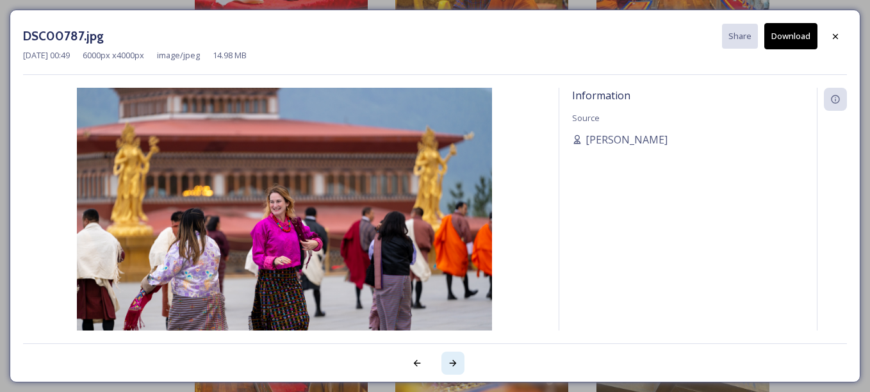
click at [455, 362] on icon at bounding box center [453, 363] width 7 height 6
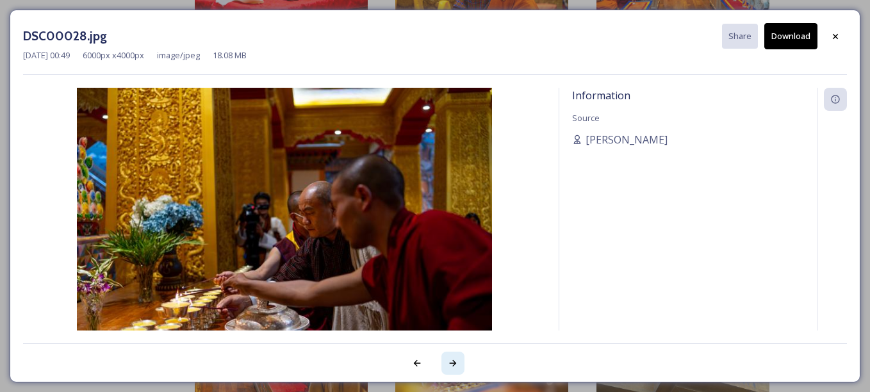
click at [455, 362] on icon at bounding box center [453, 363] width 7 height 6
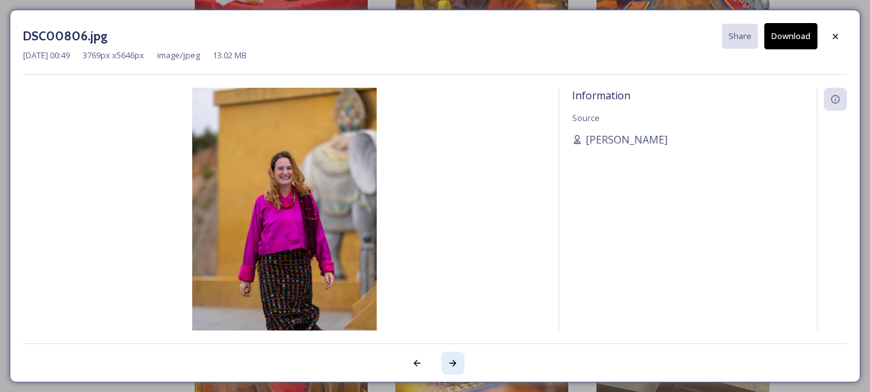
click at [455, 362] on icon at bounding box center [453, 363] width 7 height 6
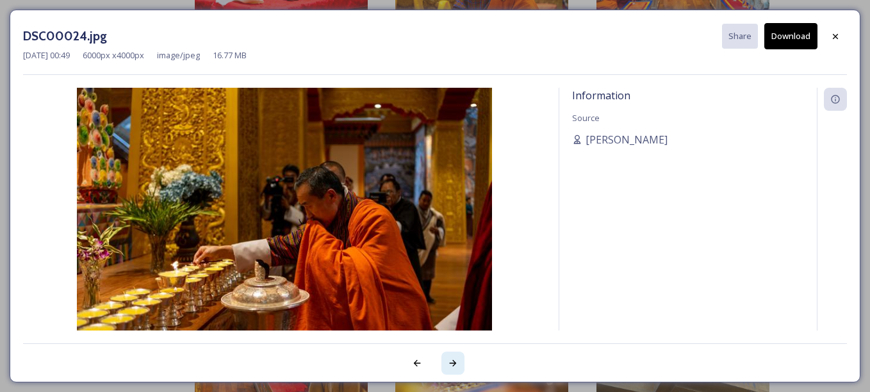
click at [455, 362] on icon at bounding box center [453, 363] width 7 height 6
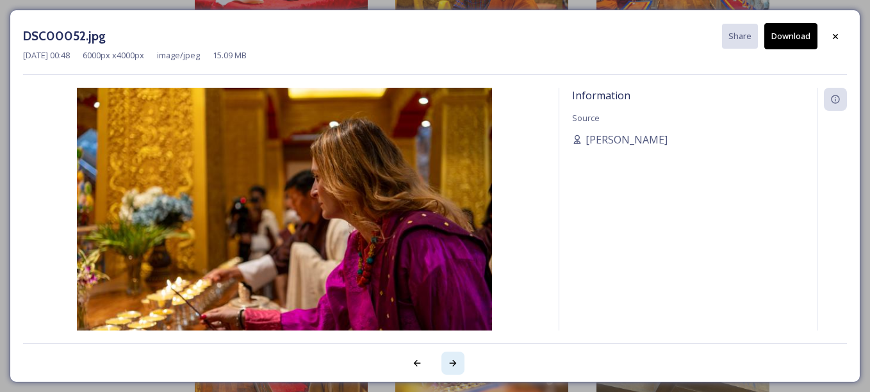
click at [455, 362] on icon at bounding box center [453, 363] width 7 height 6
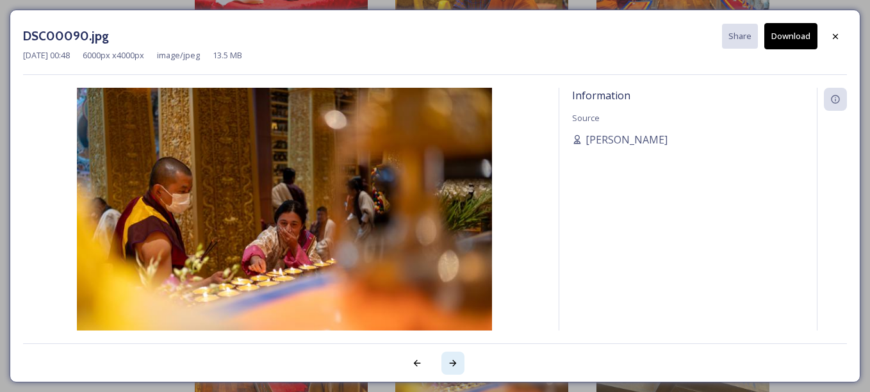
click at [455, 362] on icon at bounding box center [453, 363] width 7 height 6
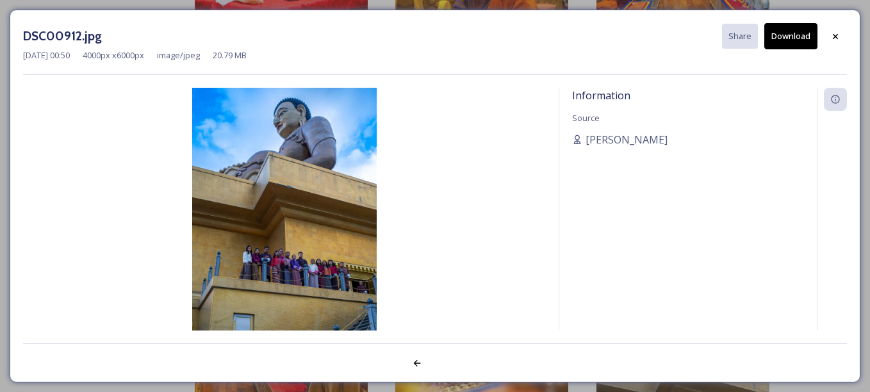
click at [455, 362] on div at bounding box center [435, 356] width 824 height 26
click at [836, 38] on icon at bounding box center [835, 36] width 10 height 10
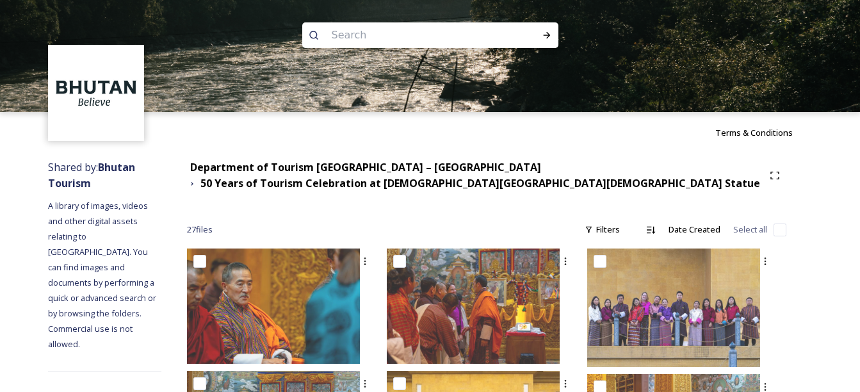
scroll to position [0, 0]
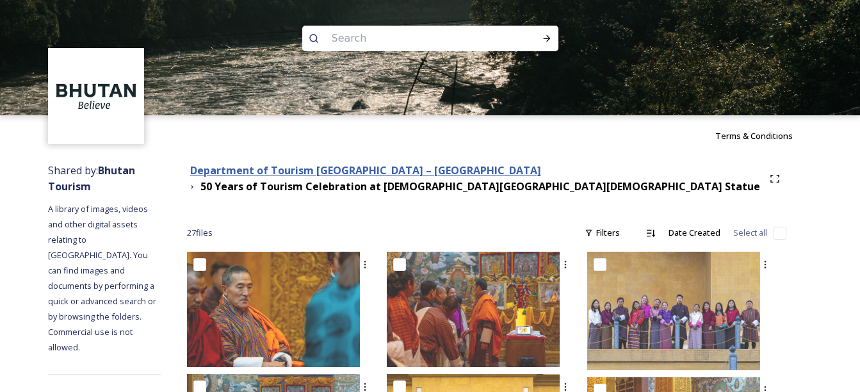
click at [325, 168] on strong "Department of Tourism [GEOGRAPHIC_DATA] – [GEOGRAPHIC_DATA]" at bounding box center [365, 170] width 351 height 14
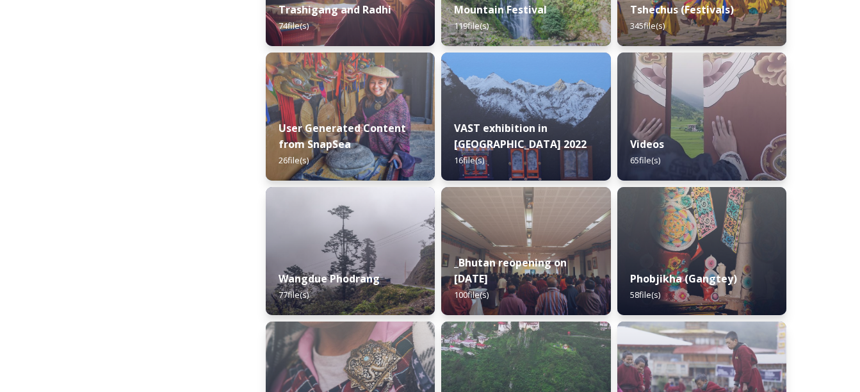
scroll to position [1762, 0]
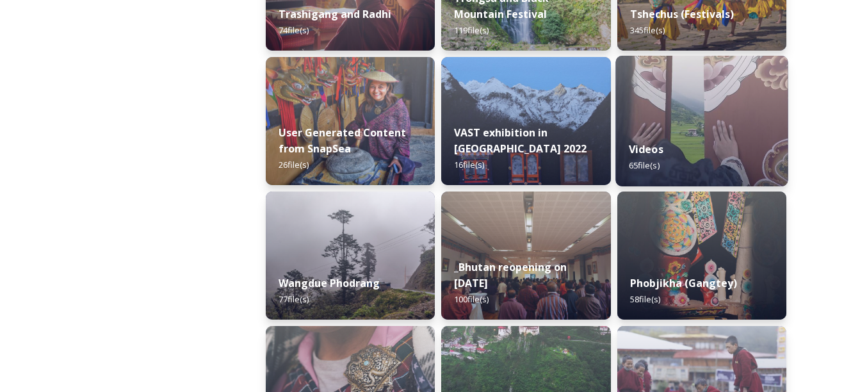
click at [721, 140] on div "Videos 65 file(s)" at bounding box center [701, 157] width 173 height 58
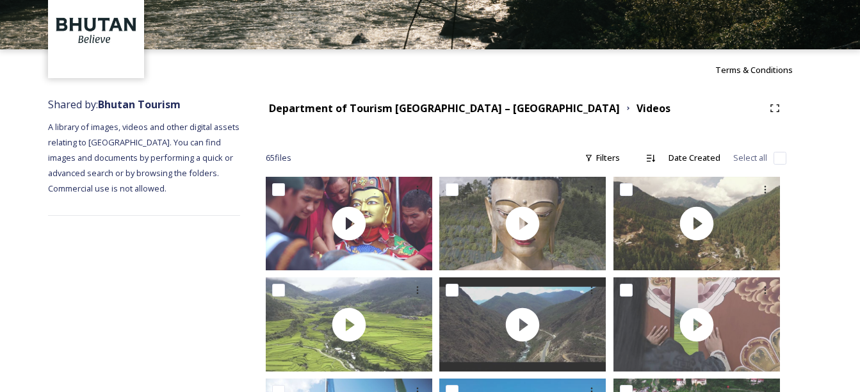
scroll to position [35, 0]
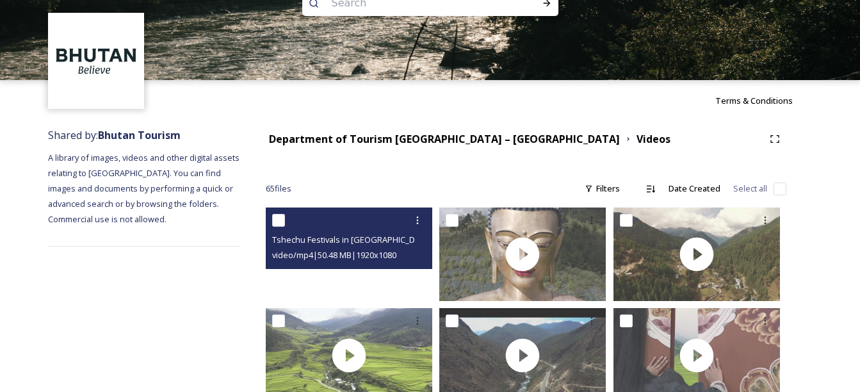
click at [339, 279] on div at bounding box center [349, 254] width 167 height 94
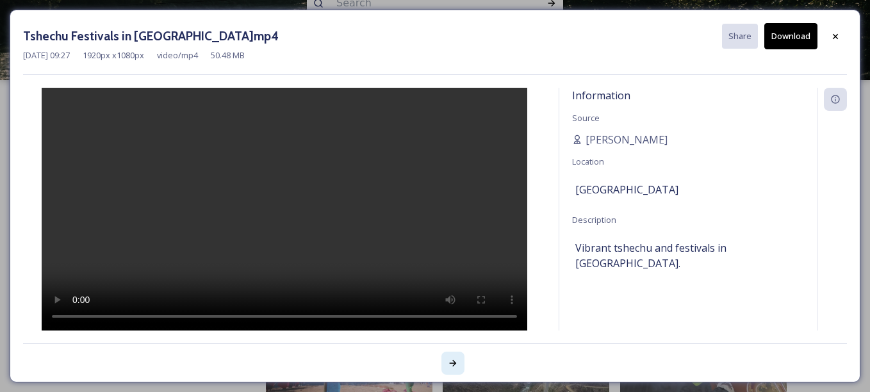
click at [453, 361] on icon at bounding box center [453, 363] width 7 height 6
click at [453, 364] on icon at bounding box center [453, 363] width 10 height 10
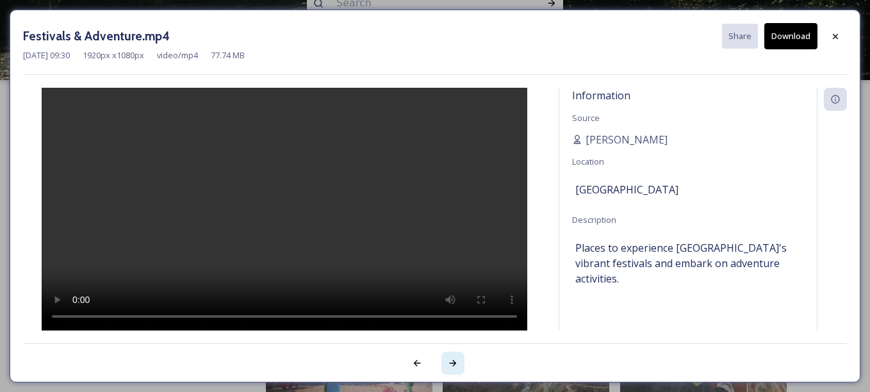
click at [455, 371] on div at bounding box center [452, 363] width 23 height 23
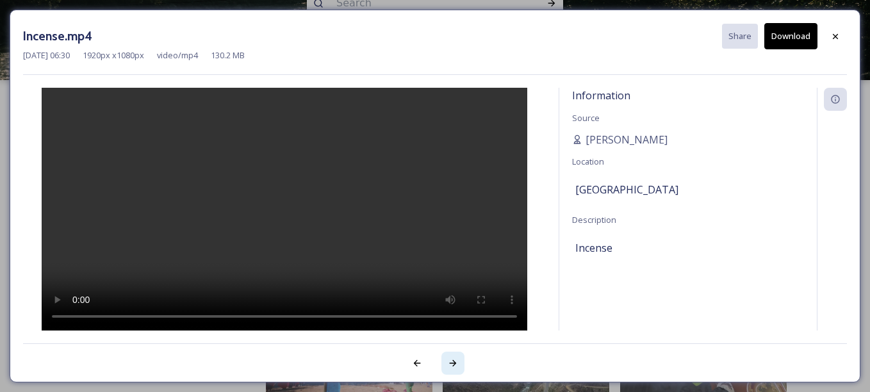
click at [452, 365] on icon at bounding box center [453, 363] width 10 height 10
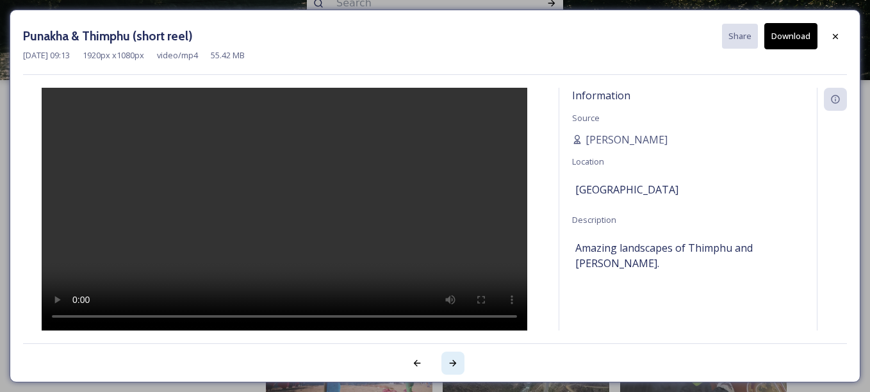
click at [449, 355] on div at bounding box center [452, 363] width 23 height 23
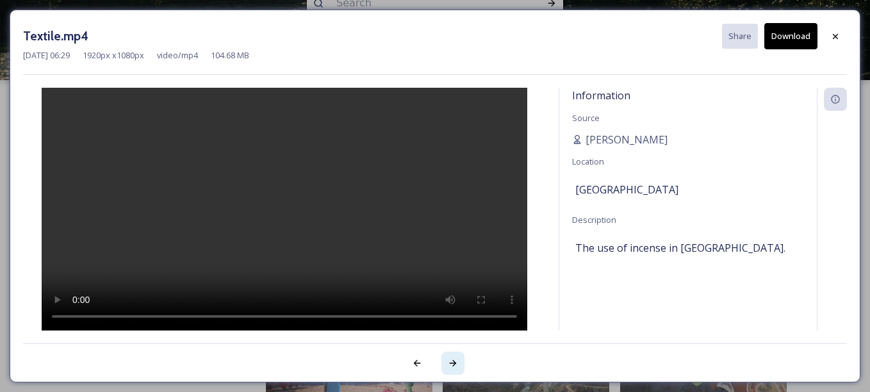
click at [456, 367] on icon at bounding box center [453, 363] width 10 height 10
click at [453, 362] on icon at bounding box center [453, 363] width 10 height 10
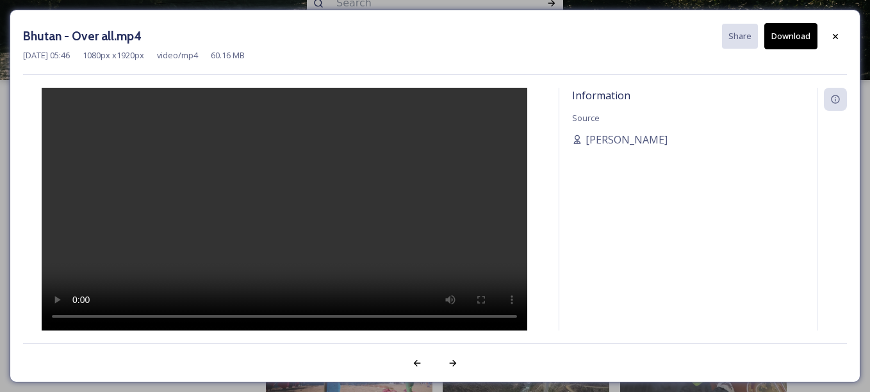
click at [202, 300] on div at bounding box center [284, 209] width 523 height 243
click at [452, 362] on icon at bounding box center [453, 363] width 10 height 10
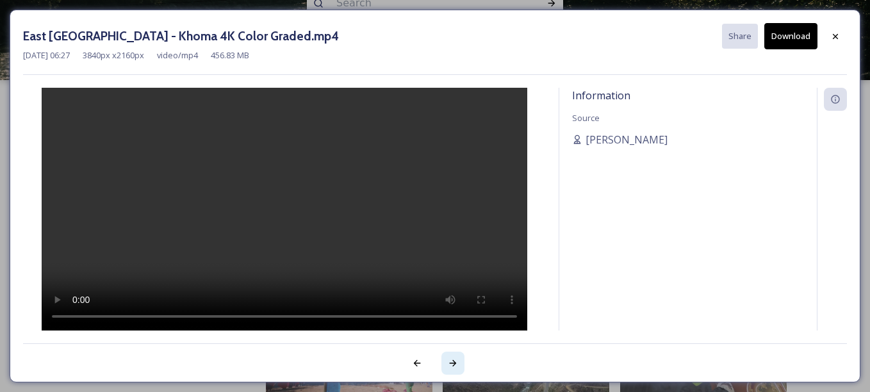
click at [454, 366] on icon at bounding box center [453, 363] width 10 height 10
click at [203, 301] on div at bounding box center [284, 209] width 523 height 243
click at [844, 29] on div at bounding box center [835, 36] width 23 height 23
